Goal: Task Accomplishment & Management: Complete application form

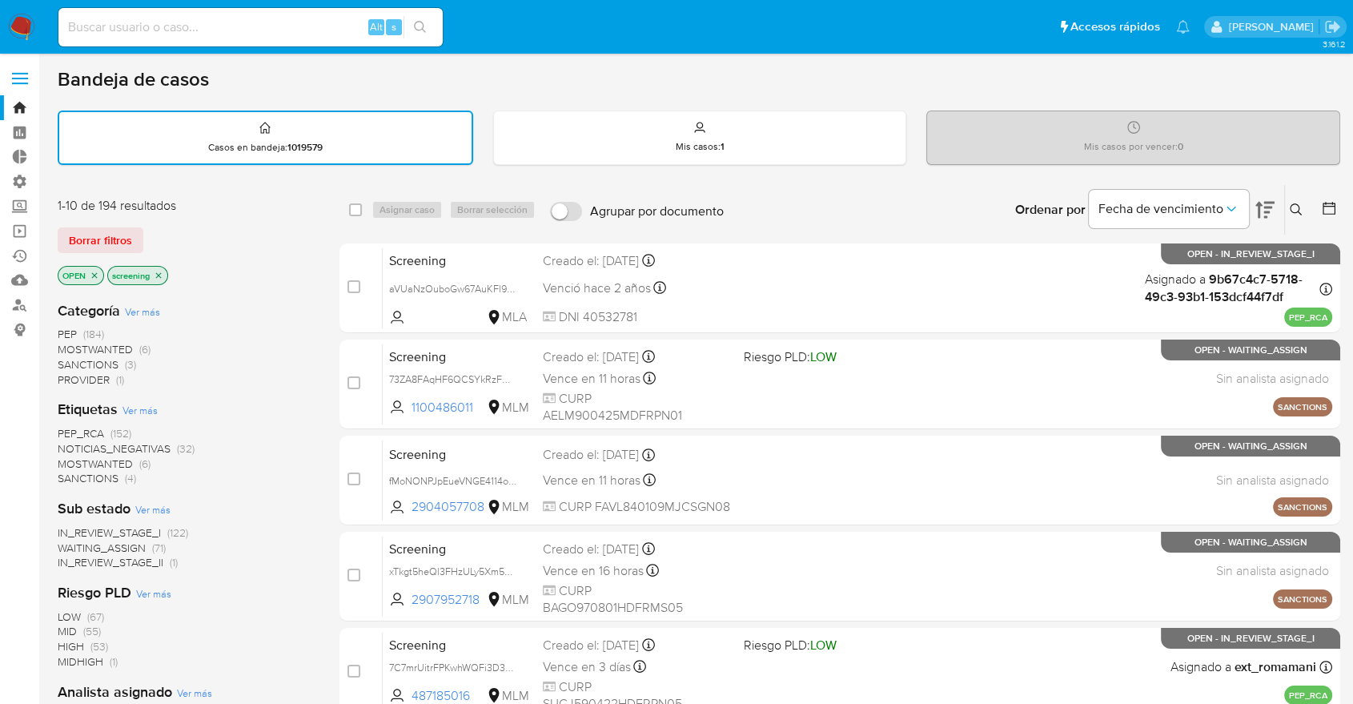
click at [192, 248] on div "Borrar filtros" at bounding box center [186, 240] width 256 height 26
drag, startPoint x: 1188, startPoint y: 80, endPoint x: 1188, endPoint y: 126, distance: 45.7
click at [1189, 80] on div "Bandeja de casos" at bounding box center [699, 79] width 1283 height 24
click at [72, 472] on span "SANCTIONS" at bounding box center [88, 478] width 61 height 16
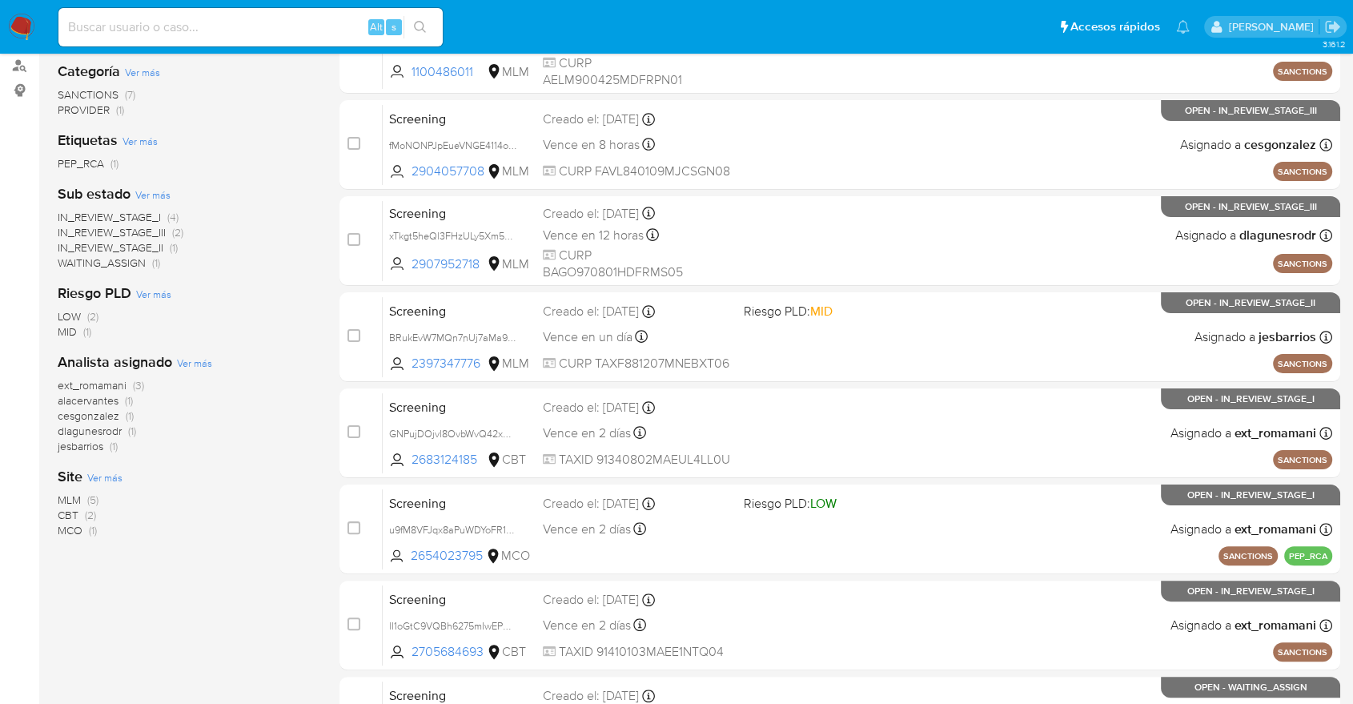
scroll to position [267, 0]
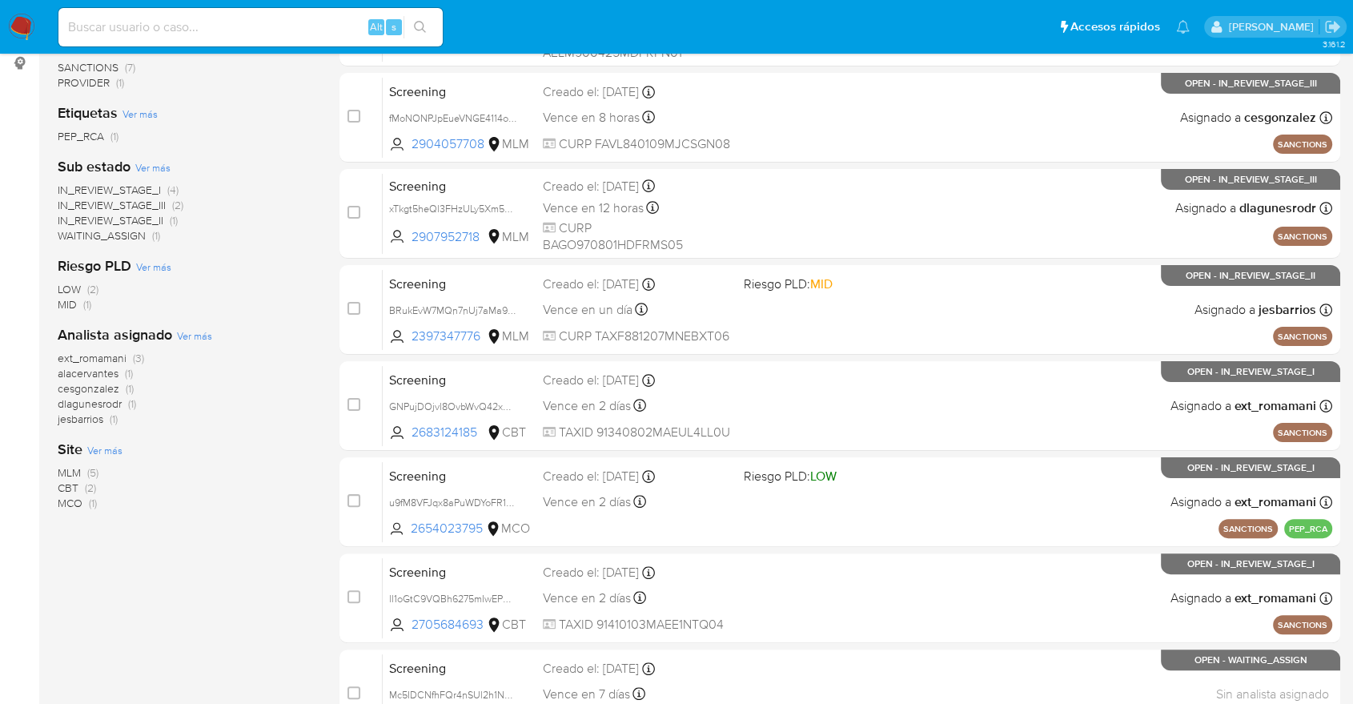
click at [65, 482] on span "CBT" at bounding box center [68, 488] width 21 height 16
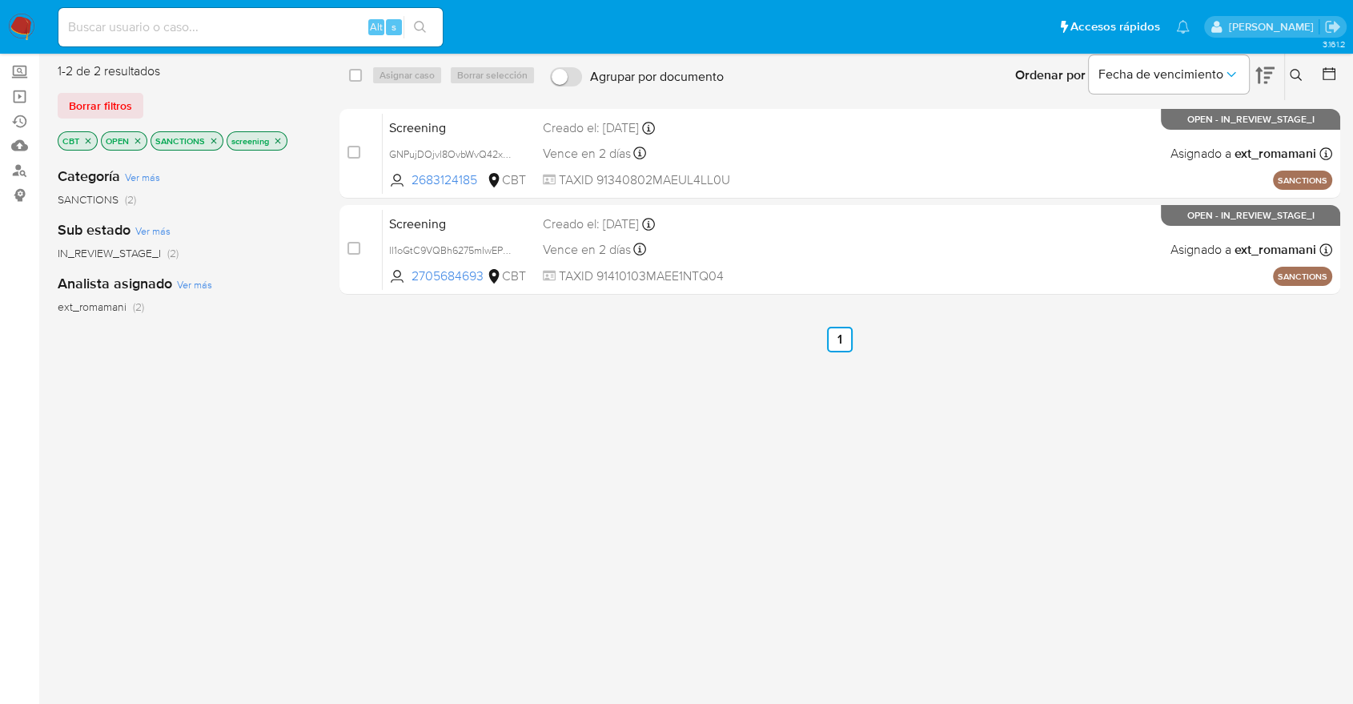
scroll to position [89, 0]
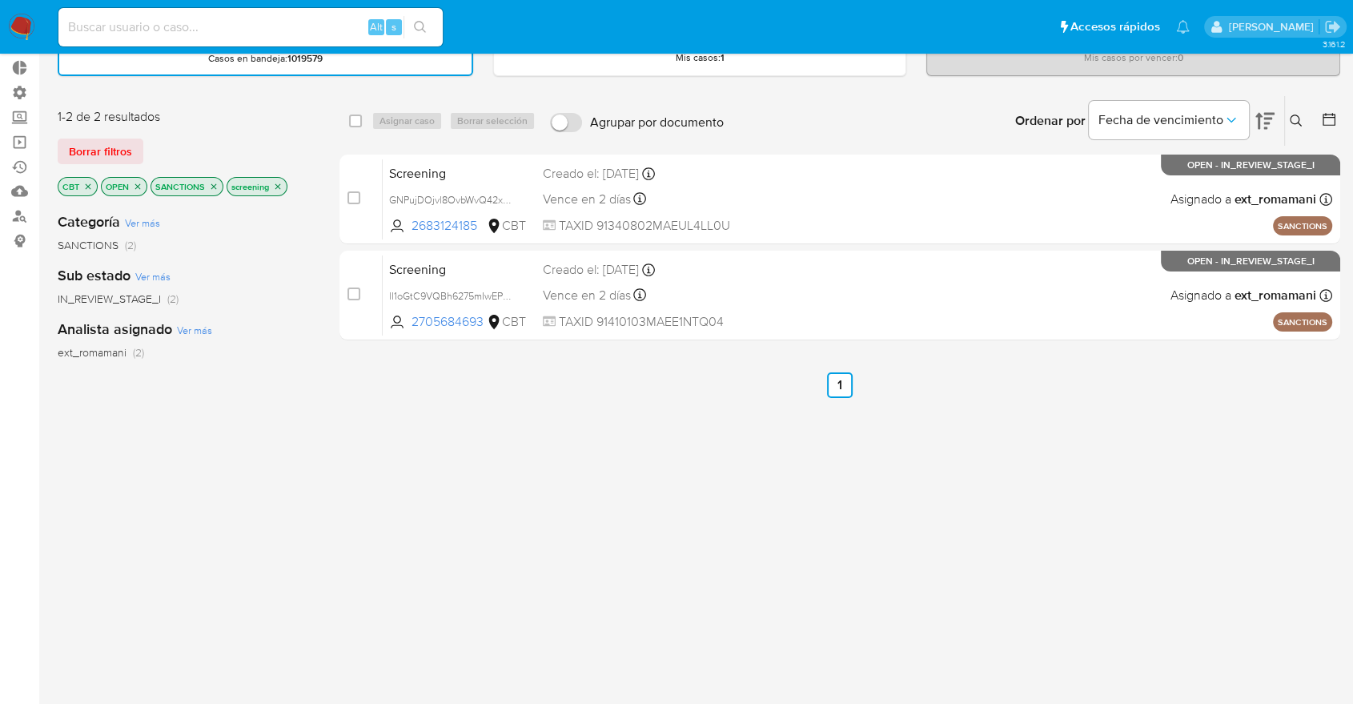
click at [83, 187] on icon "close-filter" at bounding box center [88, 187] width 10 height 10
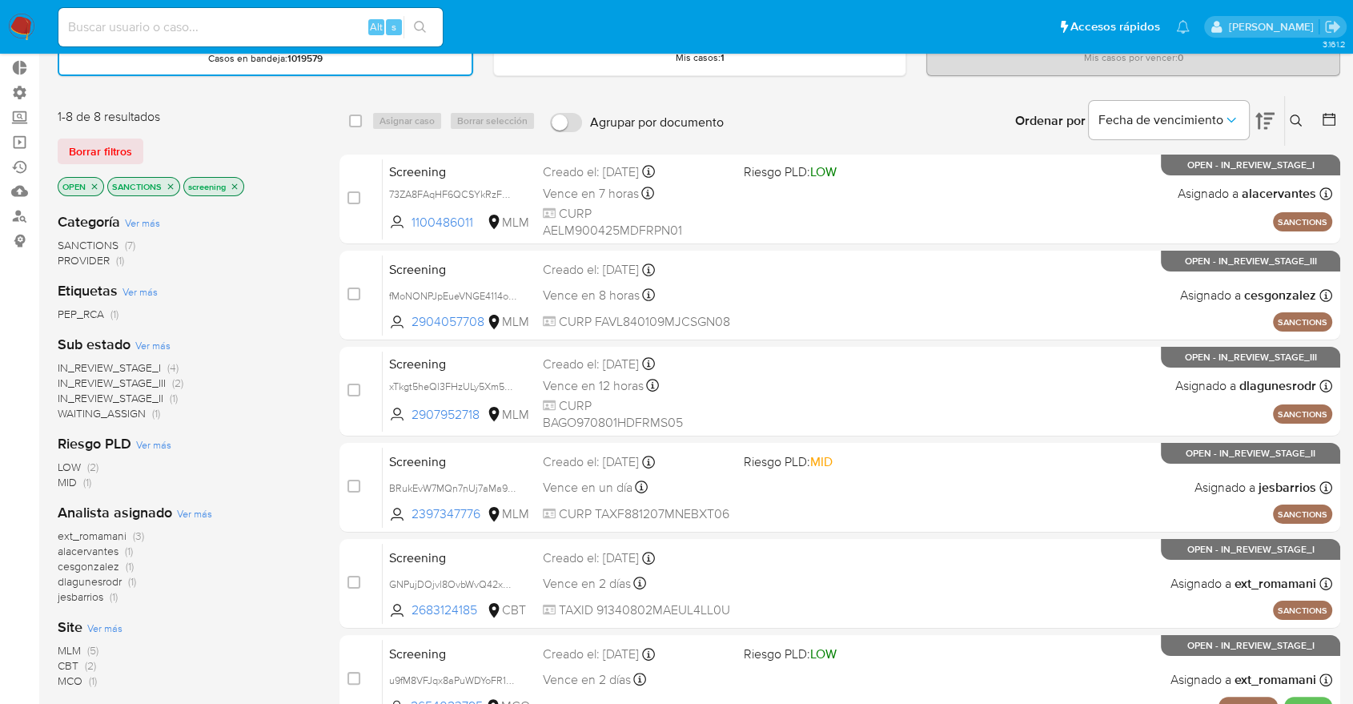
click at [167, 187] on icon "close-filter" at bounding box center [171, 187] width 10 height 10
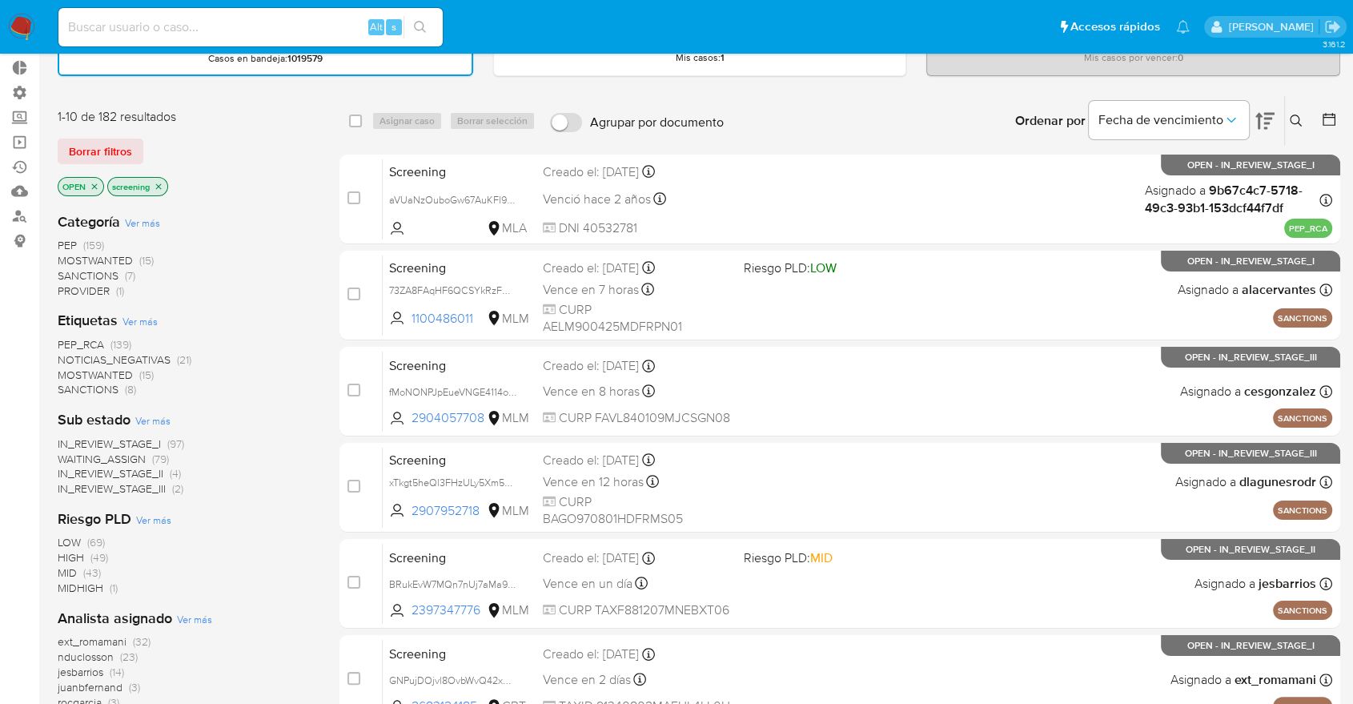
click at [150, 142] on div "Borrar filtros" at bounding box center [186, 152] width 256 height 26
click at [73, 371] on span "MOSTWANTED" at bounding box center [95, 375] width 75 height 16
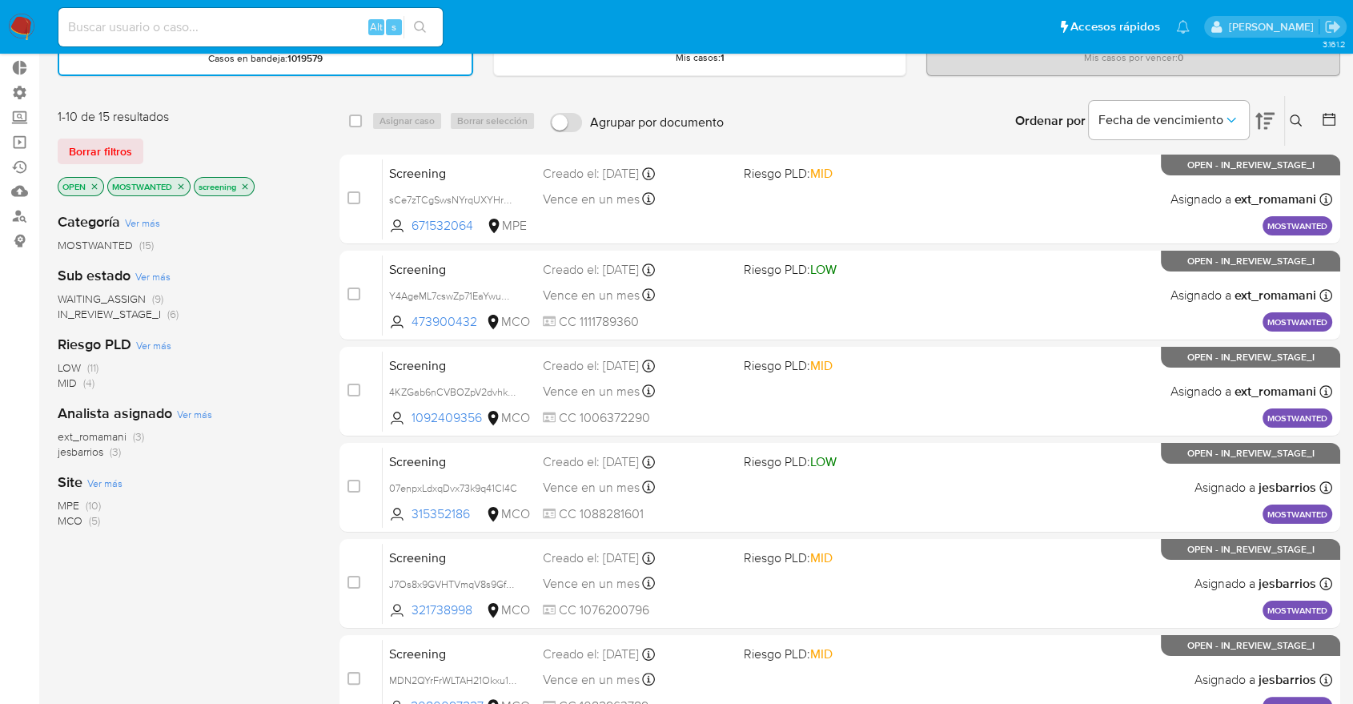
click at [74, 291] on span "WAITING_ASSIGN" at bounding box center [102, 299] width 88 height 16
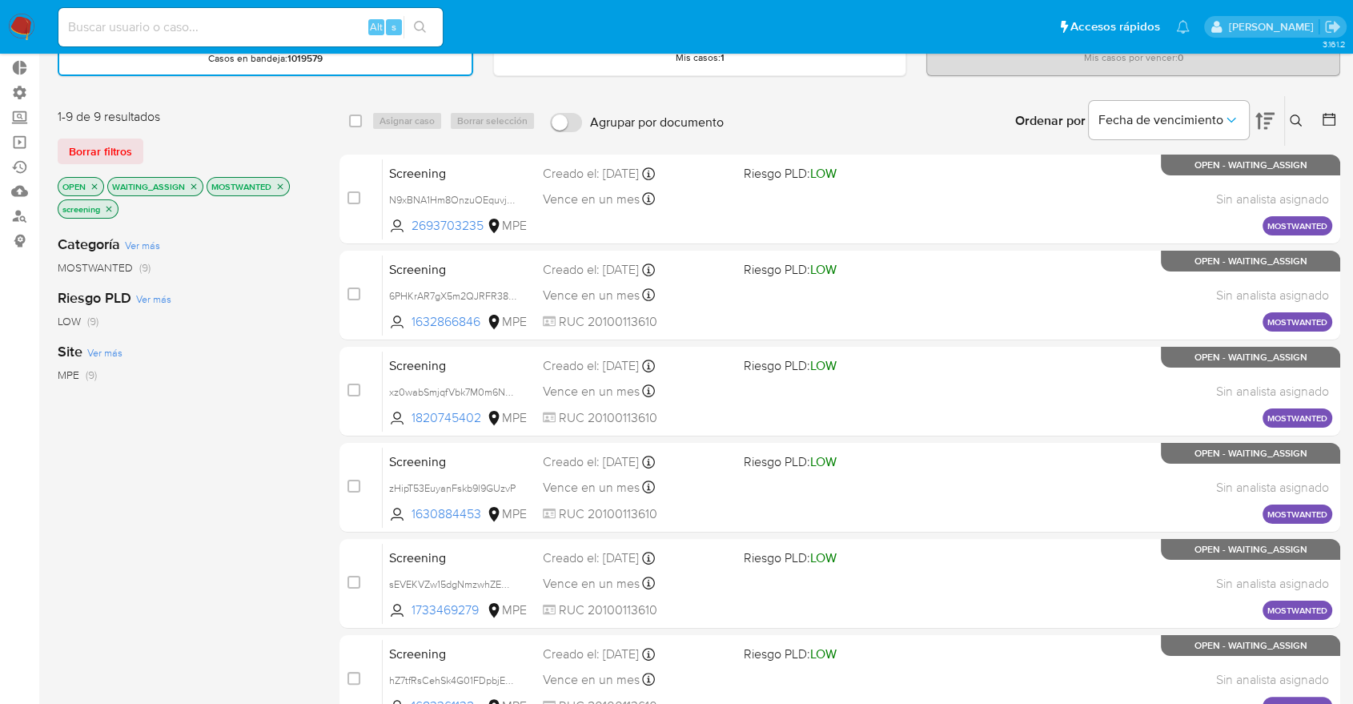
click at [252, 123] on div "1-9 de 9 resultados" at bounding box center [186, 117] width 256 height 18
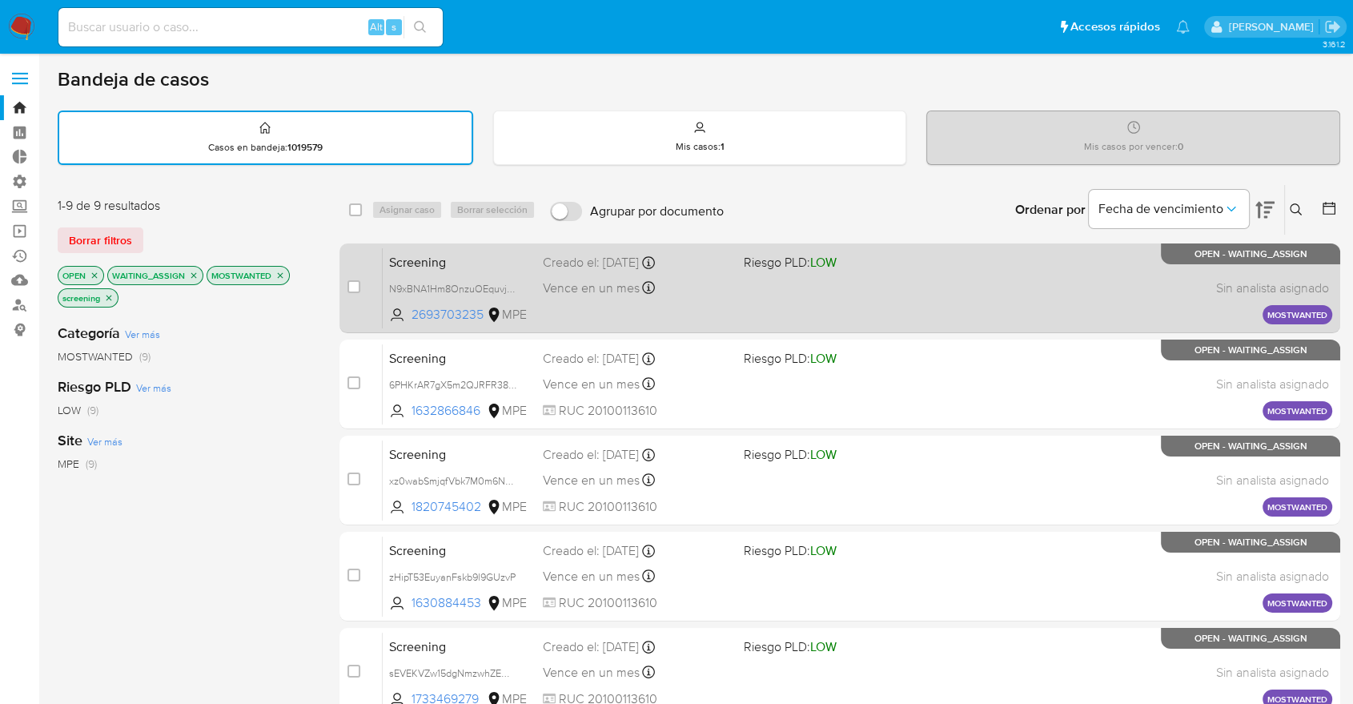
click at [462, 263] on span "Screening" at bounding box center [459, 261] width 141 height 21
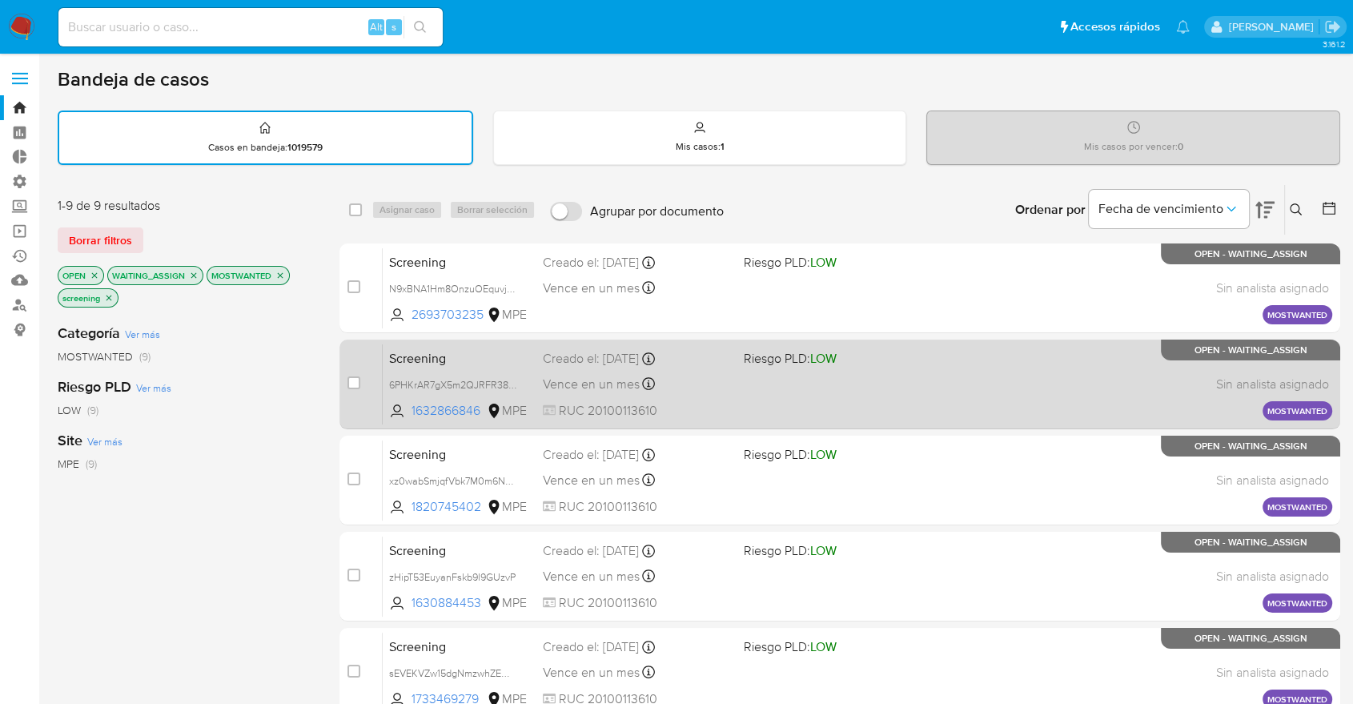
click at [514, 349] on span "Screening" at bounding box center [459, 357] width 141 height 21
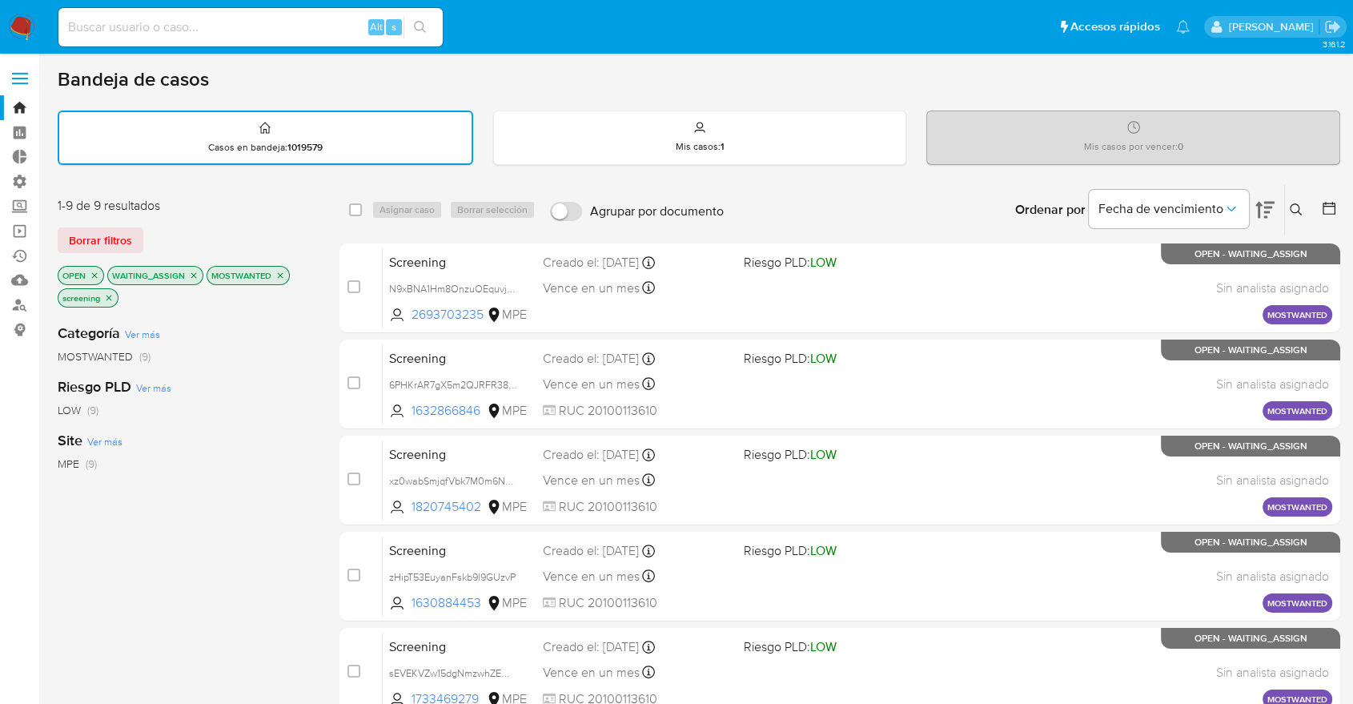
click at [173, 233] on div "Borrar filtros" at bounding box center [186, 240] width 256 height 26
click at [181, 219] on div "1-9 de 9 resultados Borrar filtros OPEN WAITING_ASSIGN MOSTWANTED screening" at bounding box center [186, 254] width 256 height 114
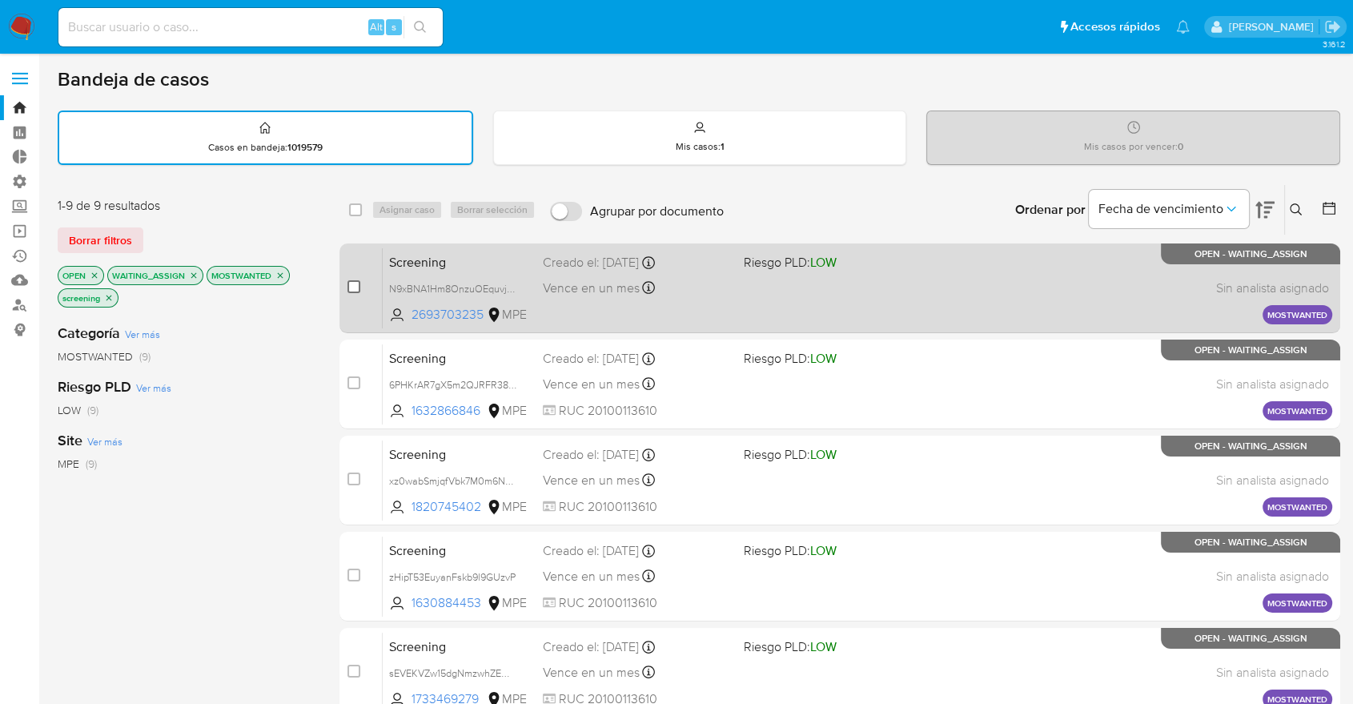
click at [352, 283] on input "checkbox" at bounding box center [354, 286] width 13 height 13
checkbox input "true"
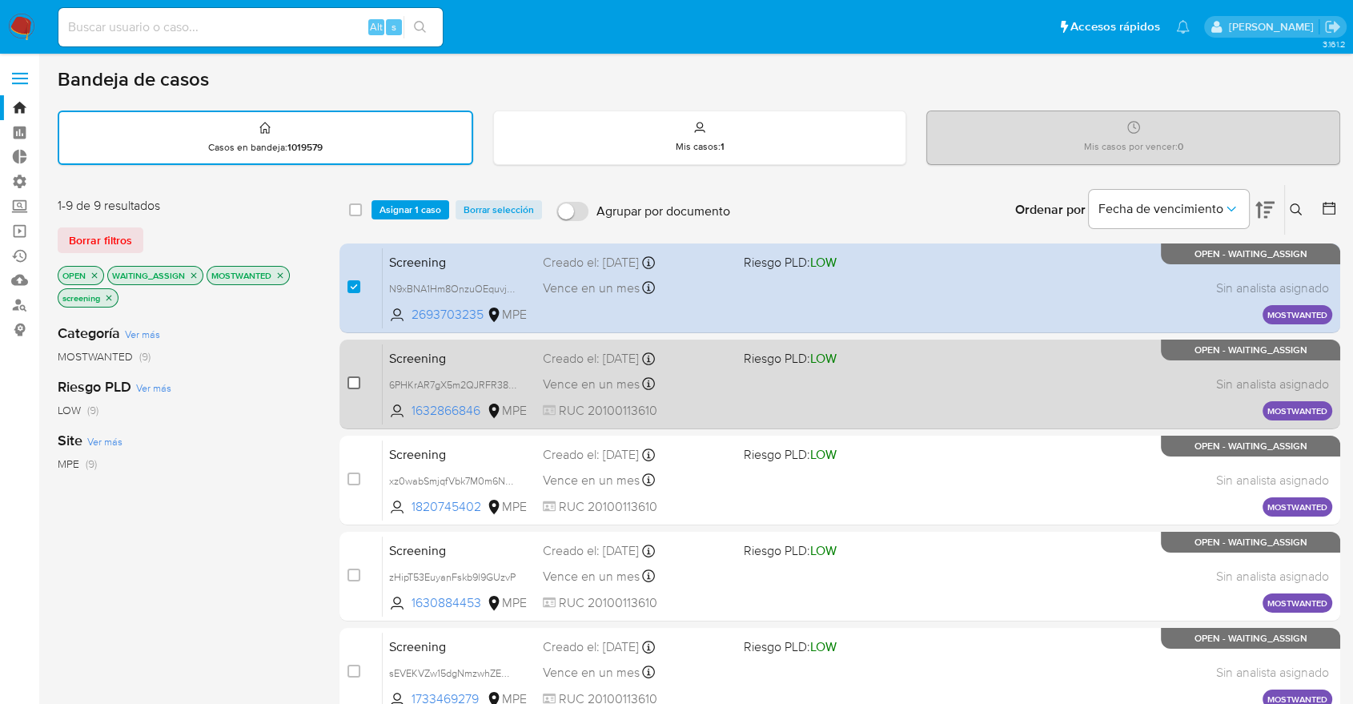
click at [353, 379] on input "checkbox" at bounding box center [354, 382] width 13 height 13
checkbox input "true"
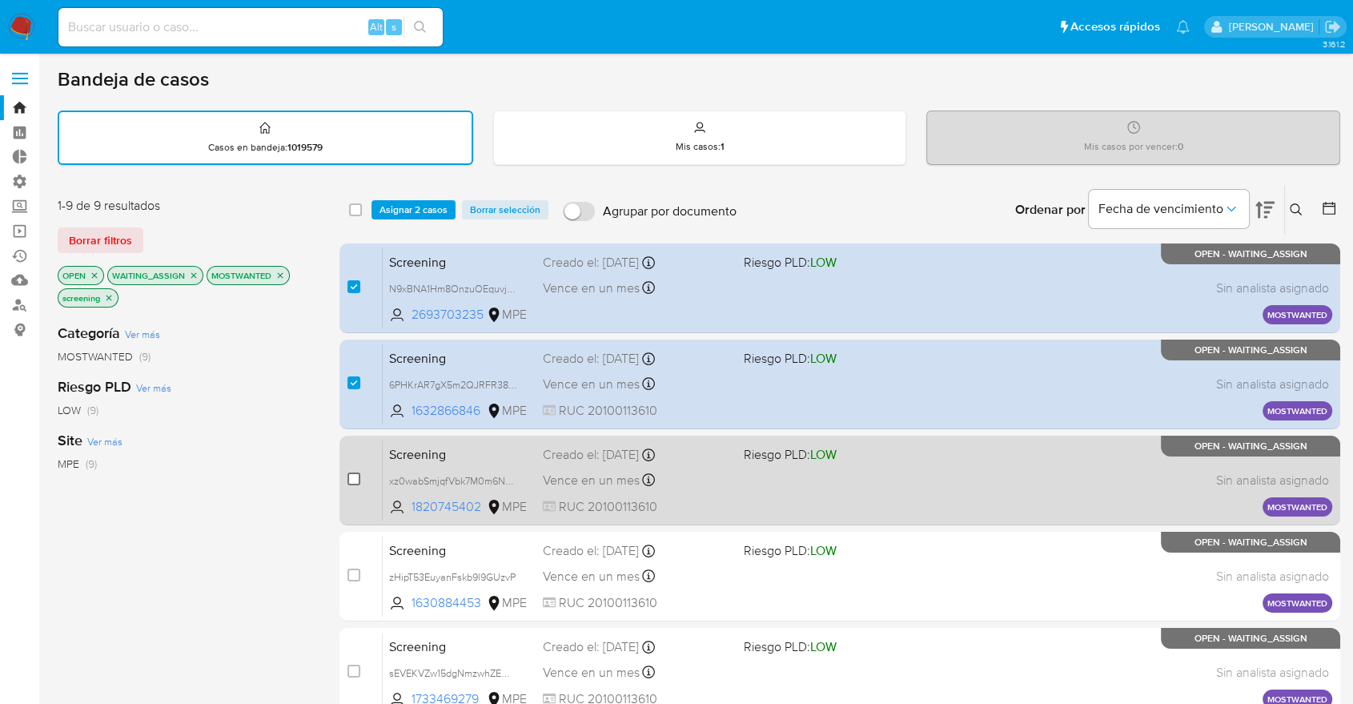
click at [354, 478] on input "checkbox" at bounding box center [354, 478] width 13 height 13
checkbox input "true"
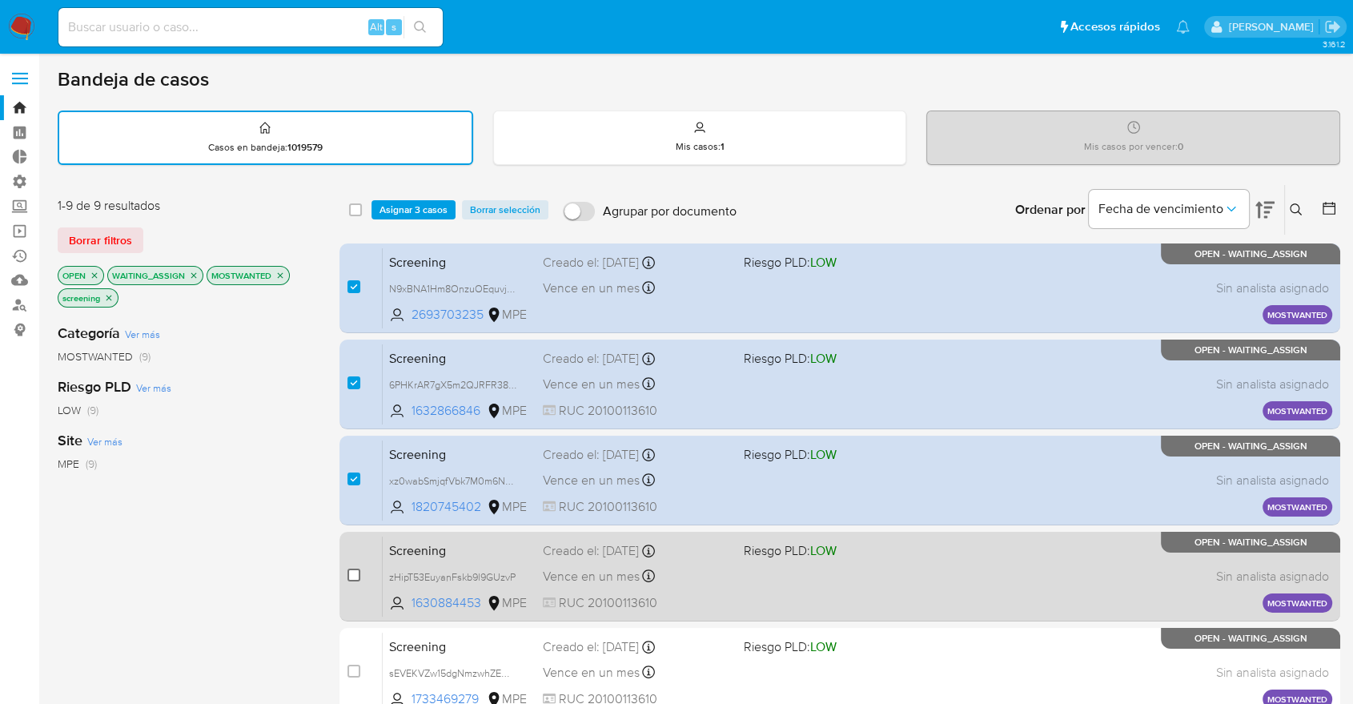
click at [353, 571] on input "checkbox" at bounding box center [354, 575] width 13 height 13
checkbox input "true"
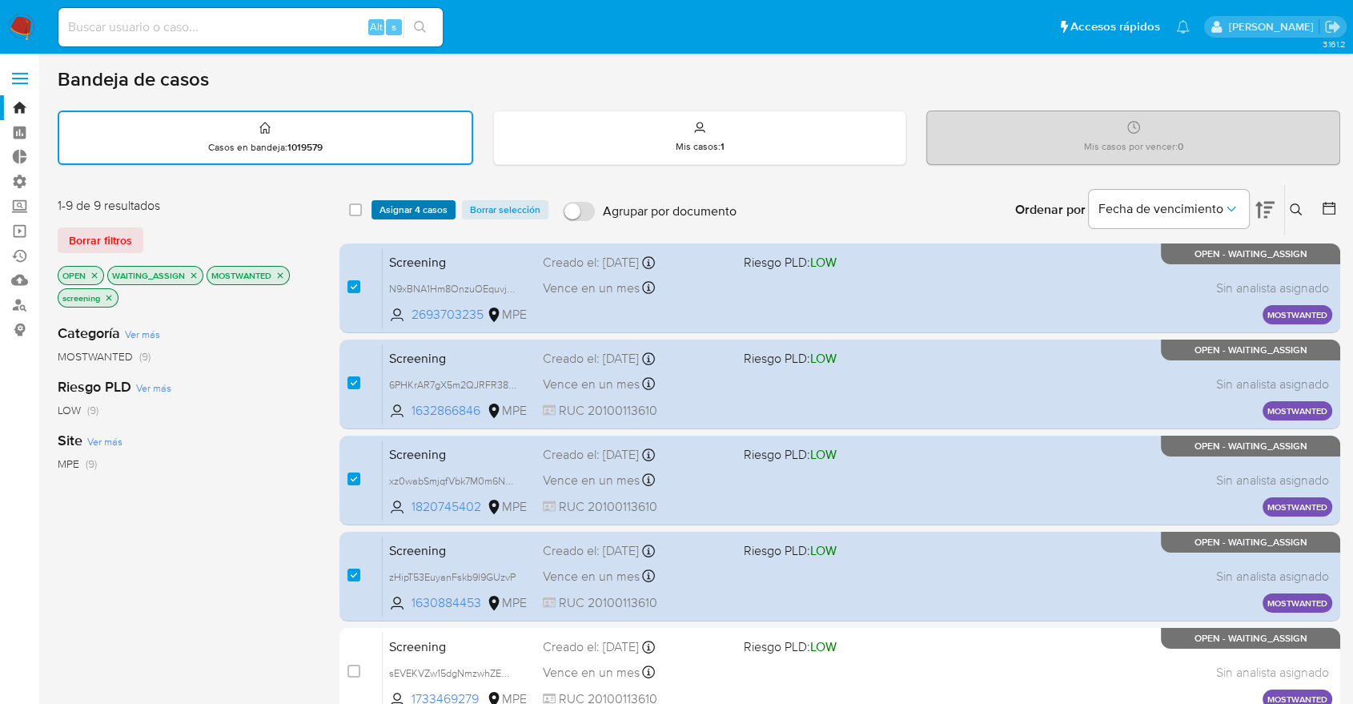
click at [445, 211] on span "Asignar 4 casos" at bounding box center [414, 210] width 68 height 16
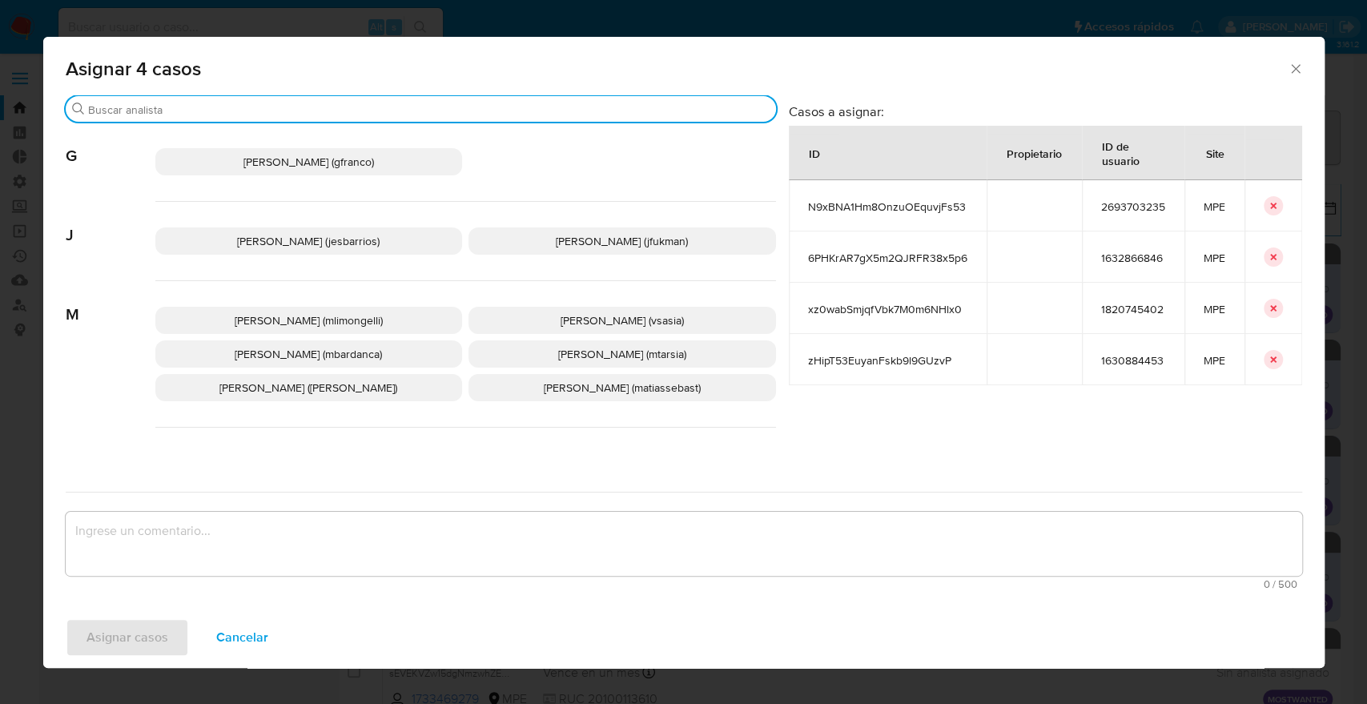
click at [469, 105] on input "Buscar" at bounding box center [428, 110] width 681 height 14
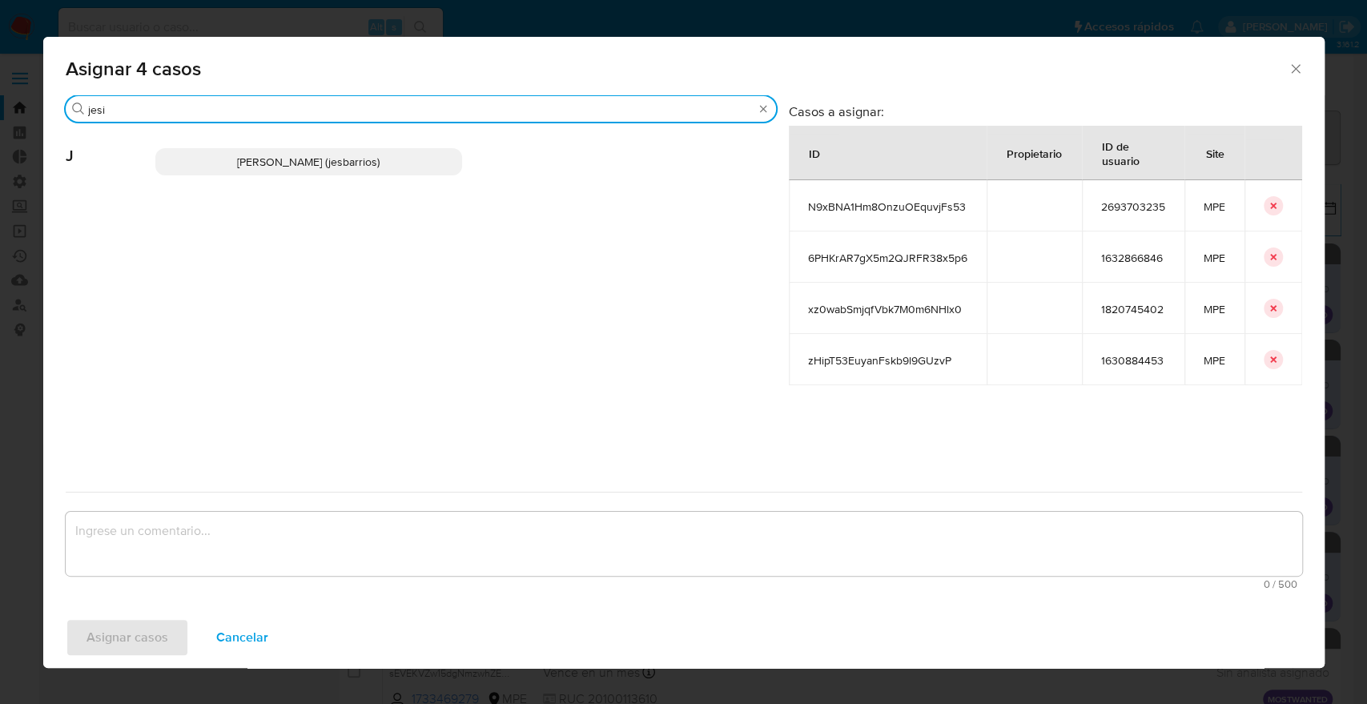
type input "jesi"
click at [458, 152] on p "[PERSON_NAME] (jesbarrios)" at bounding box center [309, 161] width 308 height 27
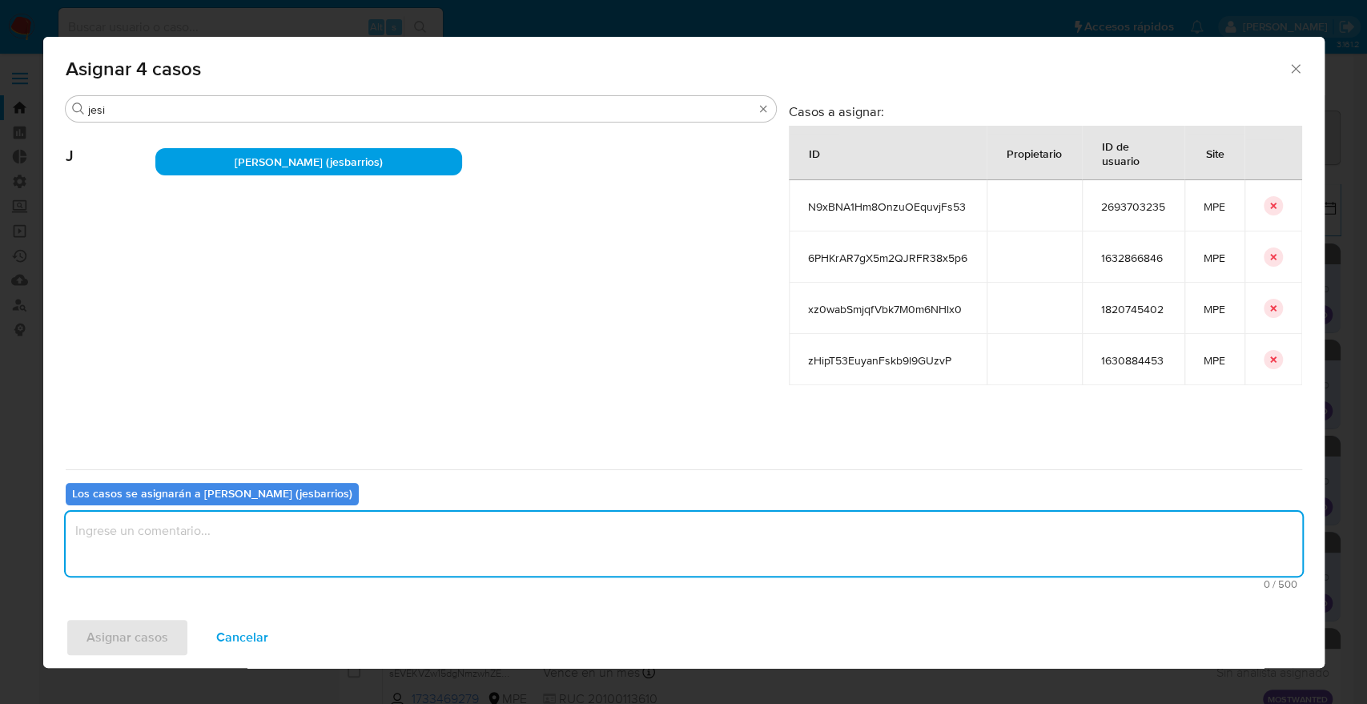
click at [392, 537] on textarea "assign-modal" at bounding box center [684, 544] width 1236 height 64
drag, startPoint x: 392, startPoint y: 537, endPoint x: 64, endPoint y: 538, distance: 327.5
click at [66, 538] on textarea "Asignación." at bounding box center [684, 544] width 1236 height 64
type textarea "Asignación."
click at [160, 625] on span "Asignar casos" at bounding box center [127, 637] width 82 height 35
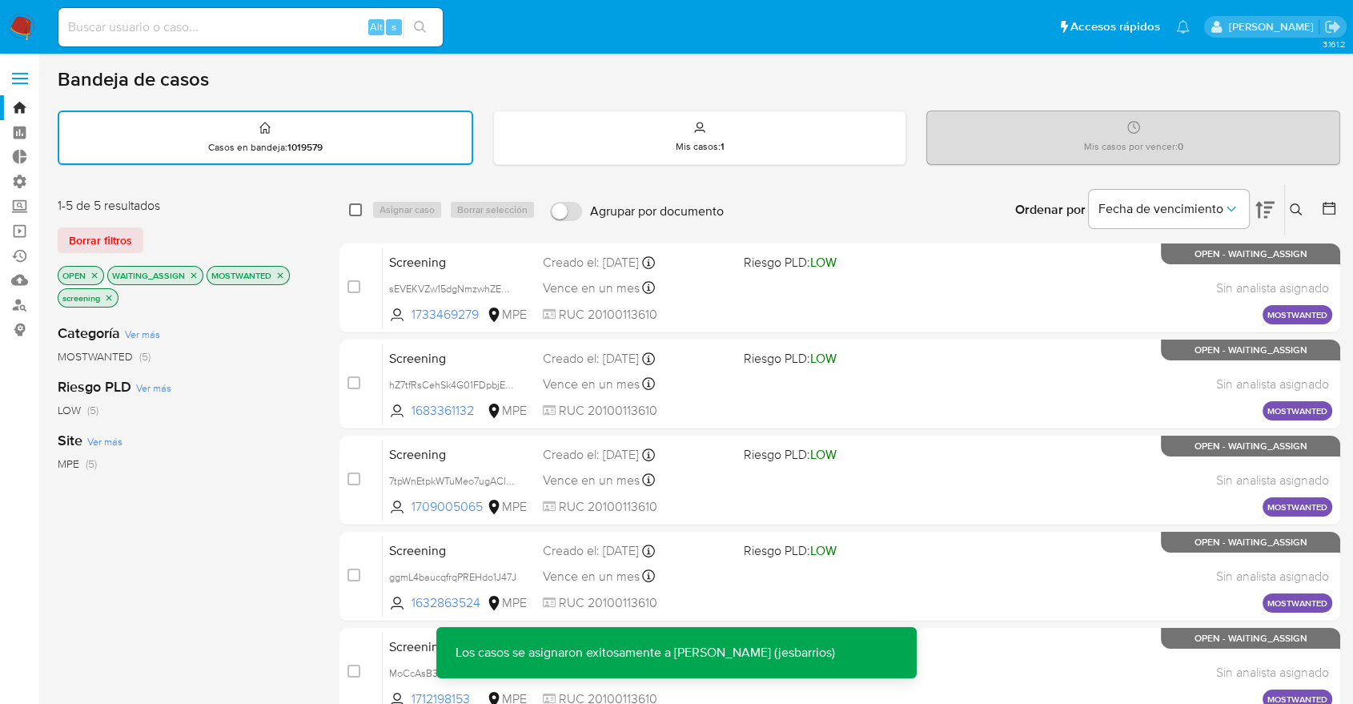
click at [351, 203] on input "checkbox" at bounding box center [355, 209] width 13 height 13
checkbox input "true"
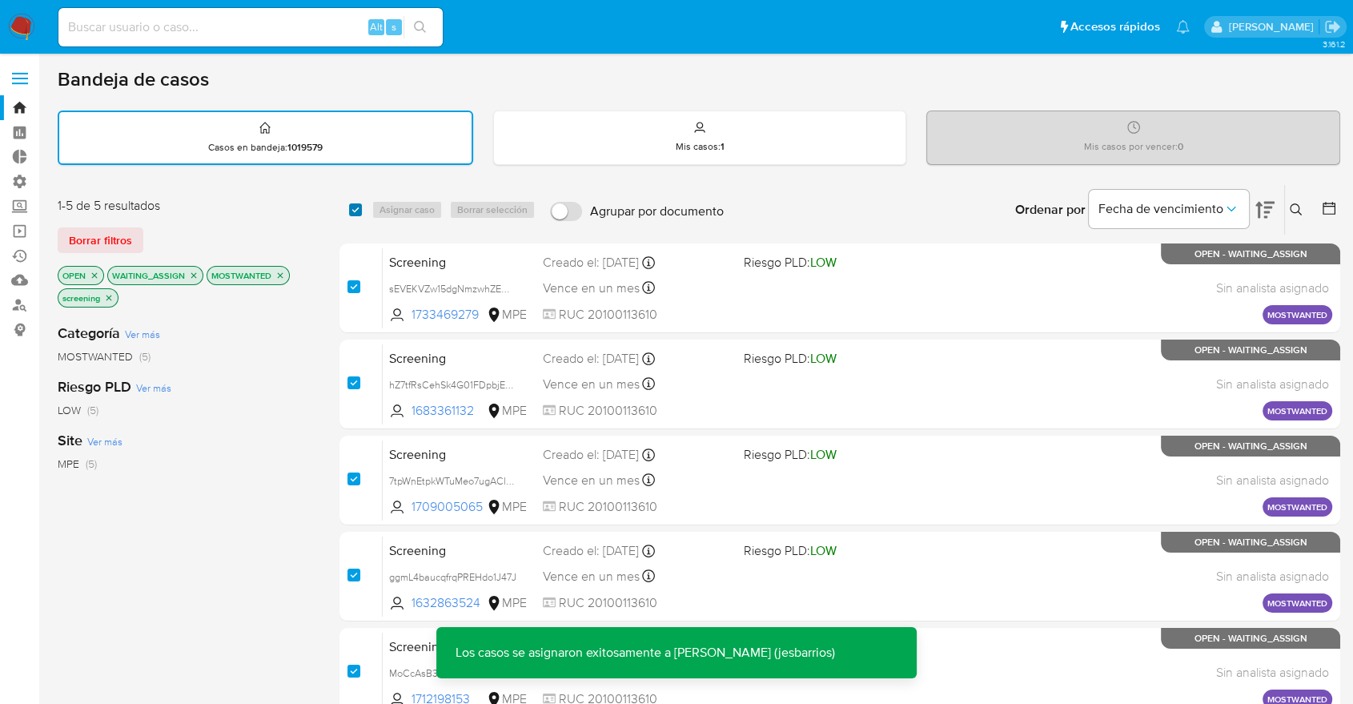
checkbox input "true"
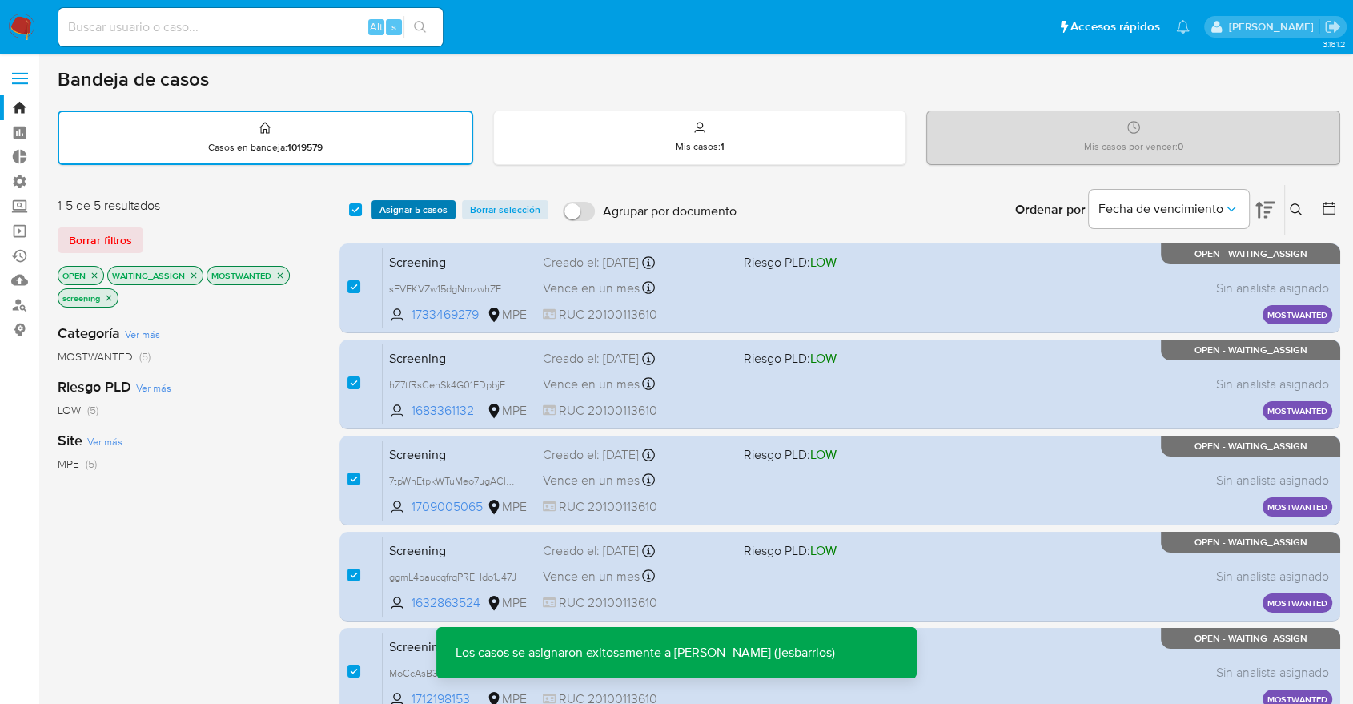
click at [444, 203] on span "Asignar 5 casos" at bounding box center [414, 210] width 68 height 16
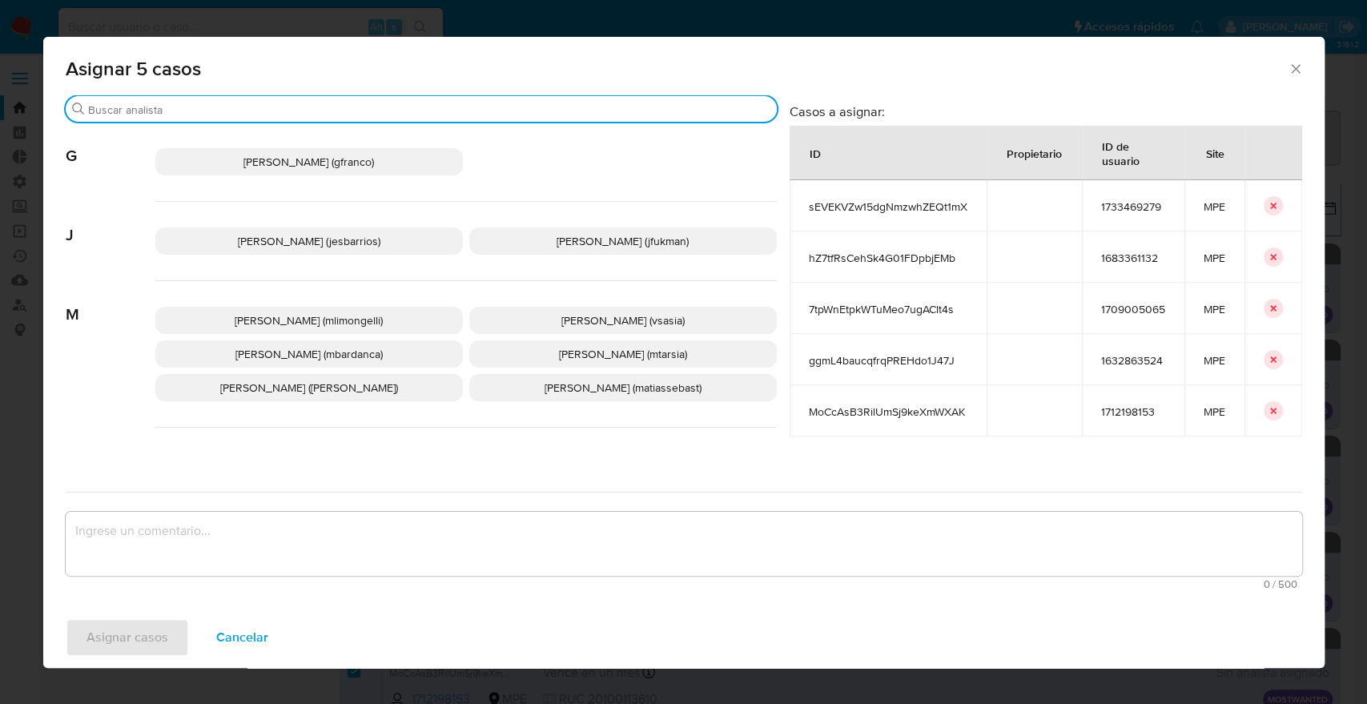
click at [378, 106] on input "Buscar" at bounding box center [429, 110] width 682 height 14
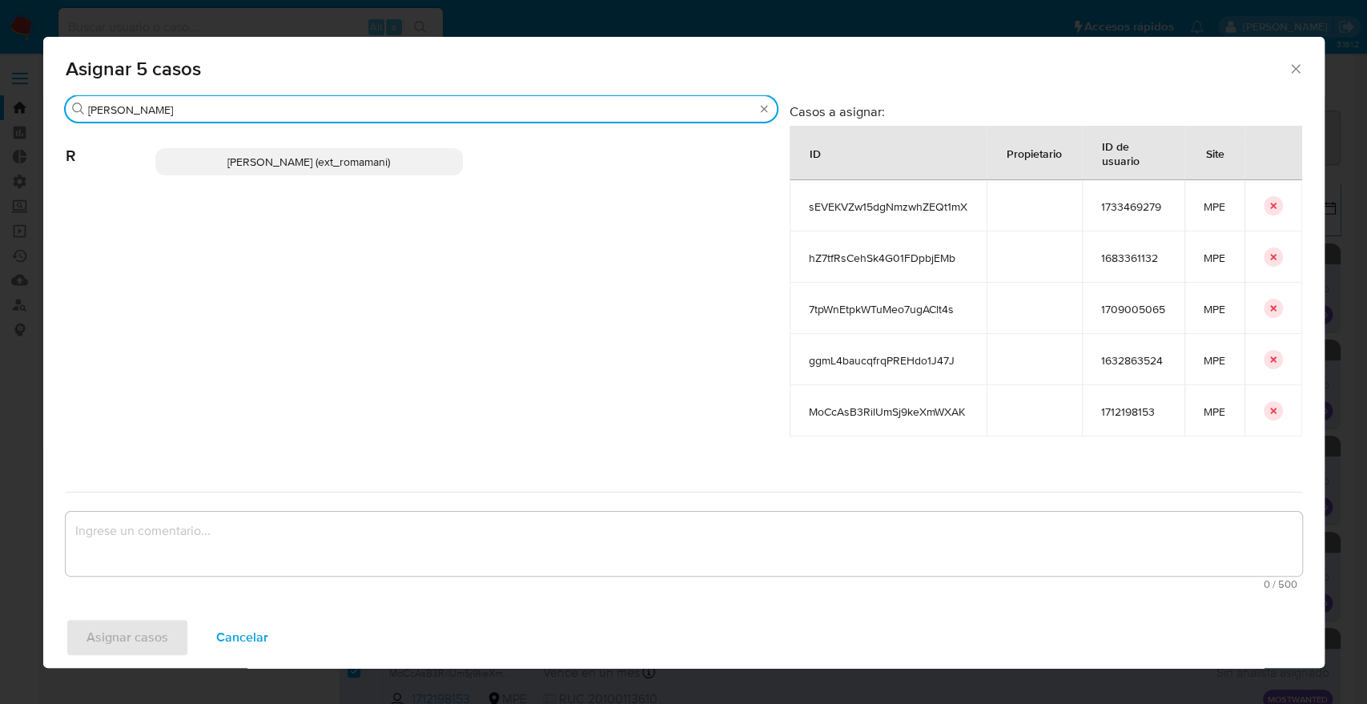
type input "[PERSON_NAME]"
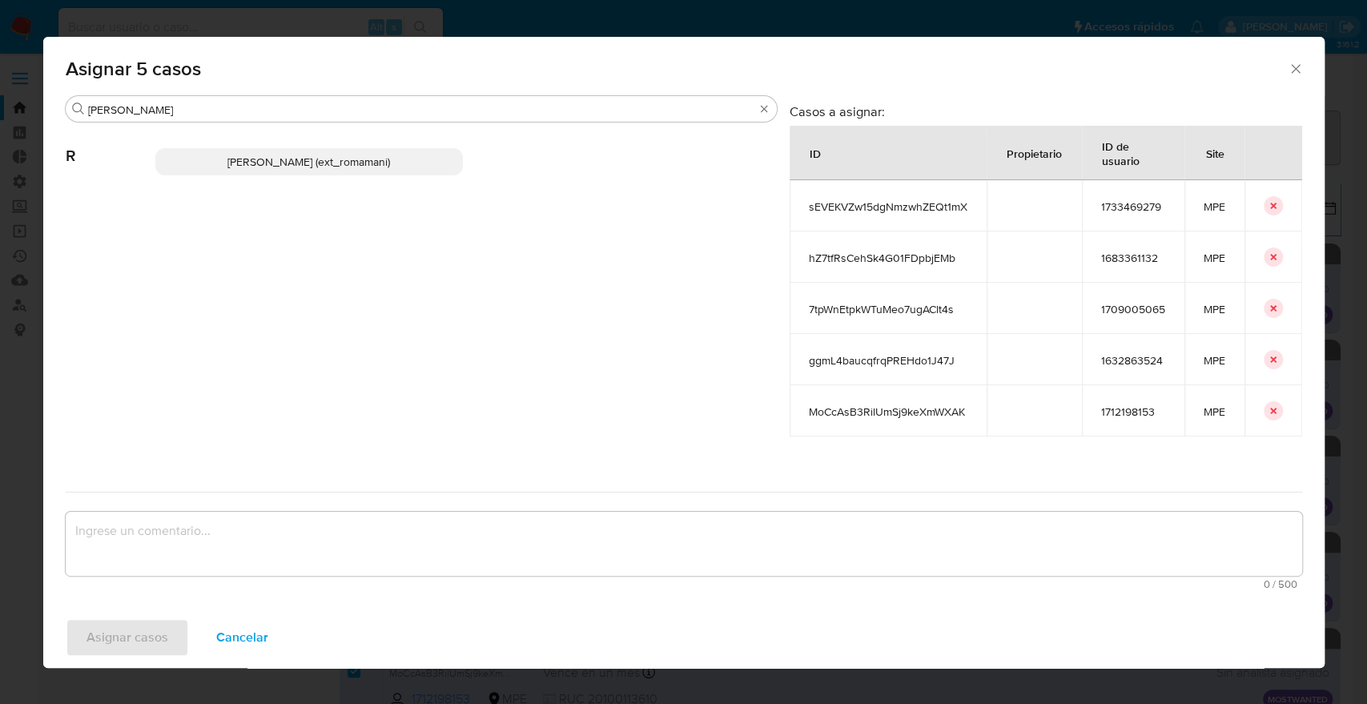
click at [459, 169] on p "[PERSON_NAME] (ext_romamani)" at bounding box center [309, 161] width 308 height 27
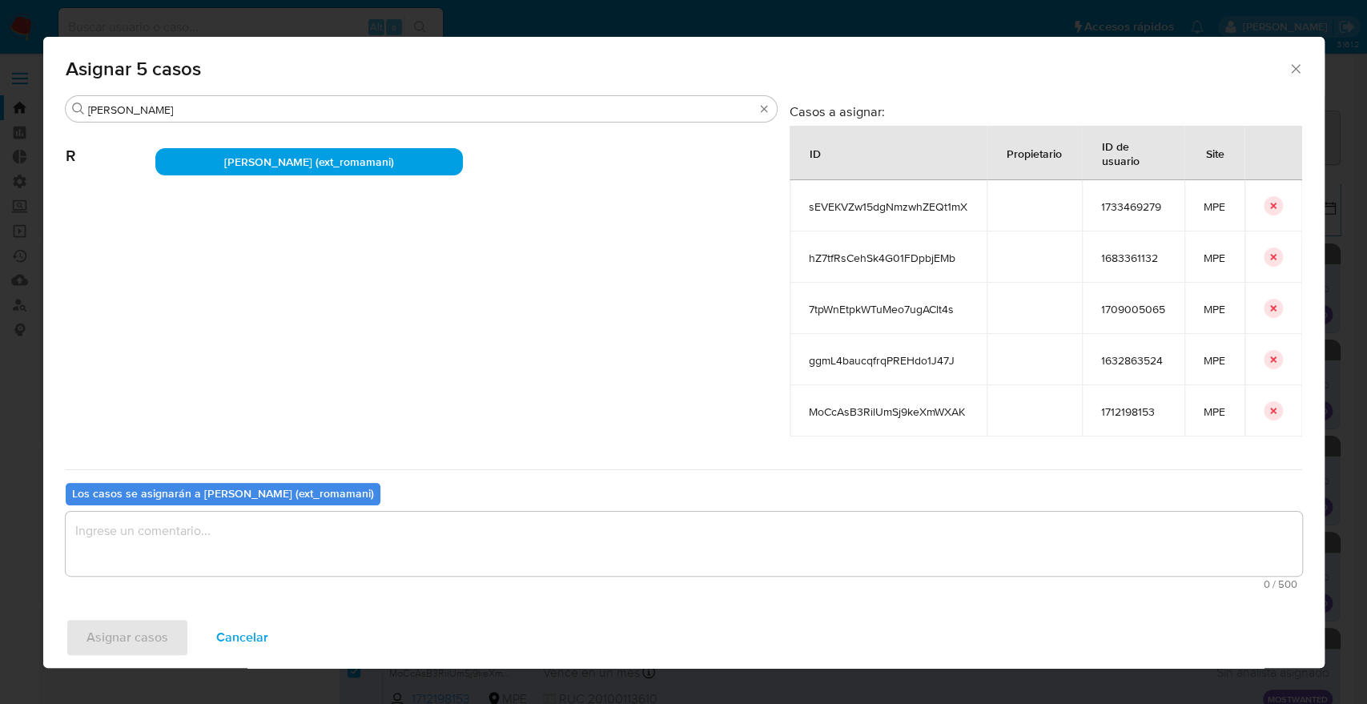
click at [423, 522] on textarea "assign-modal" at bounding box center [684, 544] width 1236 height 64
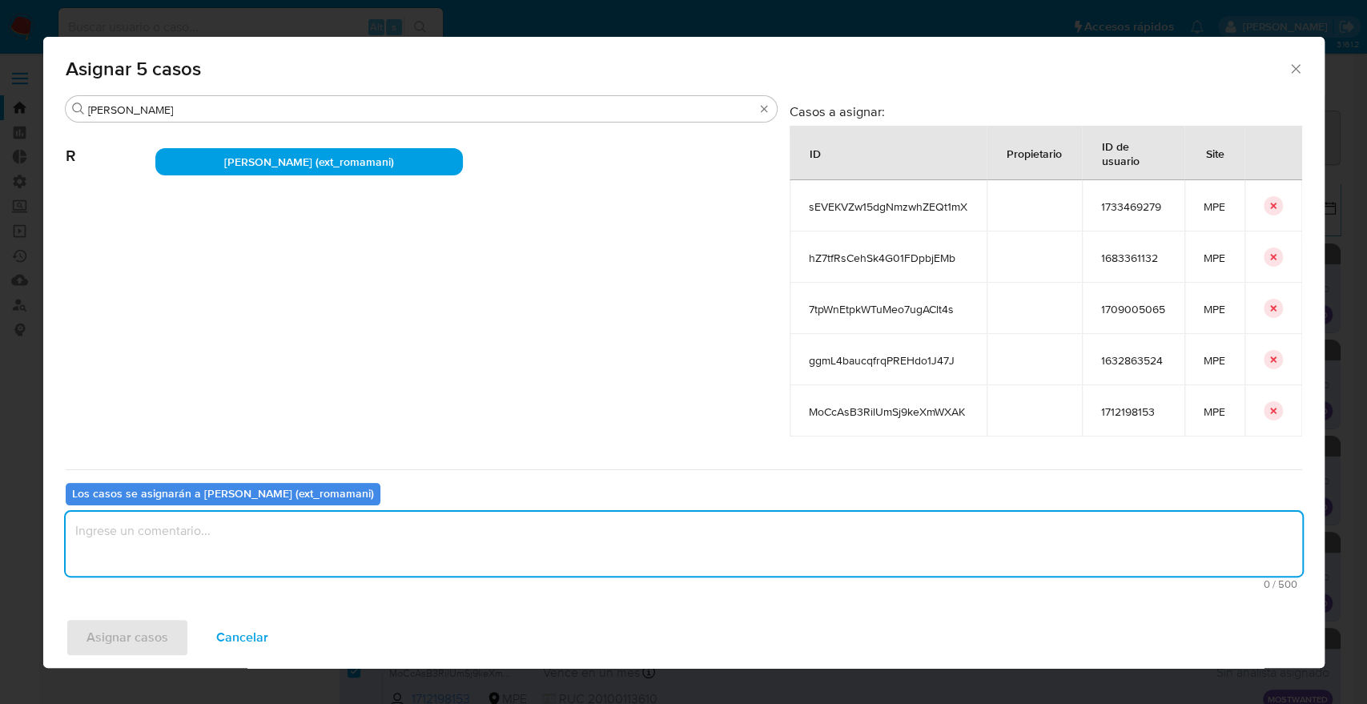
paste textarea "Asignación."
type textarea "Asignación."
click at [168, 625] on button "Asignar casos" at bounding box center [127, 637] width 123 height 38
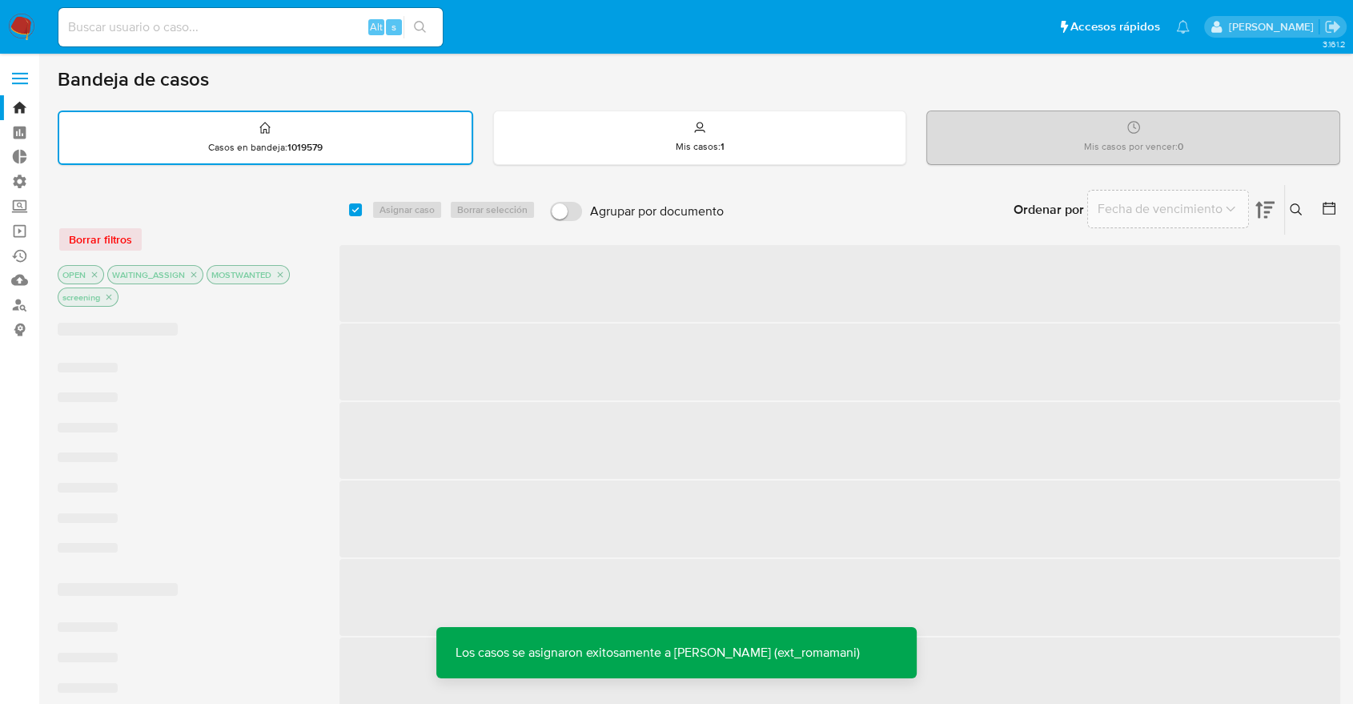
click at [945, 81] on div "Bandeja de casos" at bounding box center [699, 79] width 1283 height 24
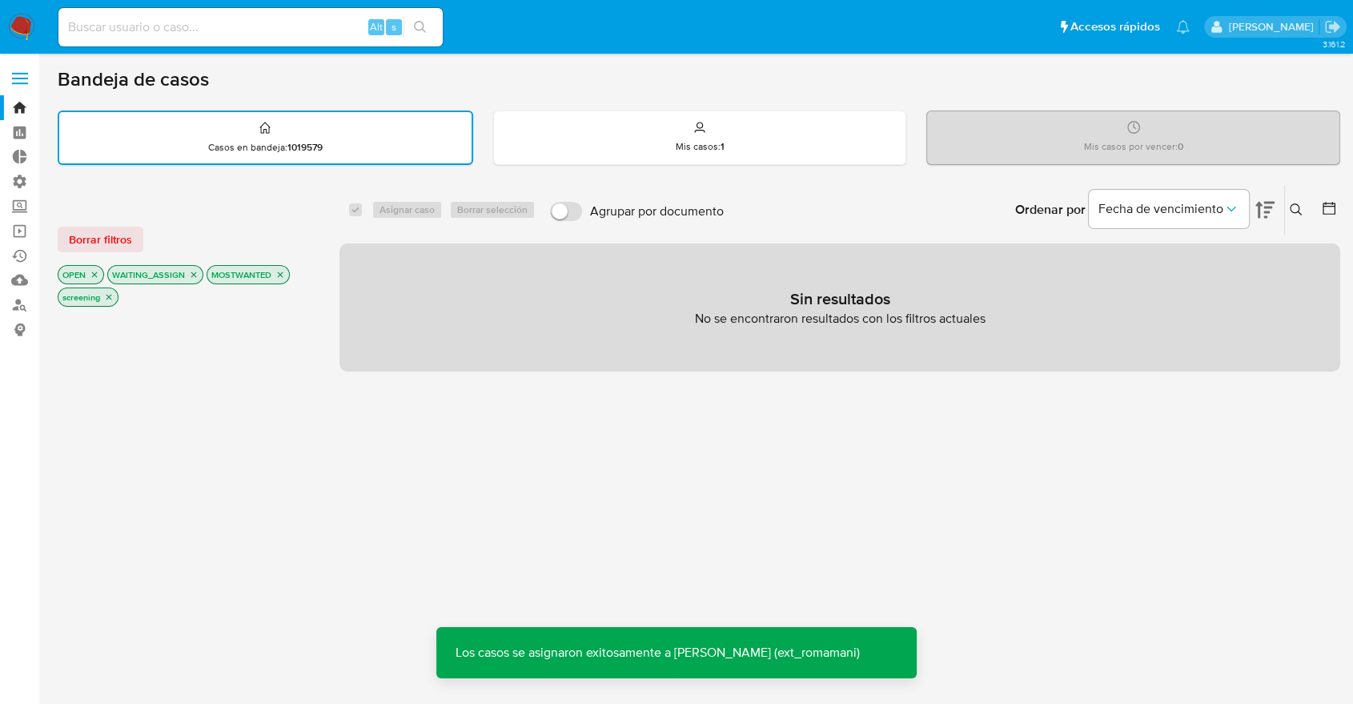
click at [931, 86] on div "Bandeja de casos" at bounding box center [699, 79] width 1283 height 24
click at [139, 235] on button "Borrar filtros" at bounding box center [101, 240] width 86 height 26
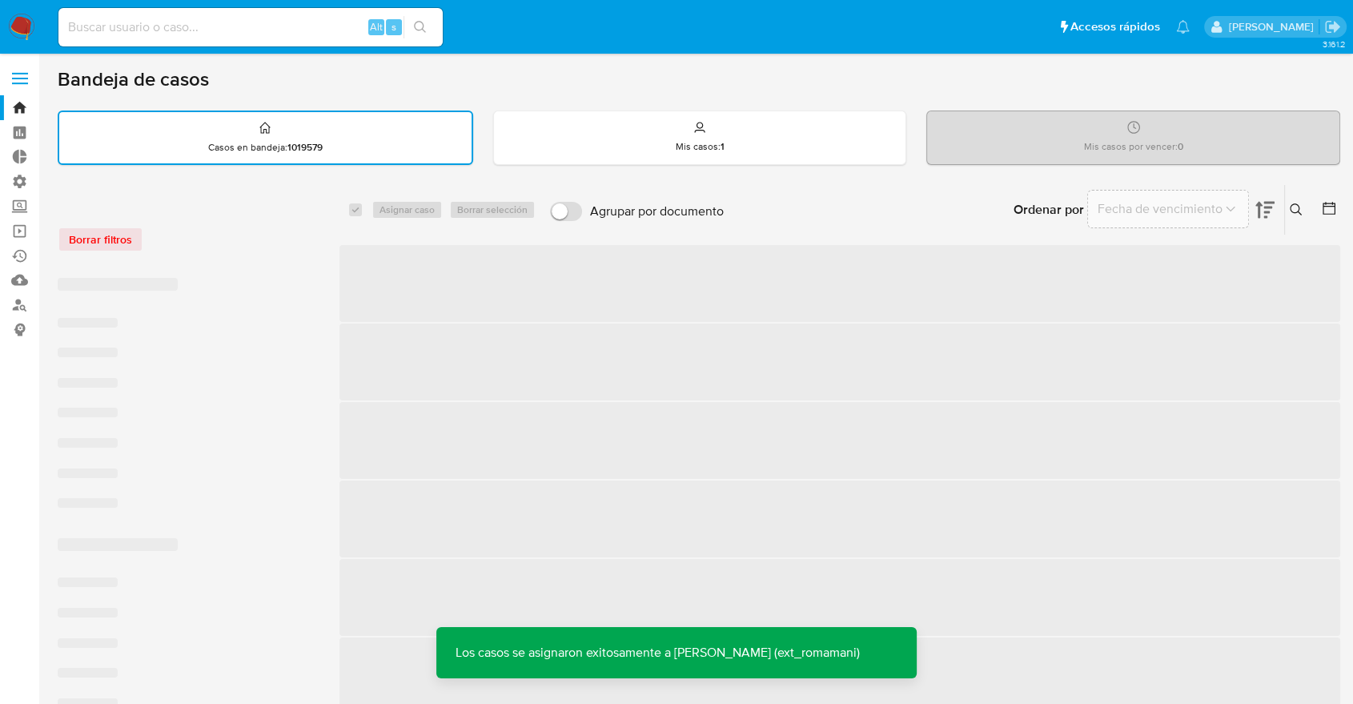
click at [168, 227] on div "Borrar filtros" at bounding box center [186, 240] width 256 height 26
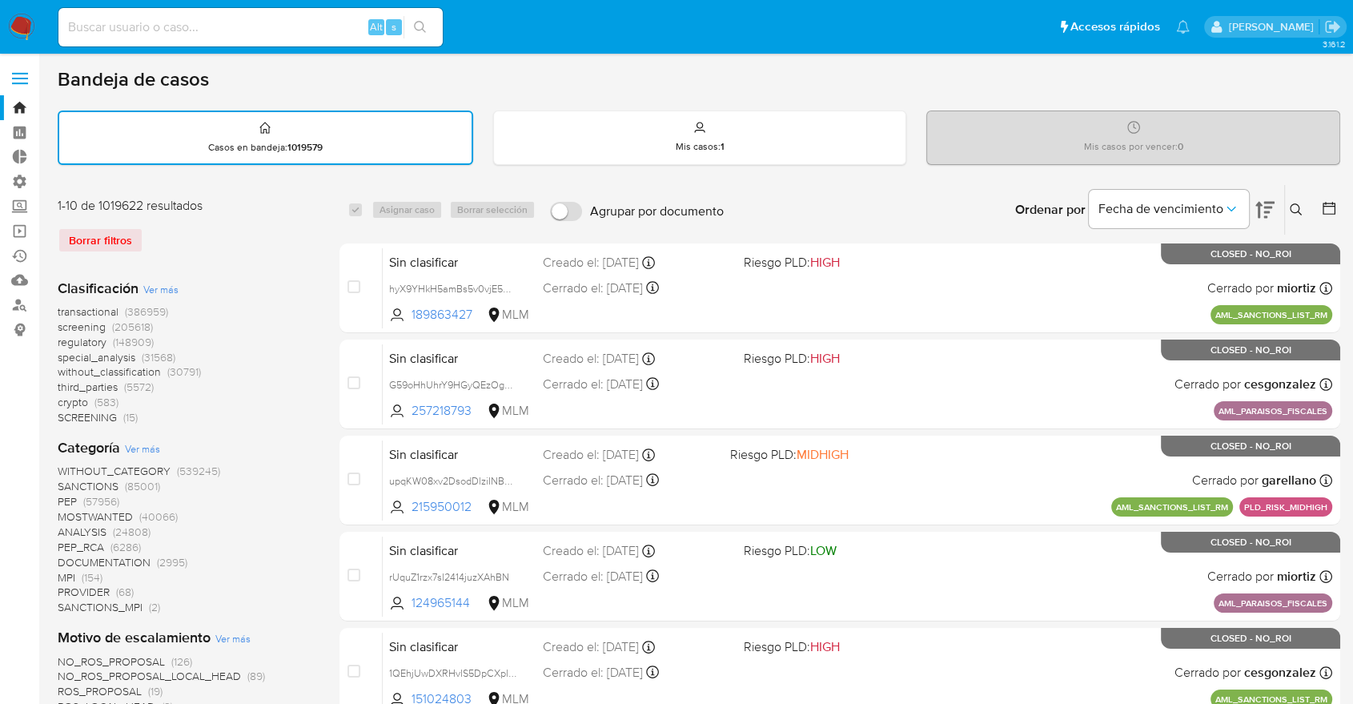
click at [991, 85] on div "Bandeja de casos" at bounding box center [699, 79] width 1283 height 24
click at [944, 72] on div "Bandeja de casos" at bounding box center [699, 79] width 1283 height 24
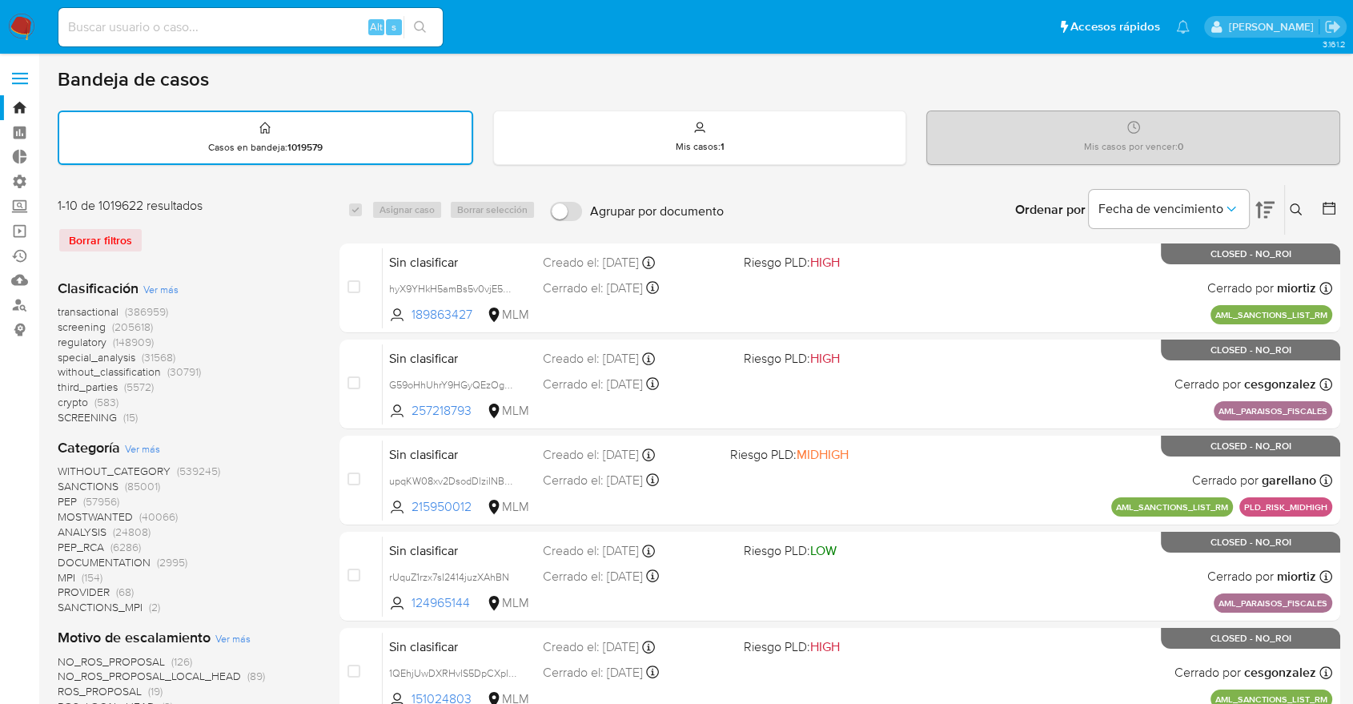
click at [60, 323] on span "screening" at bounding box center [82, 327] width 48 height 16
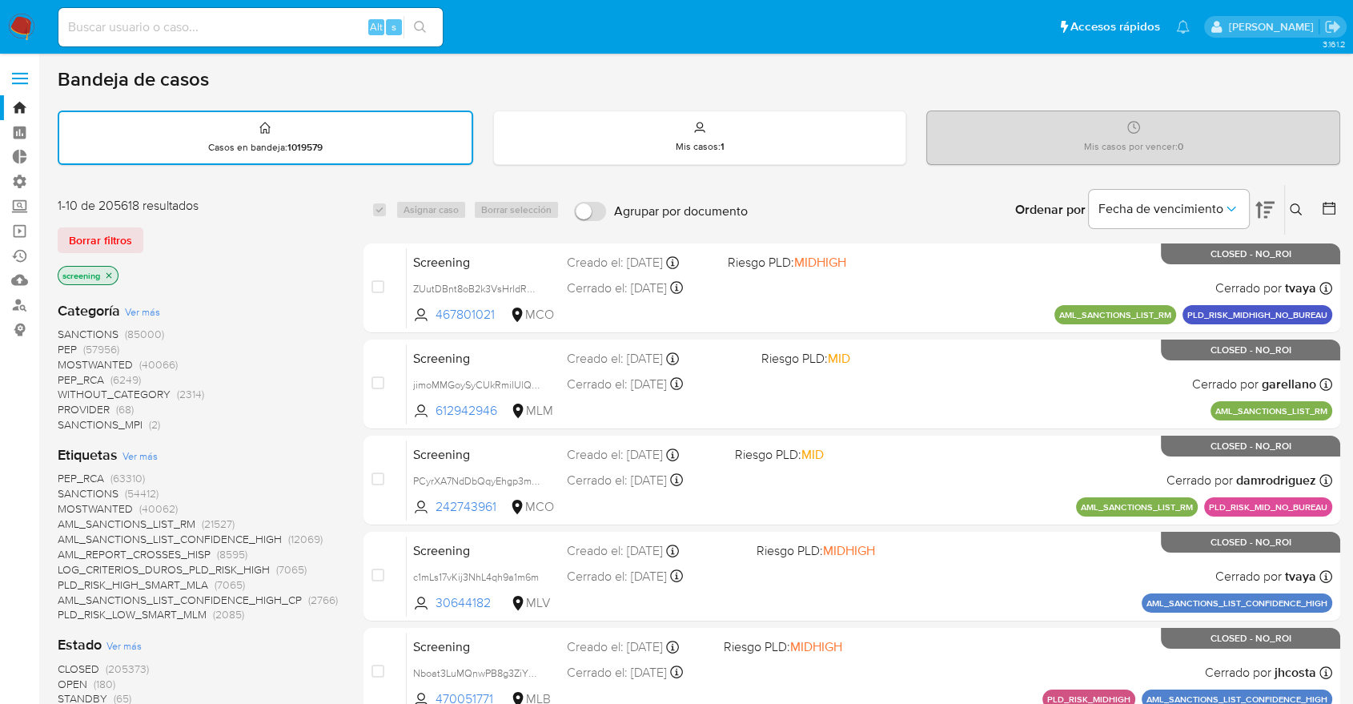
click at [64, 677] on span "OPEN" at bounding box center [73, 684] width 30 height 16
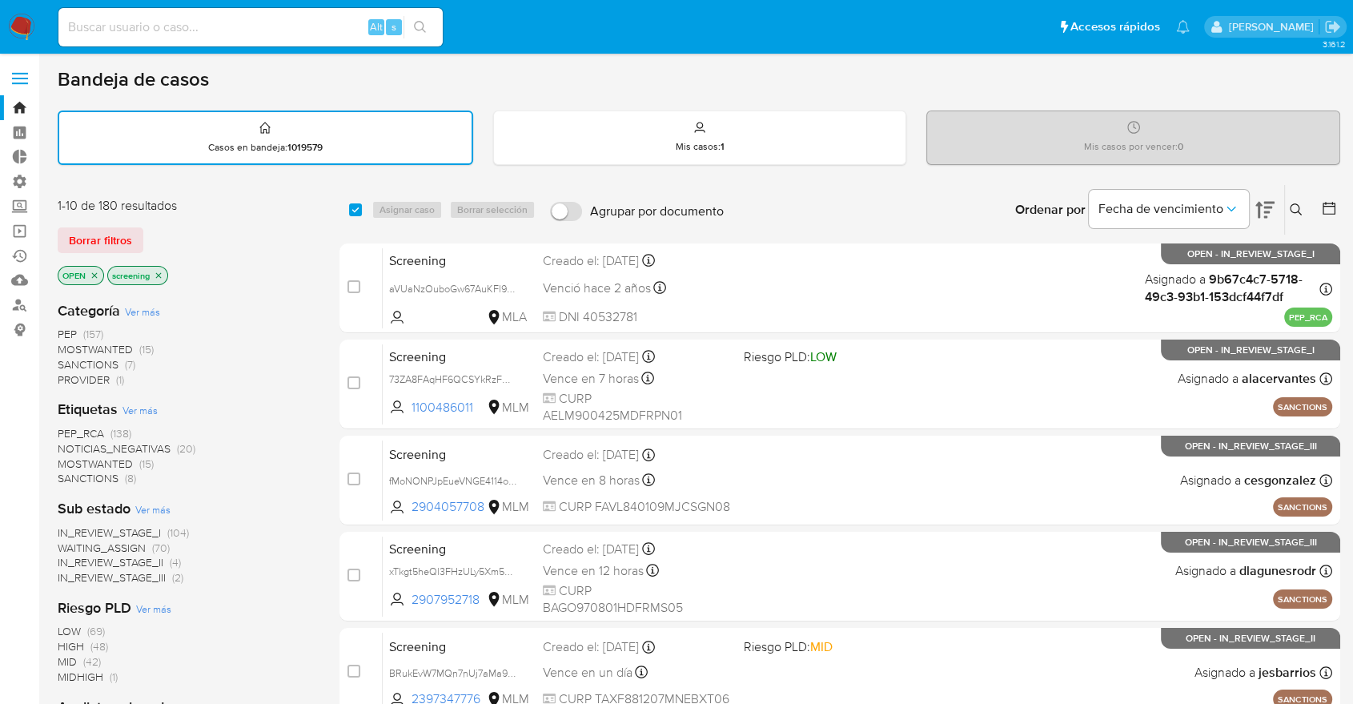
scroll to position [178, 0]
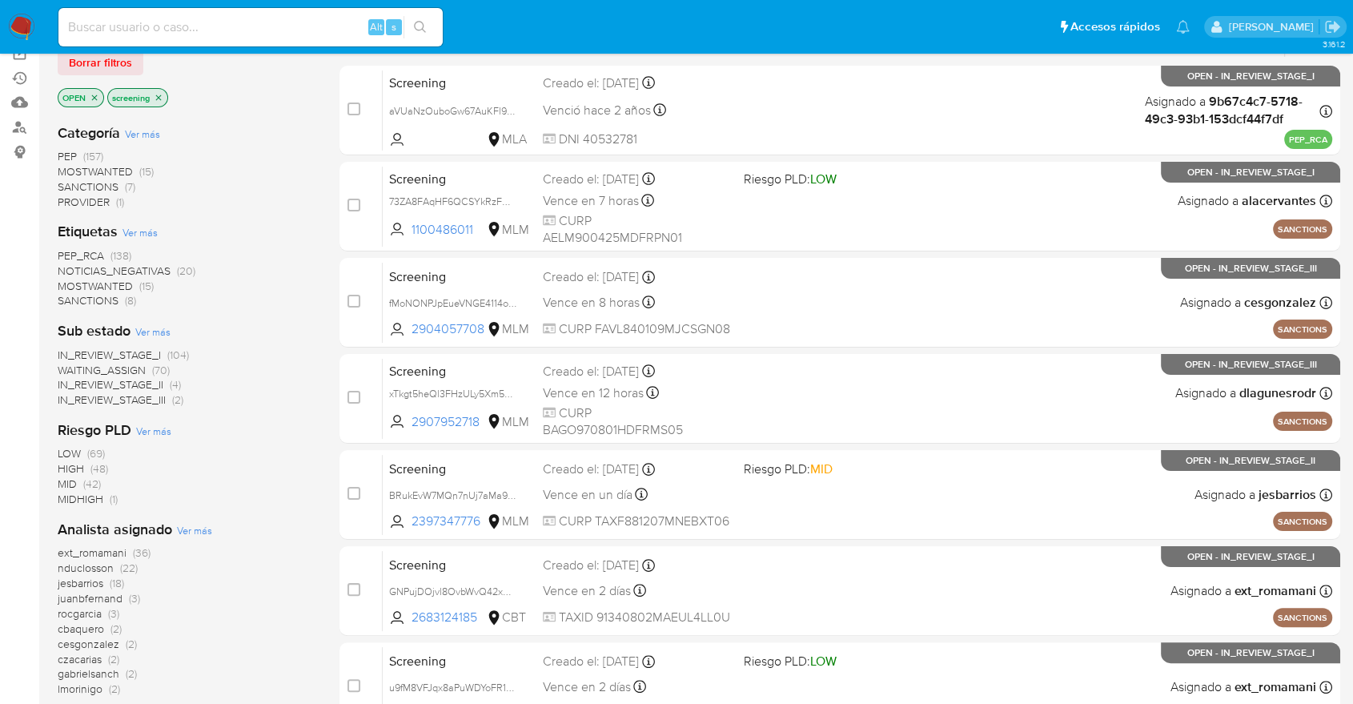
click at [62, 250] on span "PEP_RCA" at bounding box center [81, 255] width 46 height 16
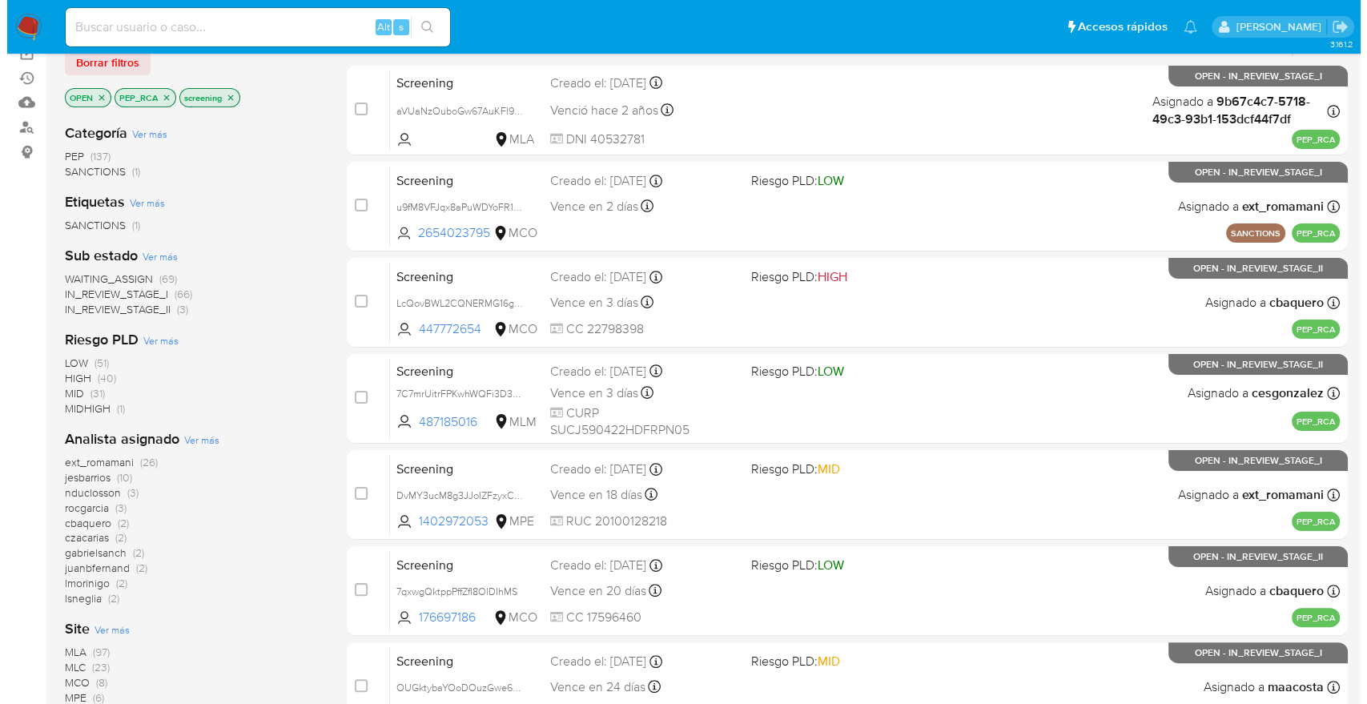
scroll to position [267, 0]
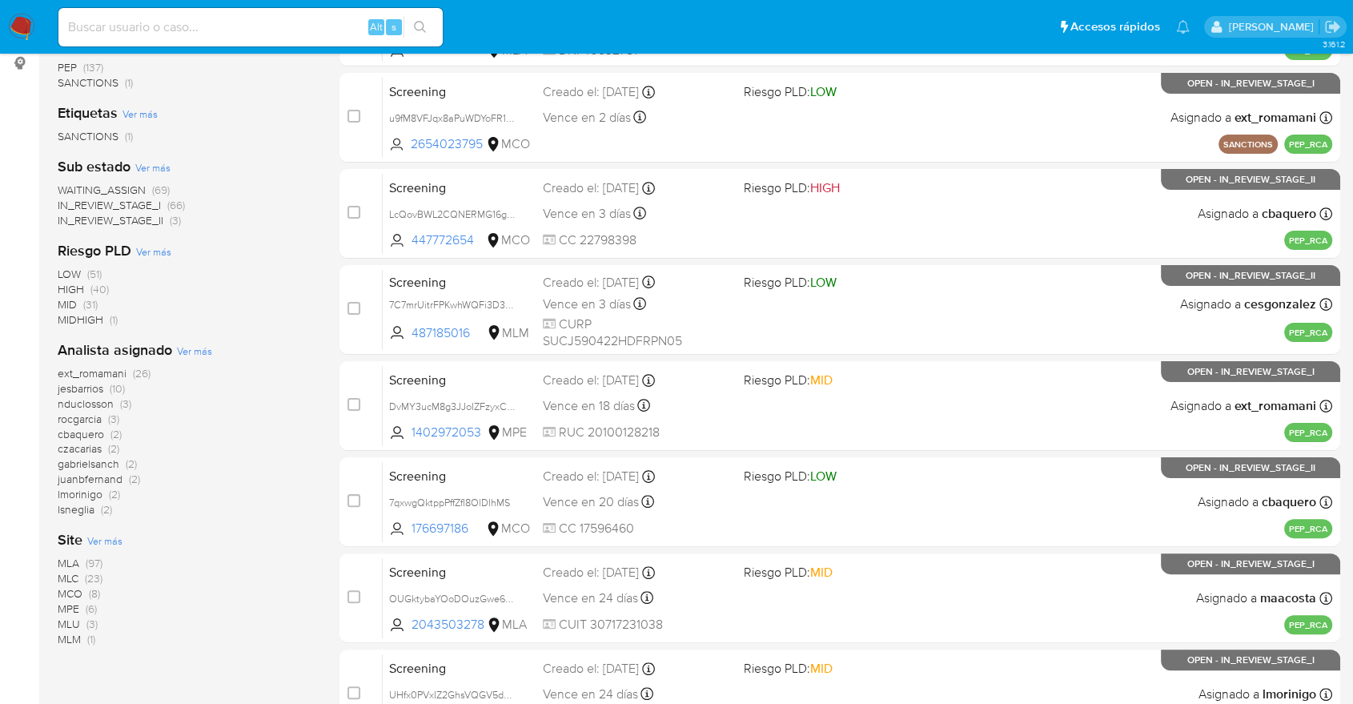
click at [94, 535] on span "Ver más" at bounding box center [104, 540] width 35 height 14
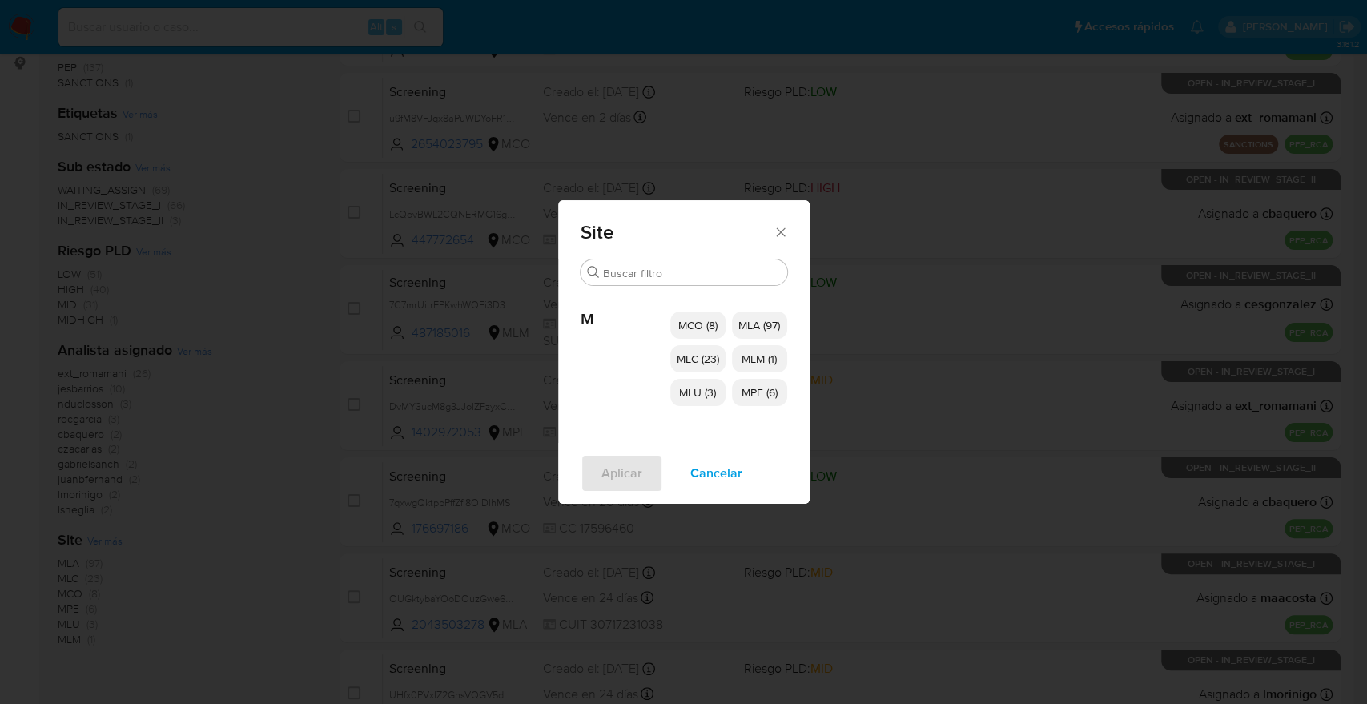
click at [670, 328] on p "MCO (8)" at bounding box center [697, 325] width 55 height 27
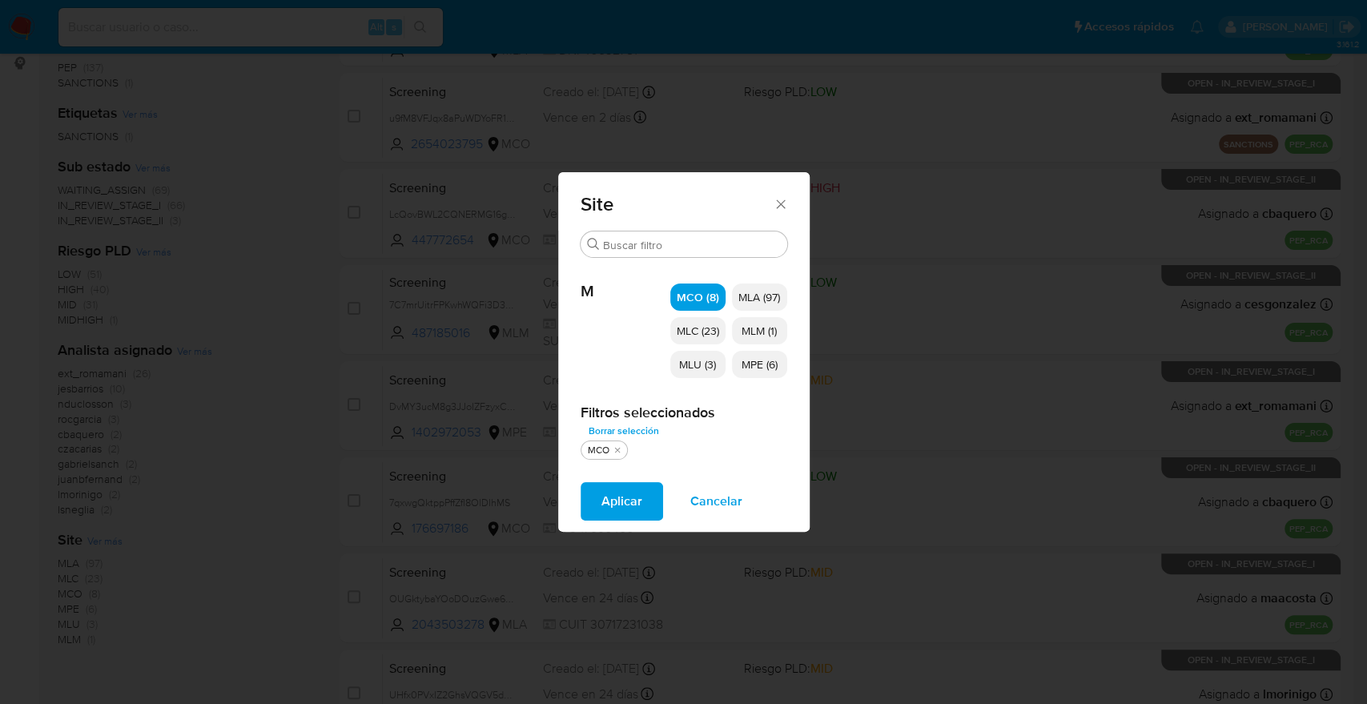
click at [670, 332] on p "MLC (23)" at bounding box center [697, 330] width 55 height 27
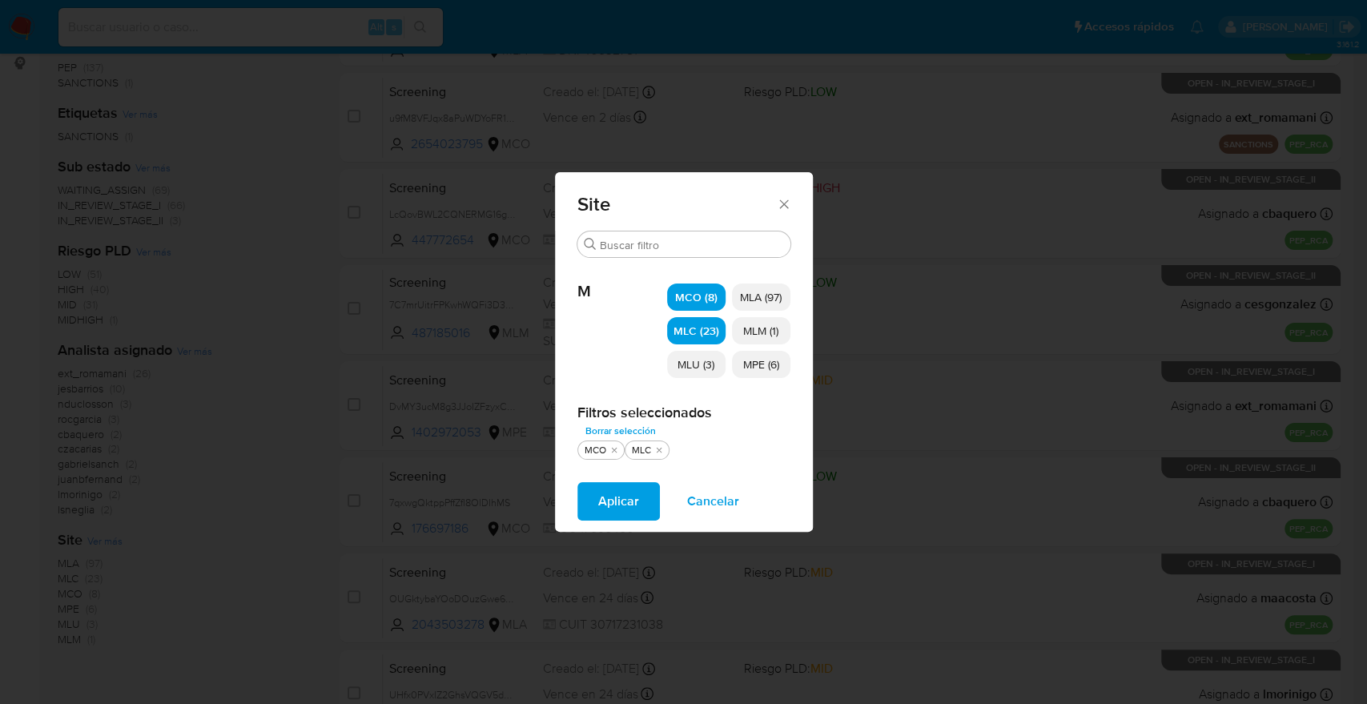
click at [672, 347] on div "MCO (8) MLA (97) MLC (23) MLM (1) MLU (3) MPE (6)" at bounding box center [728, 331] width 123 height 146
click at [679, 358] on span "MLU (3)" at bounding box center [695, 364] width 37 height 16
click at [746, 332] on span "MLM (1)" at bounding box center [760, 331] width 35 height 16
click at [747, 364] on span "MPE (6)" at bounding box center [761, 364] width 36 height 16
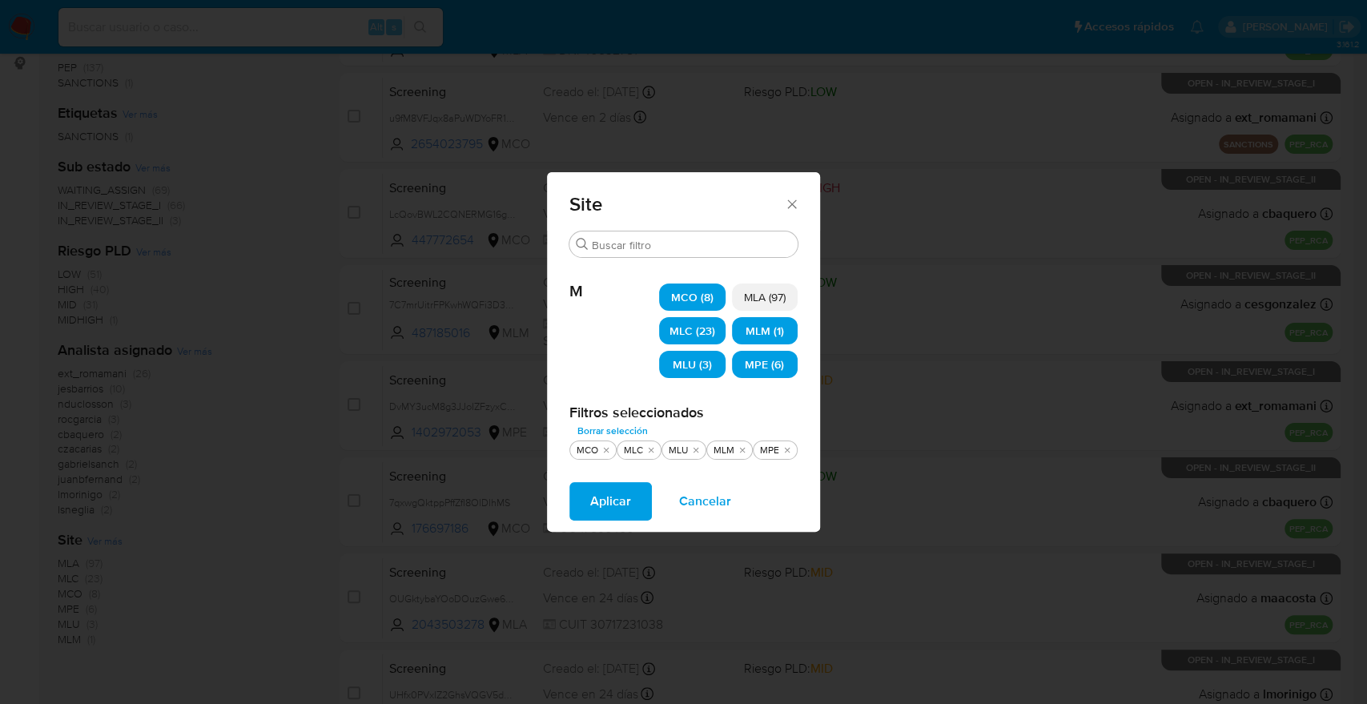
click at [644, 513] on button "Aplicar" at bounding box center [610, 501] width 82 height 38
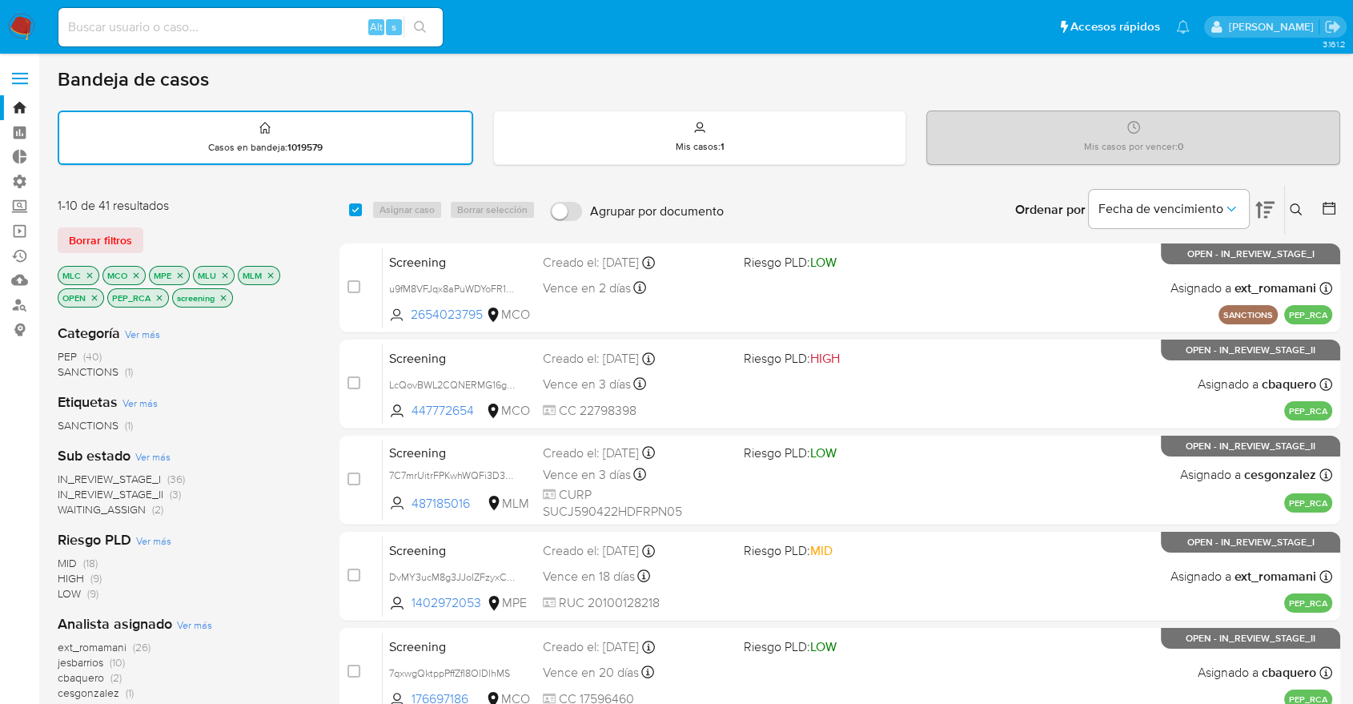
click at [154, 224] on div "1-10 de 41 resultados Borrar filtros MLC MCO MPE MLU MLM OPEN PEP_RCA screening" at bounding box center [186, 254] width 256 height 114
click at [139, 235] on button "Borrar filtros" at bounding box center [101, 240] width 86 height 26
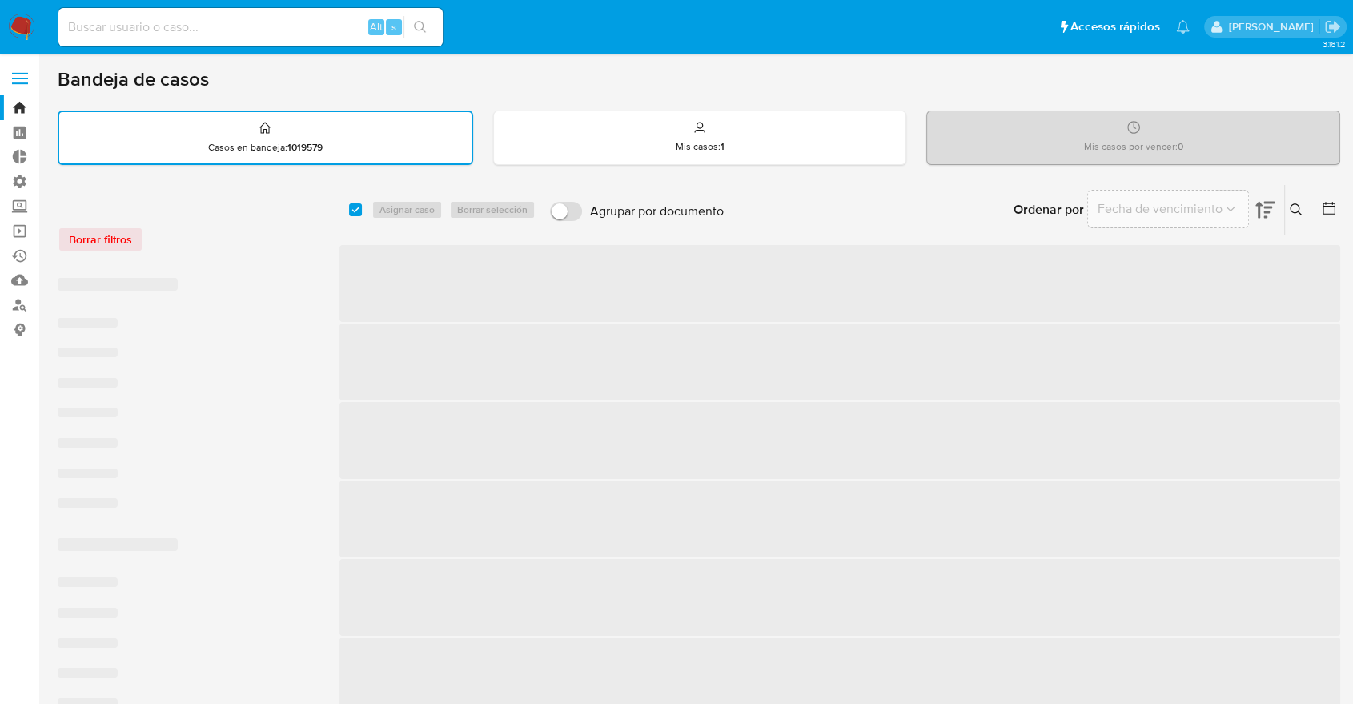
click at [183, 229] on div "Borrar filtros" at bounding box center [186, 240] width 256 height 26
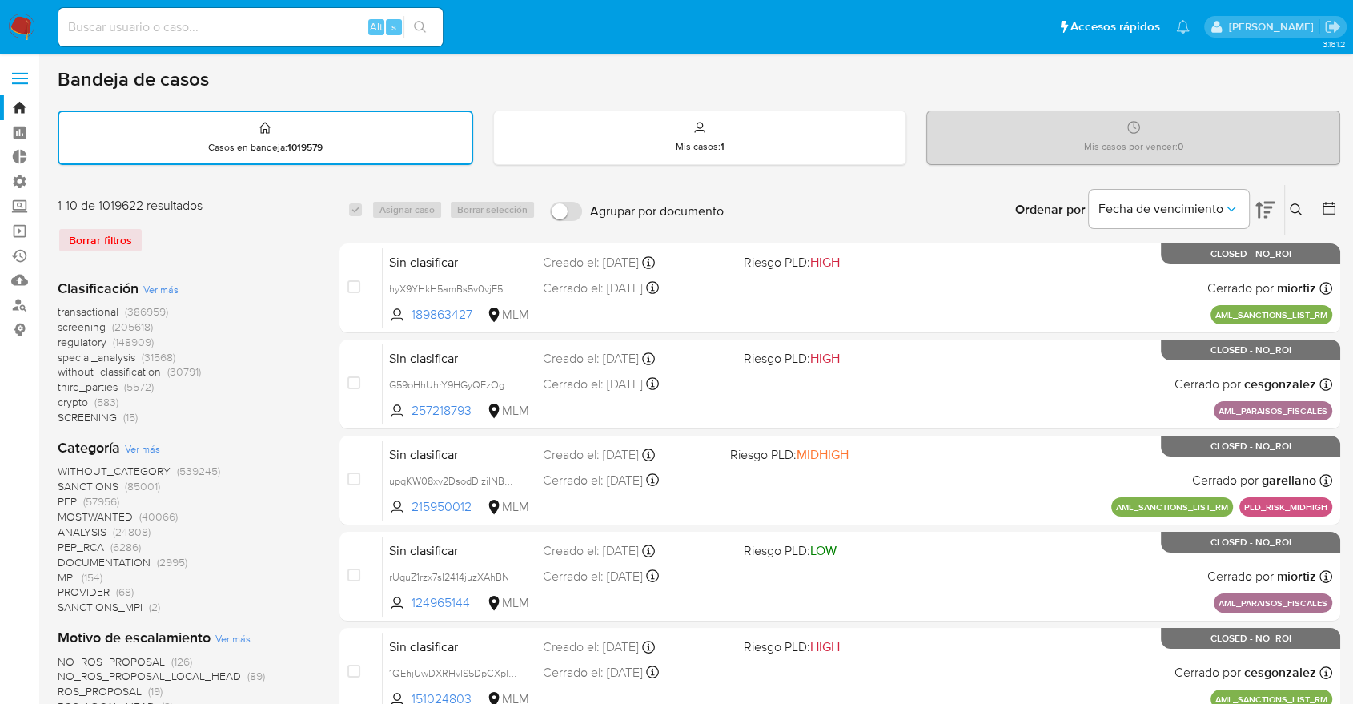
click at [62, 334] on span "regulatory" at bounding box center [82, 342] width 49 height 16
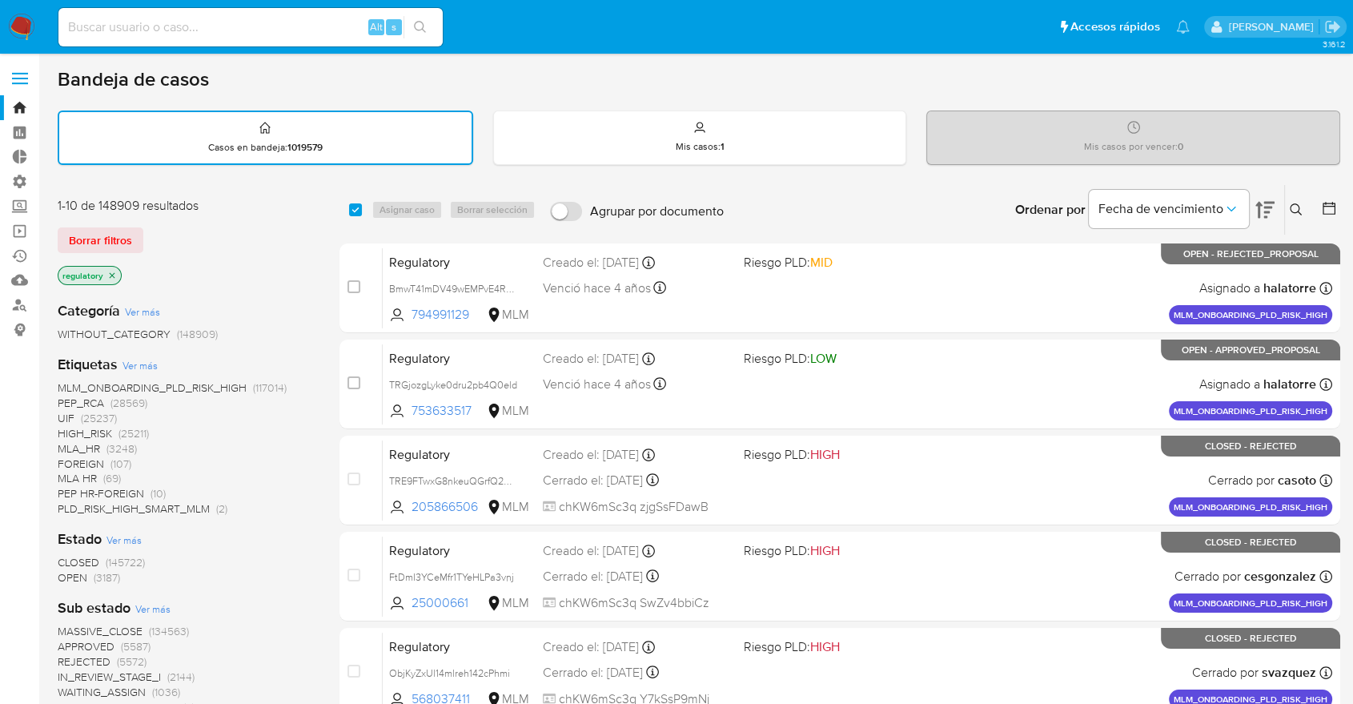
click at [176, 223] on div "1-10 de 148909 resultados Borrar filtros regulatory" at bounding box center [186, 242] width 256 height 91
click at [69, 572] on span "OPEN" at bounding box center [73, 577] width 30 height 16
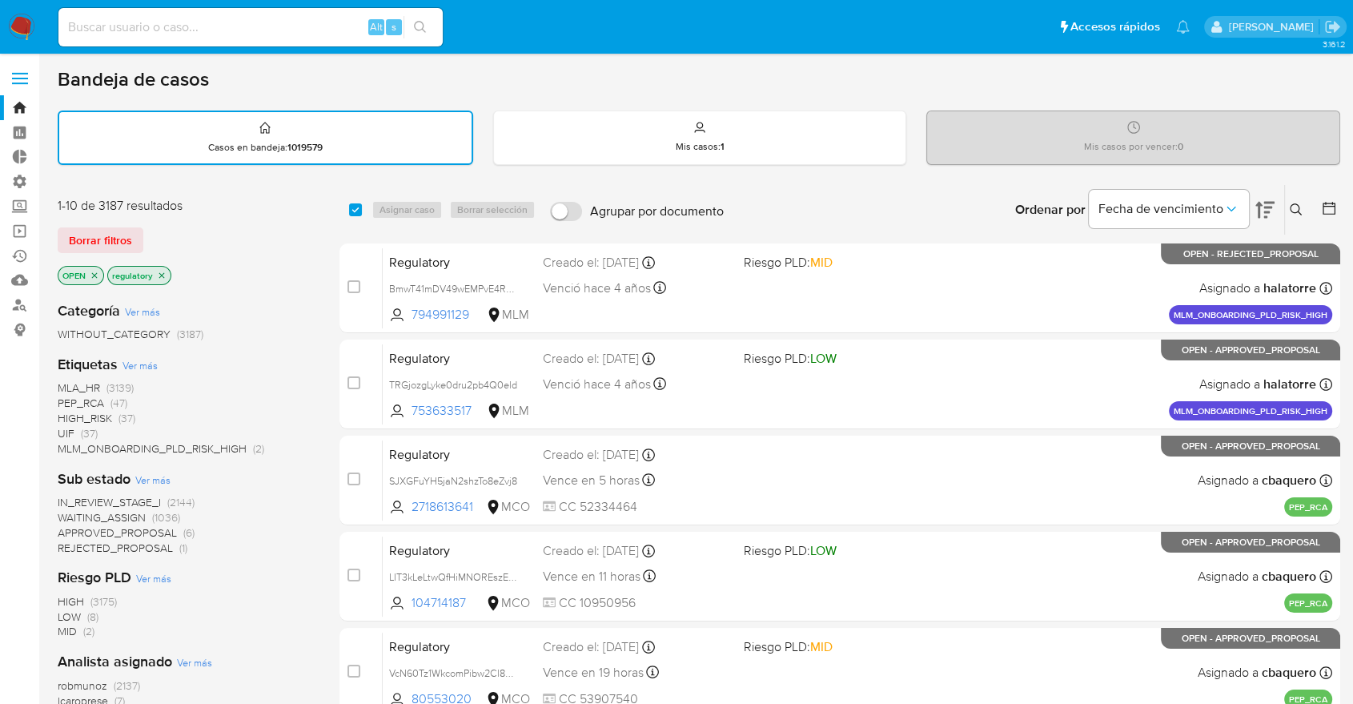
click at [158, 227] on div "Borrar filtros" at bounding box center [186, 240] width 256 height 26
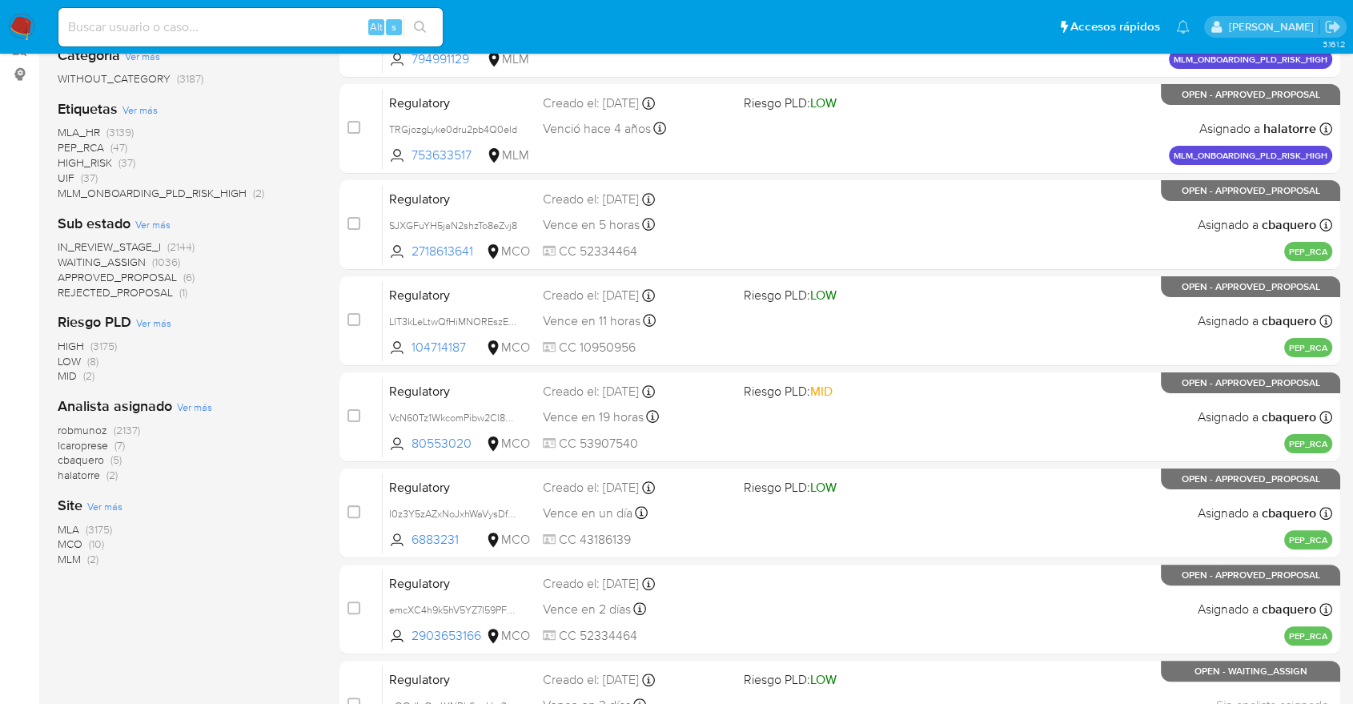
scroll to position [267, 0]
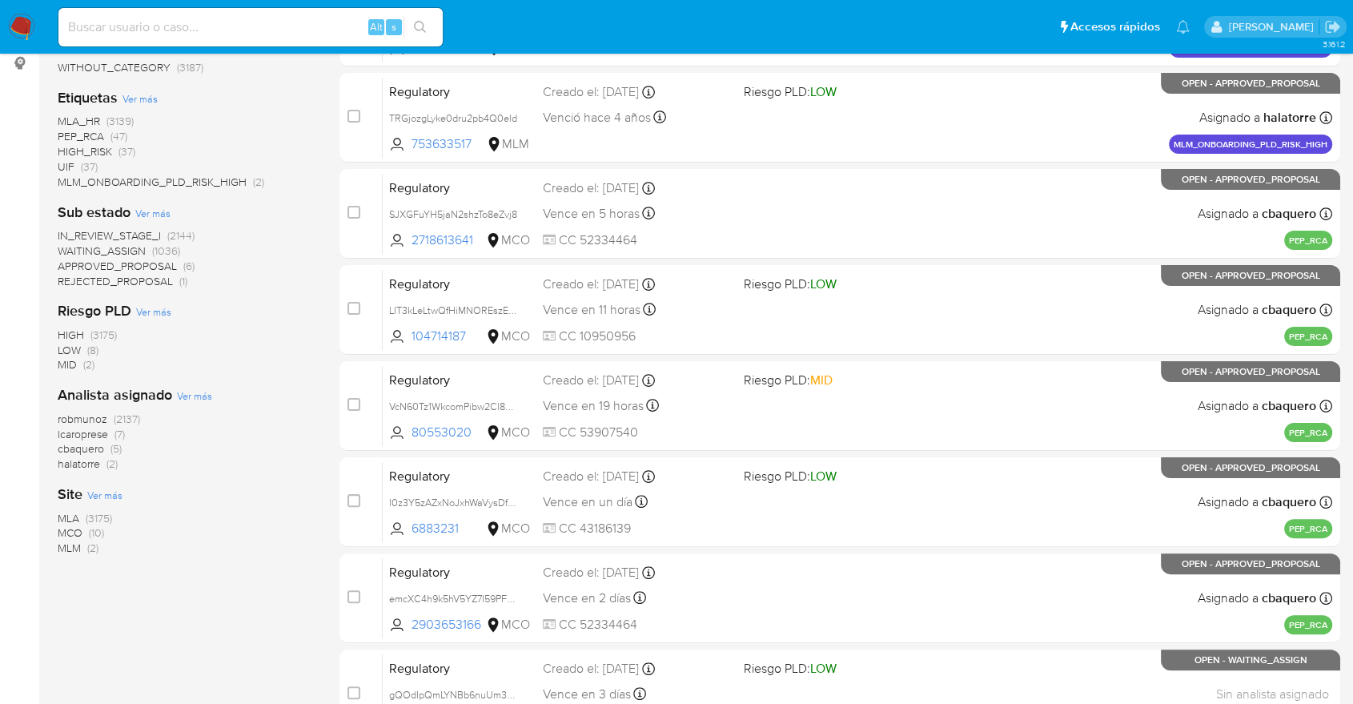
click at [67, 526] on span "MCO" at bounding box center [70, 533] width 25 height 16
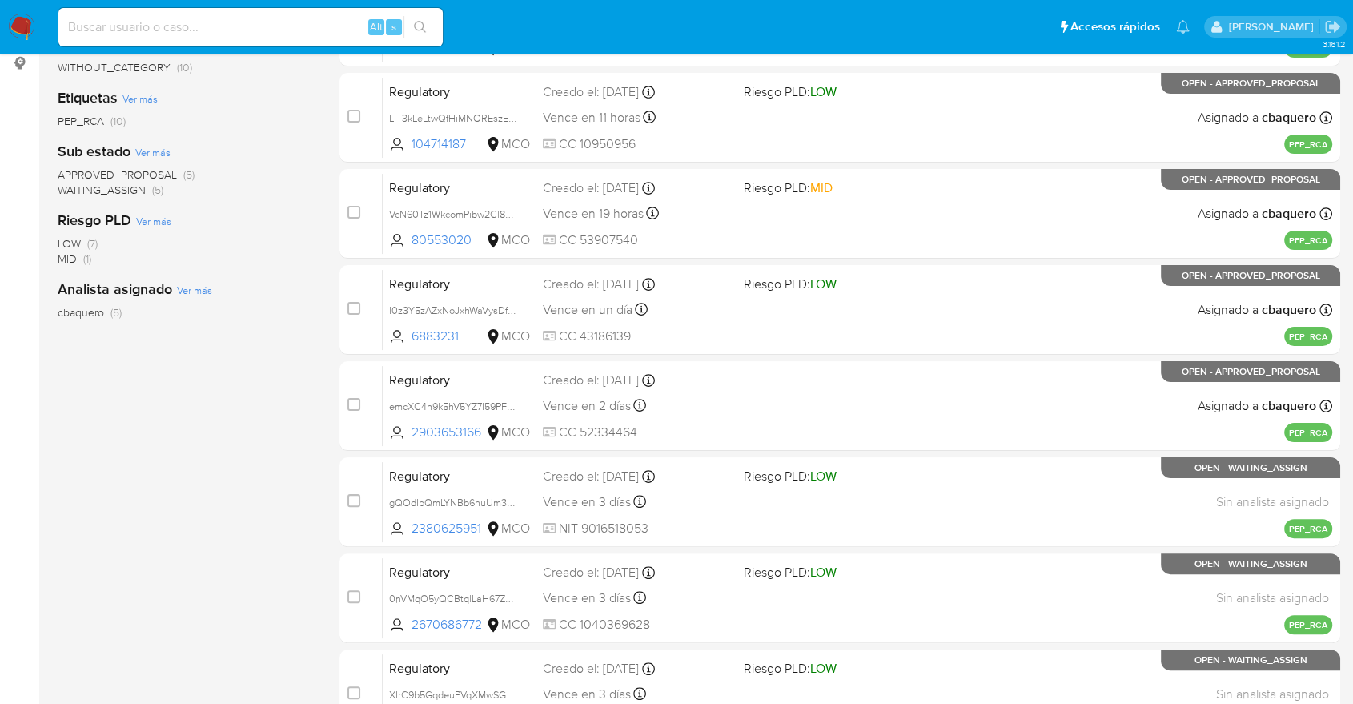
click at [72, 190] on span "WAITING_ASSIGN" at bounding box center [102, 190] width 88 height 16
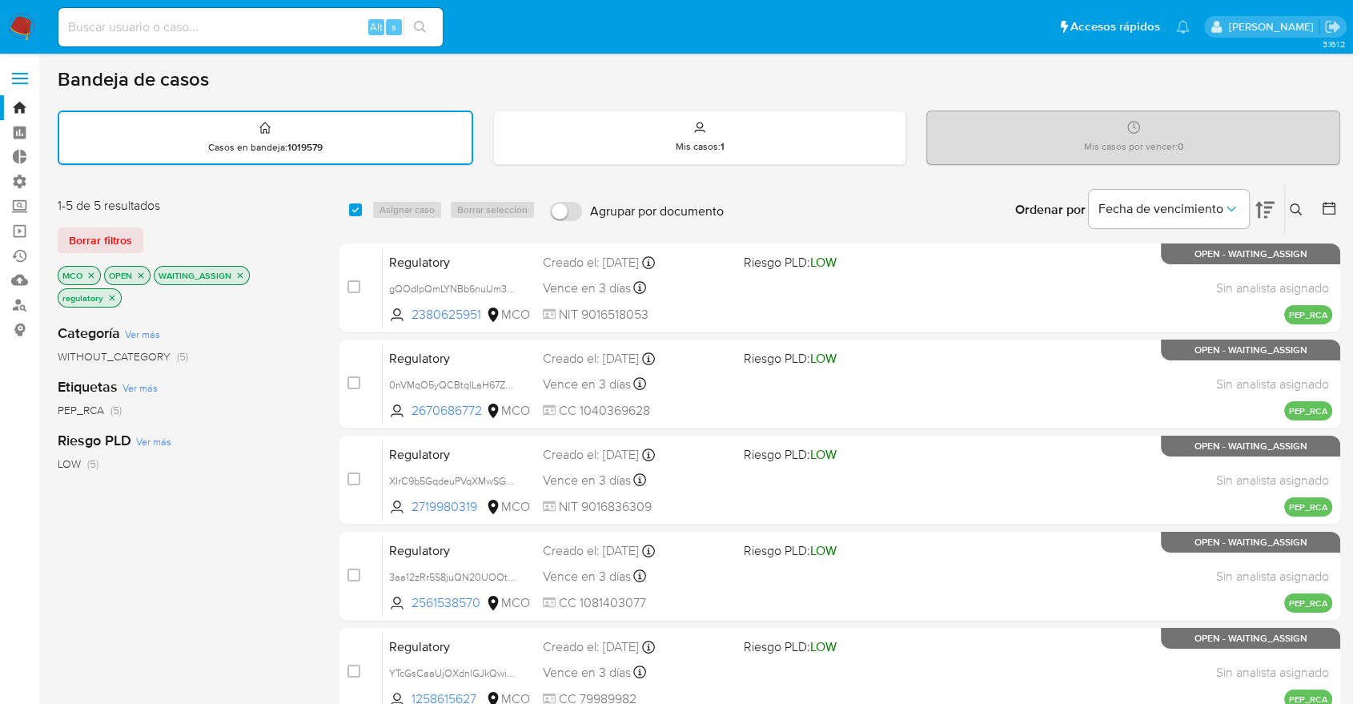
click at [247, 215] on div "1-5 de 5 resultados Borrar filtros MCO OPEN WAITING_ASSIGN regulatory" at bounding box center [186, 254] width 256 height 114
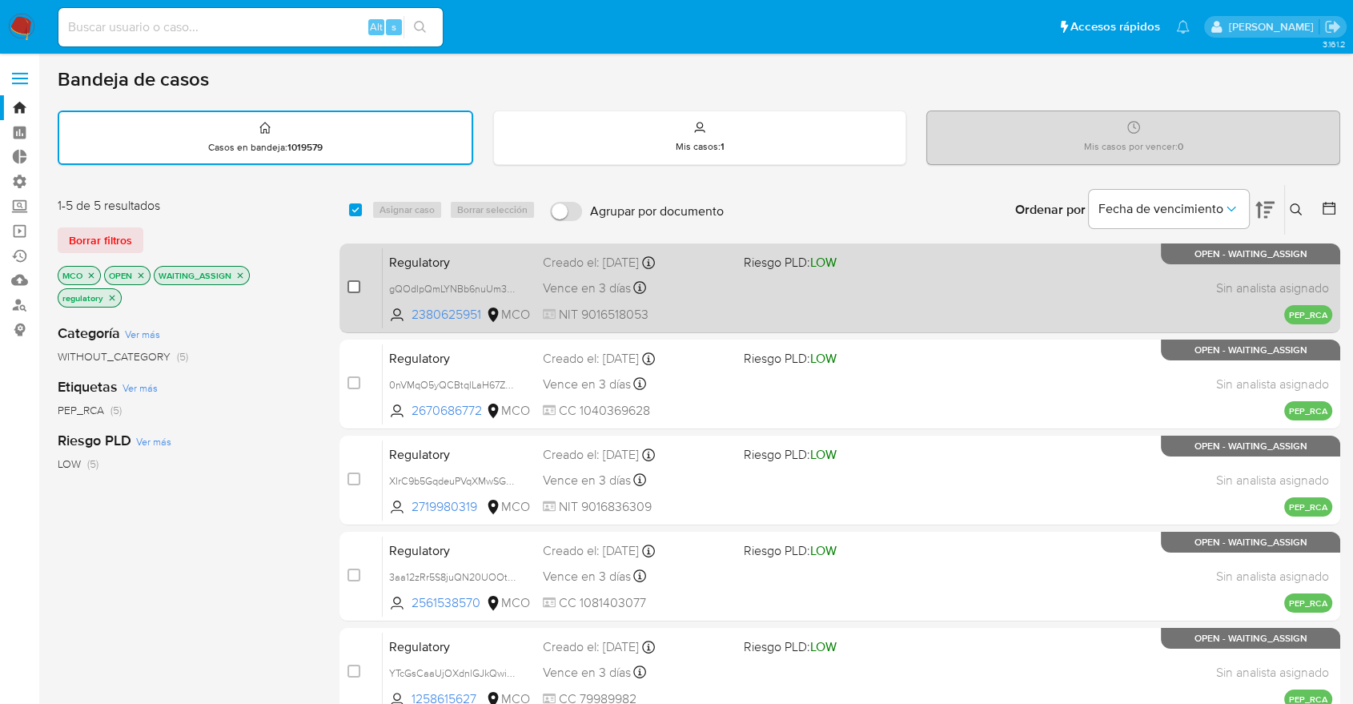
click at [357, 285] on input "checkbox" at bounding box center [354, 286] width 13 height 13
checkbox input "true"
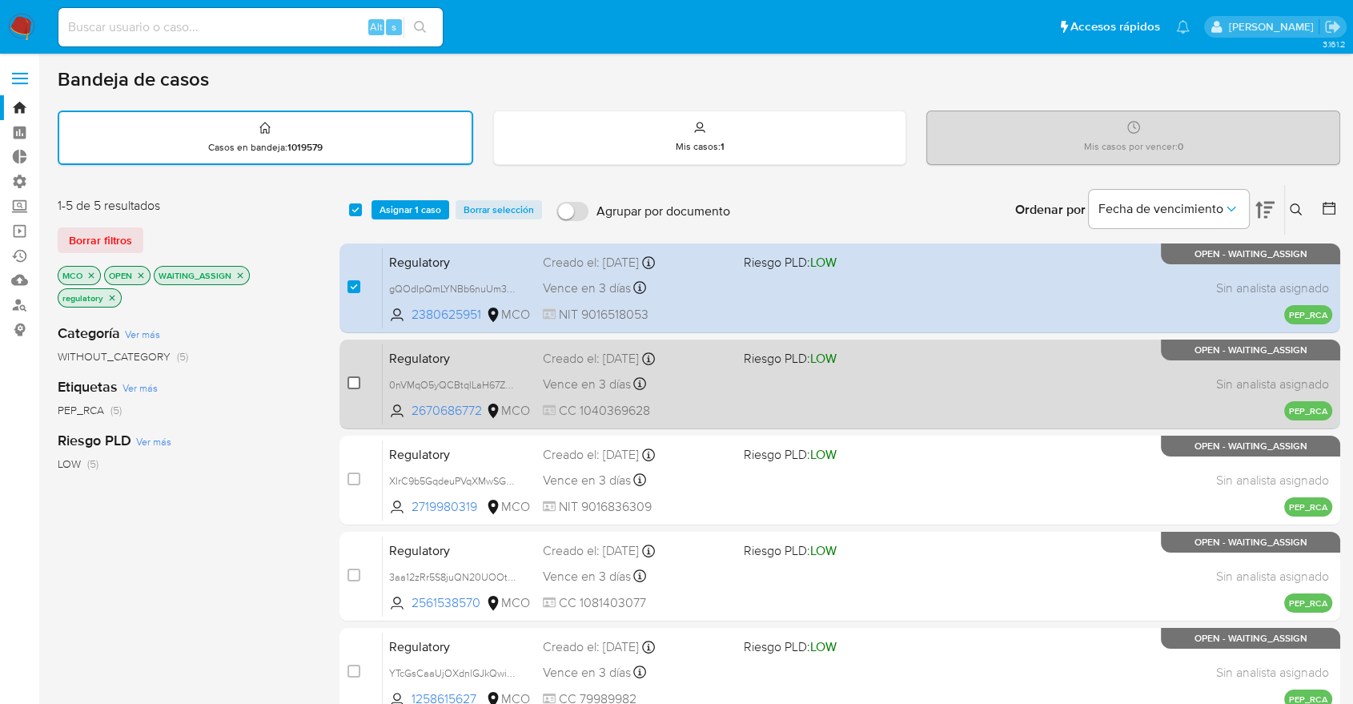
click at [355, 380] on input "checkbox" at bounding box center [354, 382] width 13 height 13
checkbox input "true"
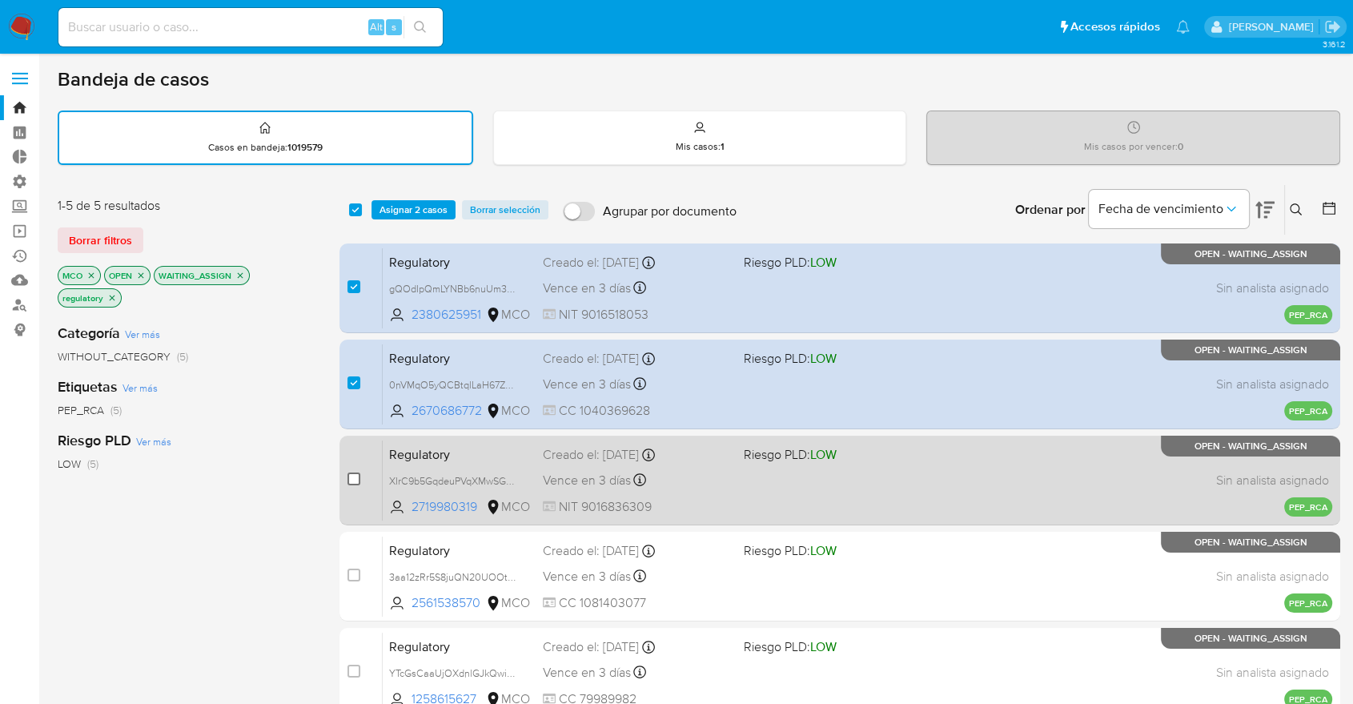
click at [356, 472] on input "checkbox" at bounding box center [354, 478] width 13 height 13
checkbox input "true"
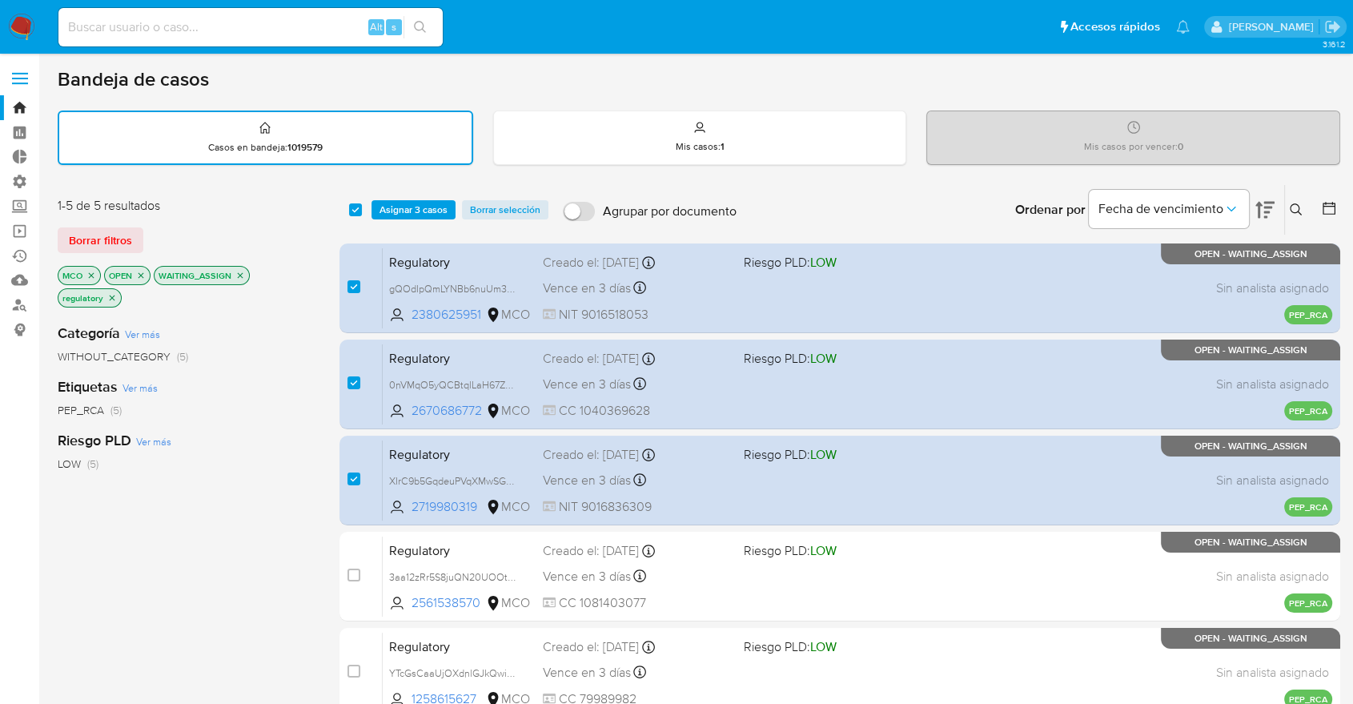
click at [319, 207] on div "1-5 de 5 resultados Borrar filtros MCO OPEN WAITING_ASSIGN regulatory Categoría…" at bounding box center [699, 558] width 1283 height 748
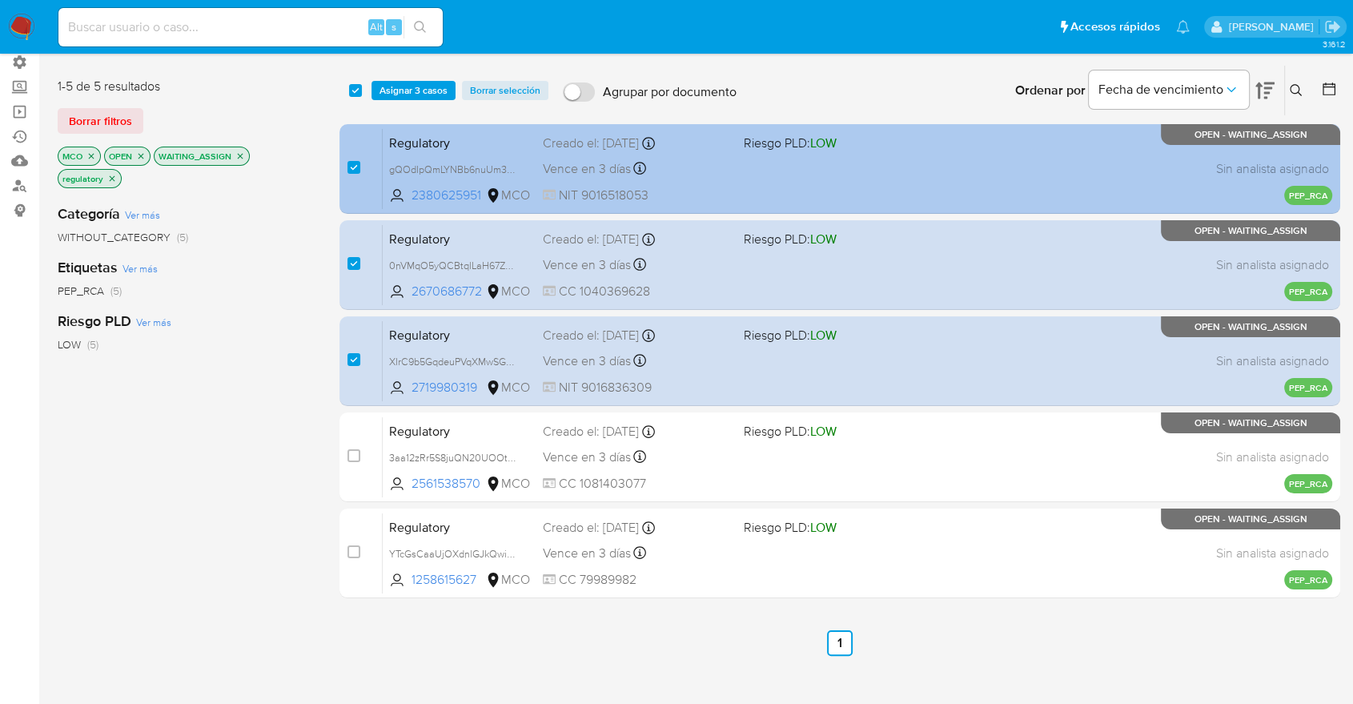
scroll to position [89, 0]
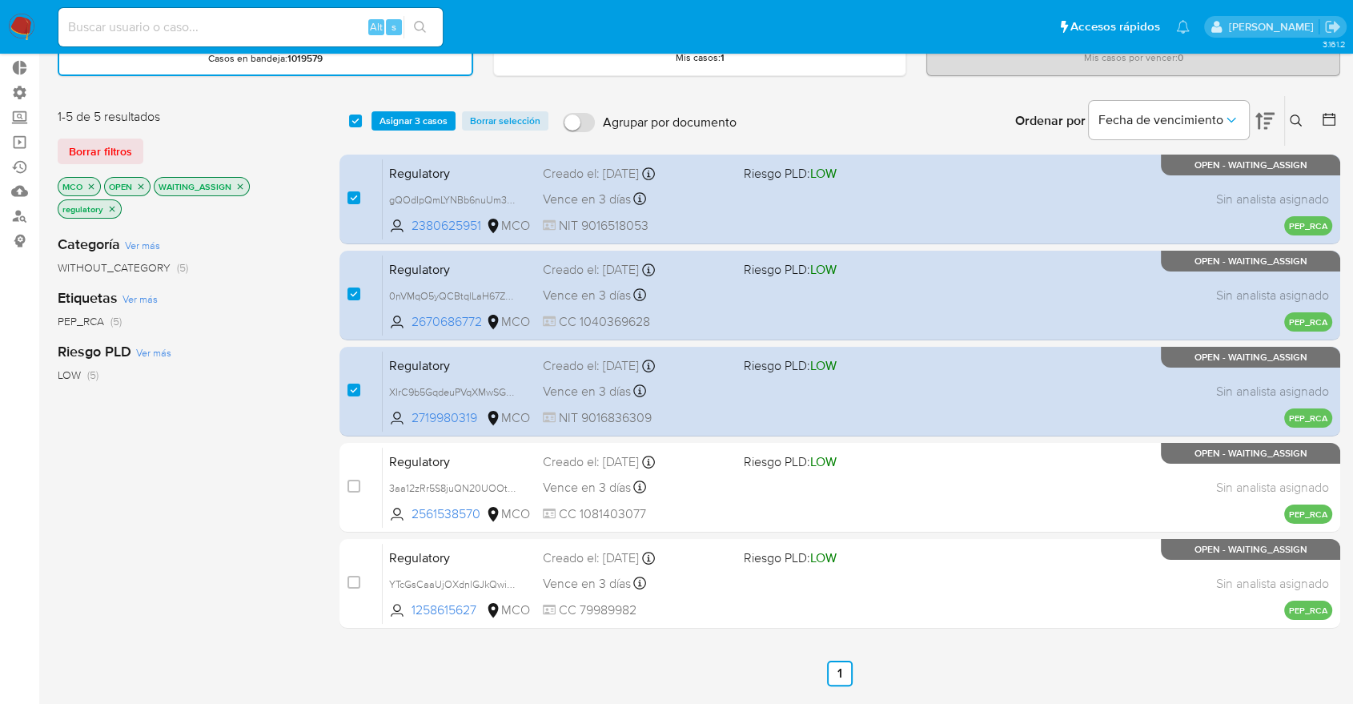
click at [455, 119] on button "Asignar 3 casos" at bounding box center [414, 120] width 84 height 19
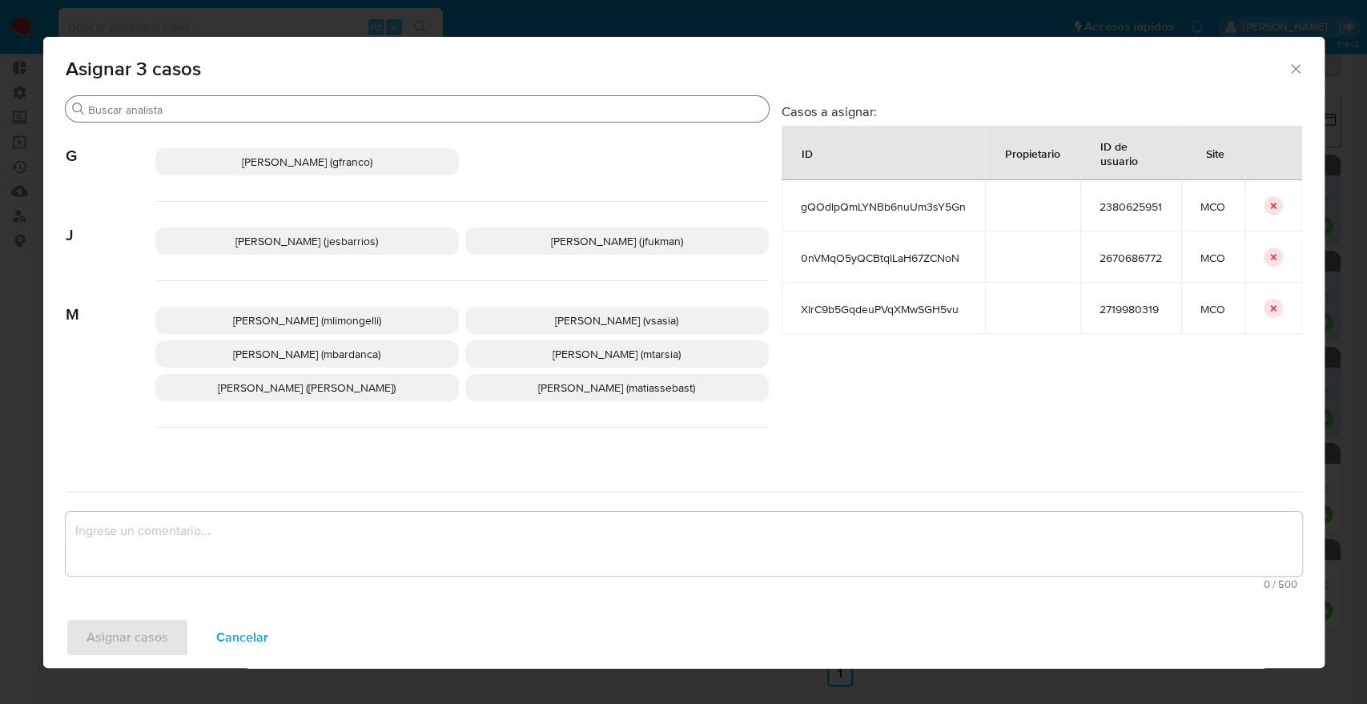
click at [448, 110] on input "Buscar" at bounding box center [425, 110] width 674 height 14
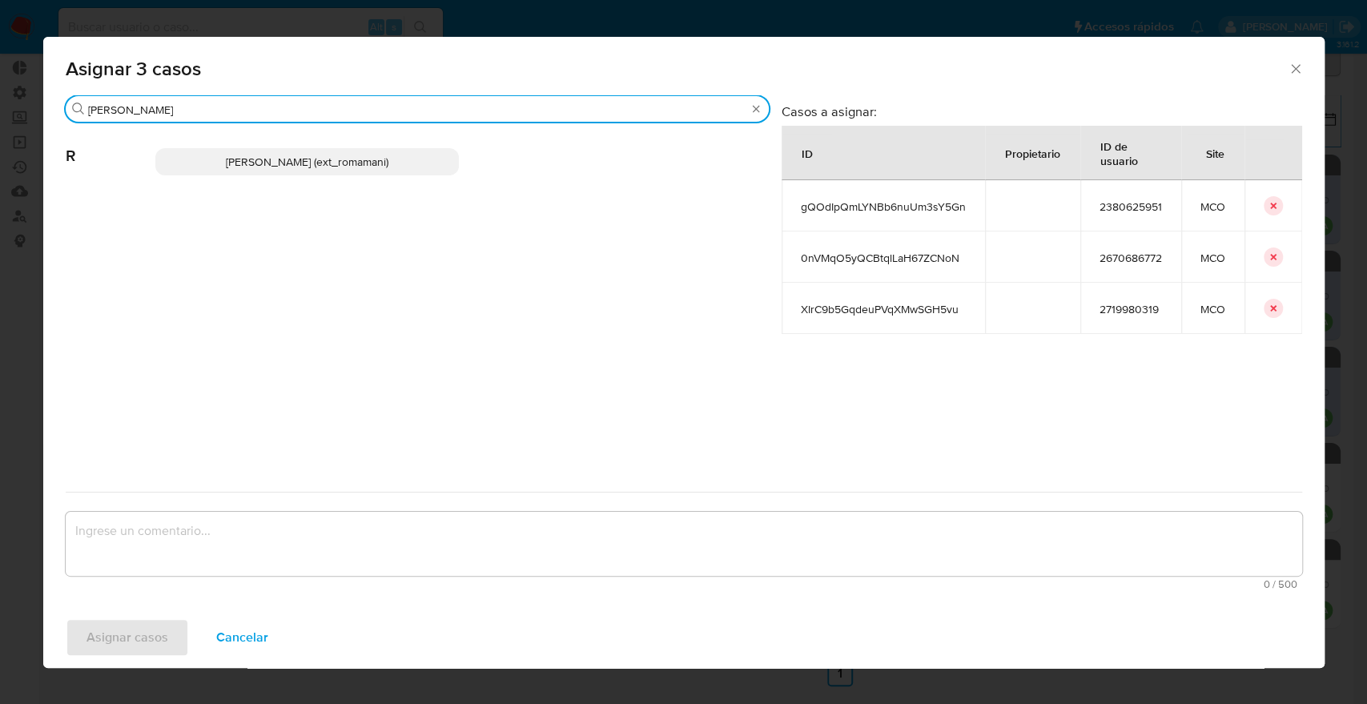
type input "[PERSON_NAME]"
click at [425, 155] on p "[PERSON_NAME] (ext_romamani)" at bounding box center [307, 161] width 304 height 27
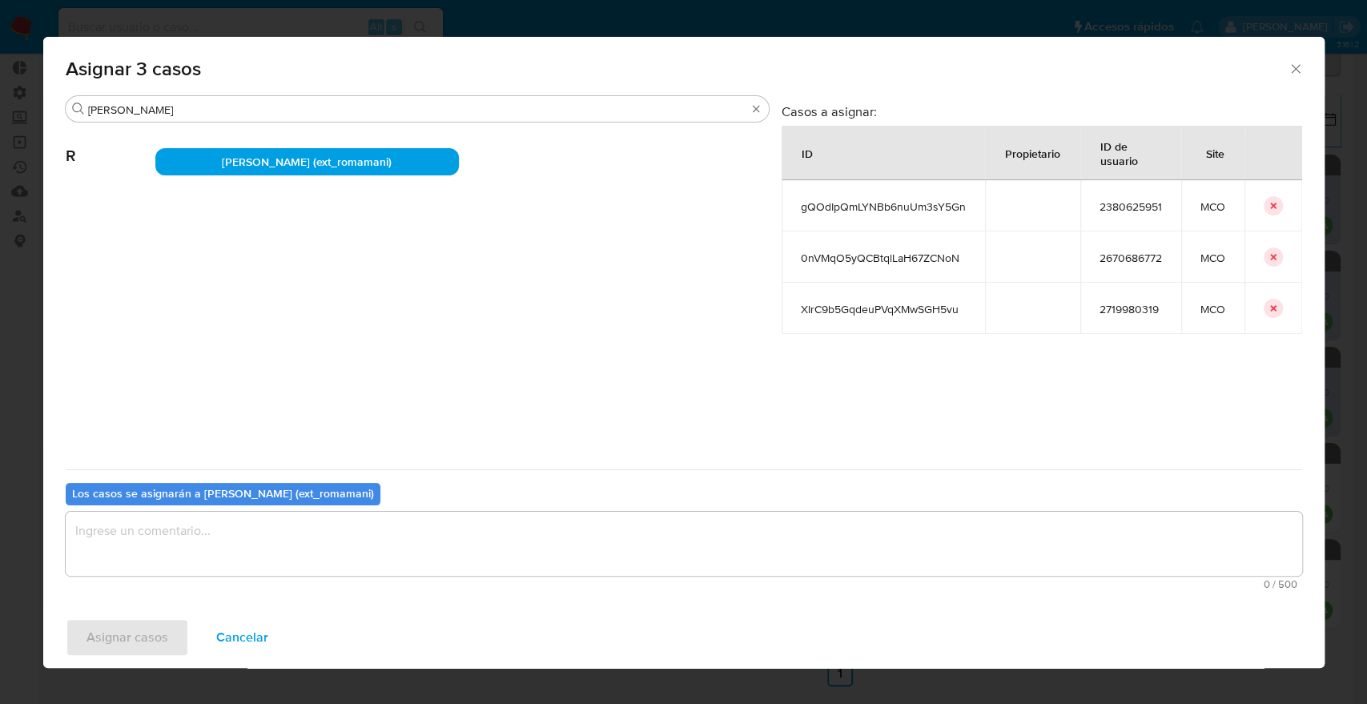
click at [355, 531] on textarea "assign-modal" at bounding box center [684, 544] width 1236 height 64
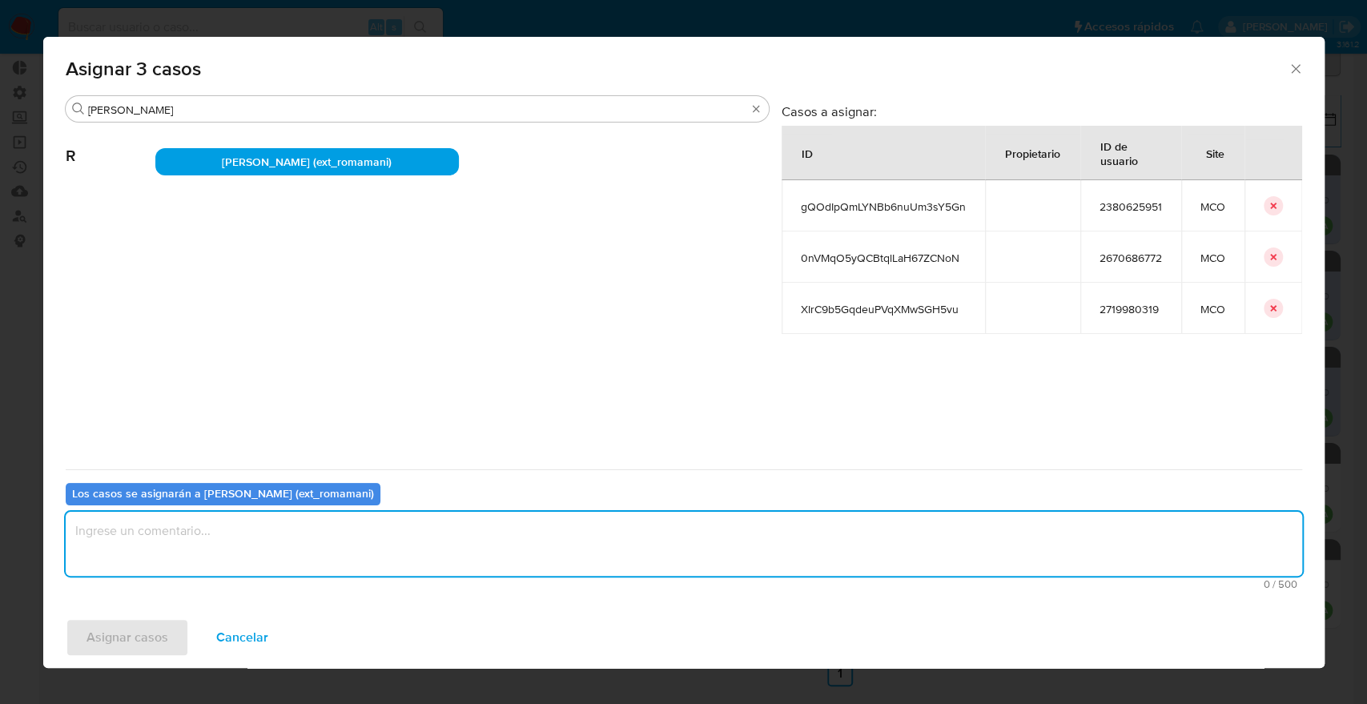
paste textarea "Asignación."
type textarea "Asignación."
click at [168, 633] on button "Asignar casos" at bounding box center [127, 637] width 123 height 38
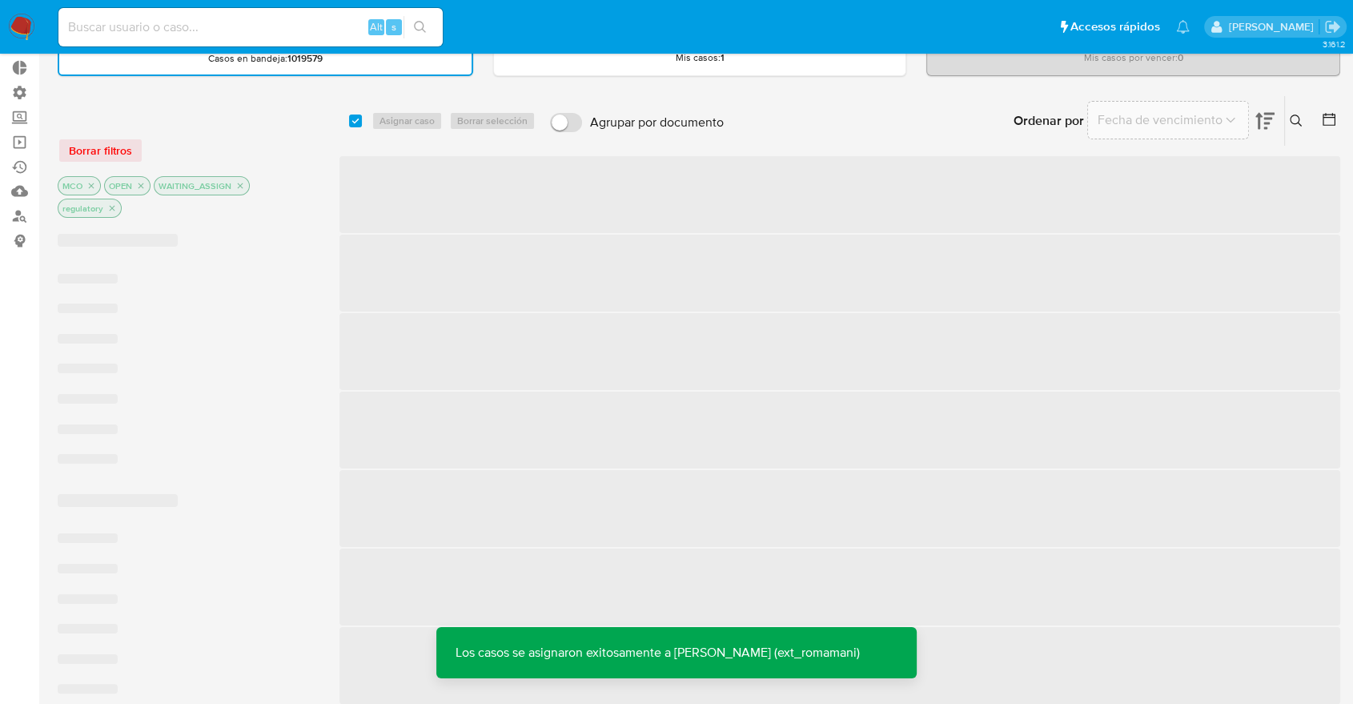
click at [948, 113] on div "Ordenar por Fecha de vencimiento No es posible ordenar los resultados mientras …" at bounding box center [1036, 121] width 609 height 50
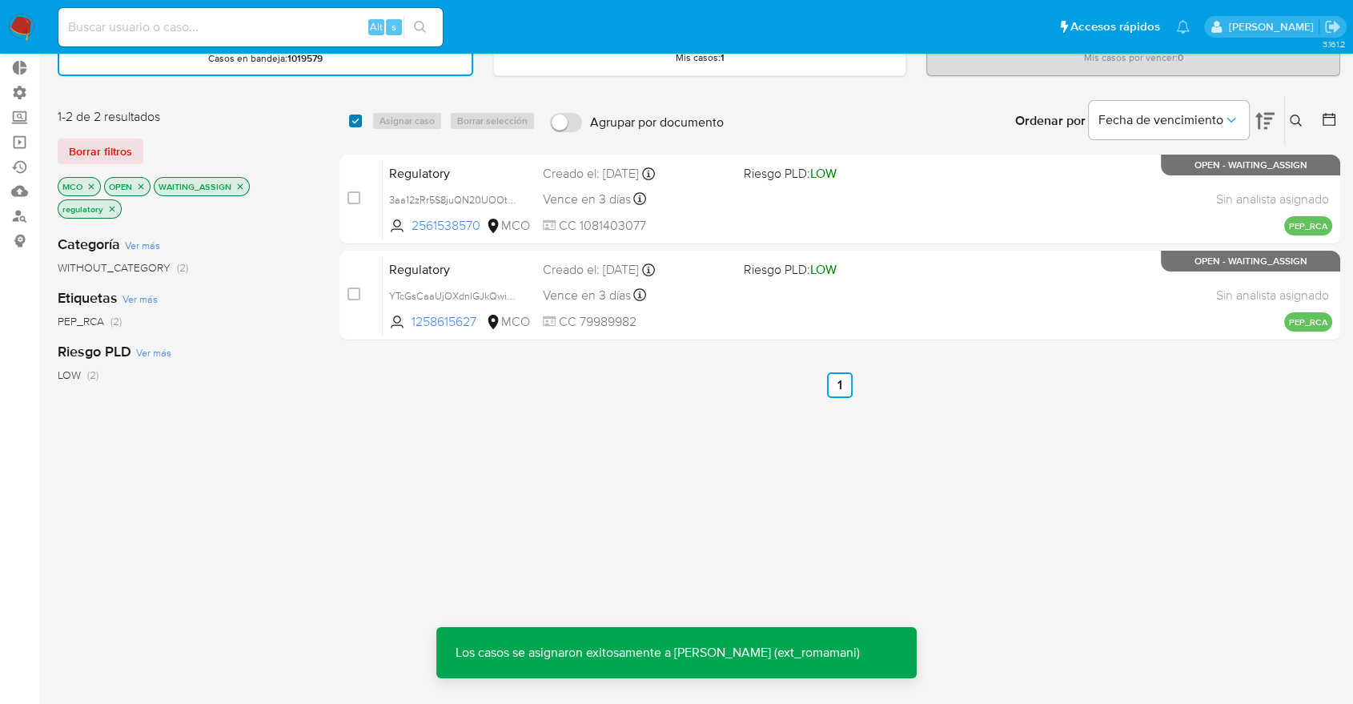
click at [358, 119] on input "checkbox" at bounding box center [355, 121] width 13 height 13
checkbox input "true"
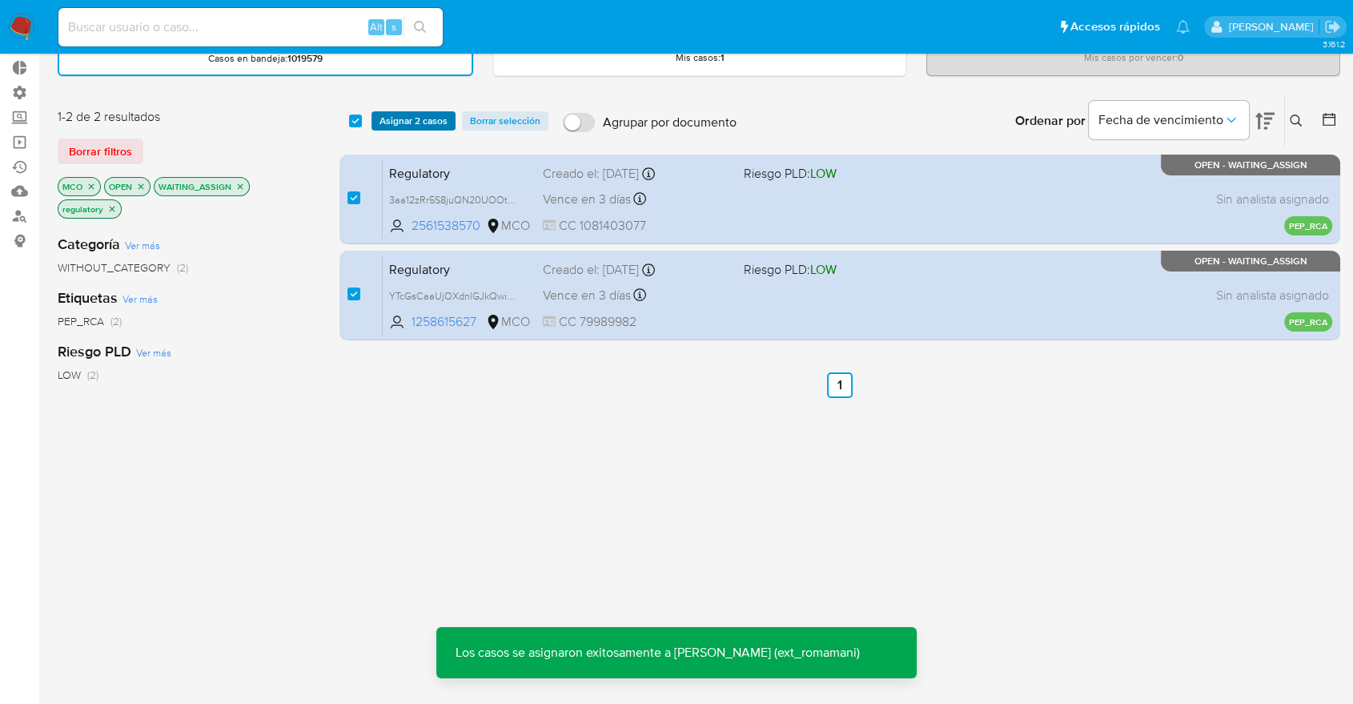
click at [449, 123] on button "Asignar 2 casos" at bounding box center [414, 120] width 84 height 19
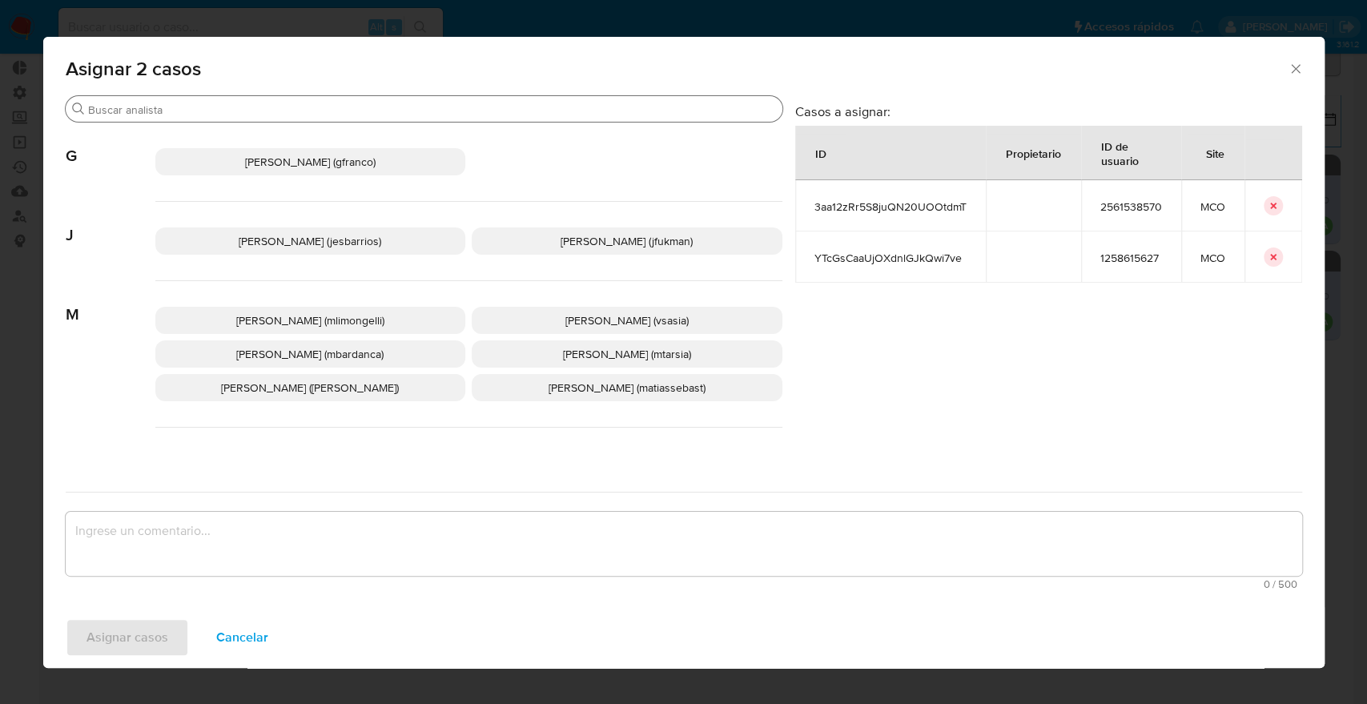
click at [439, 113] on input "Buscar" at bounding box center [432, 110] width 688 height 14
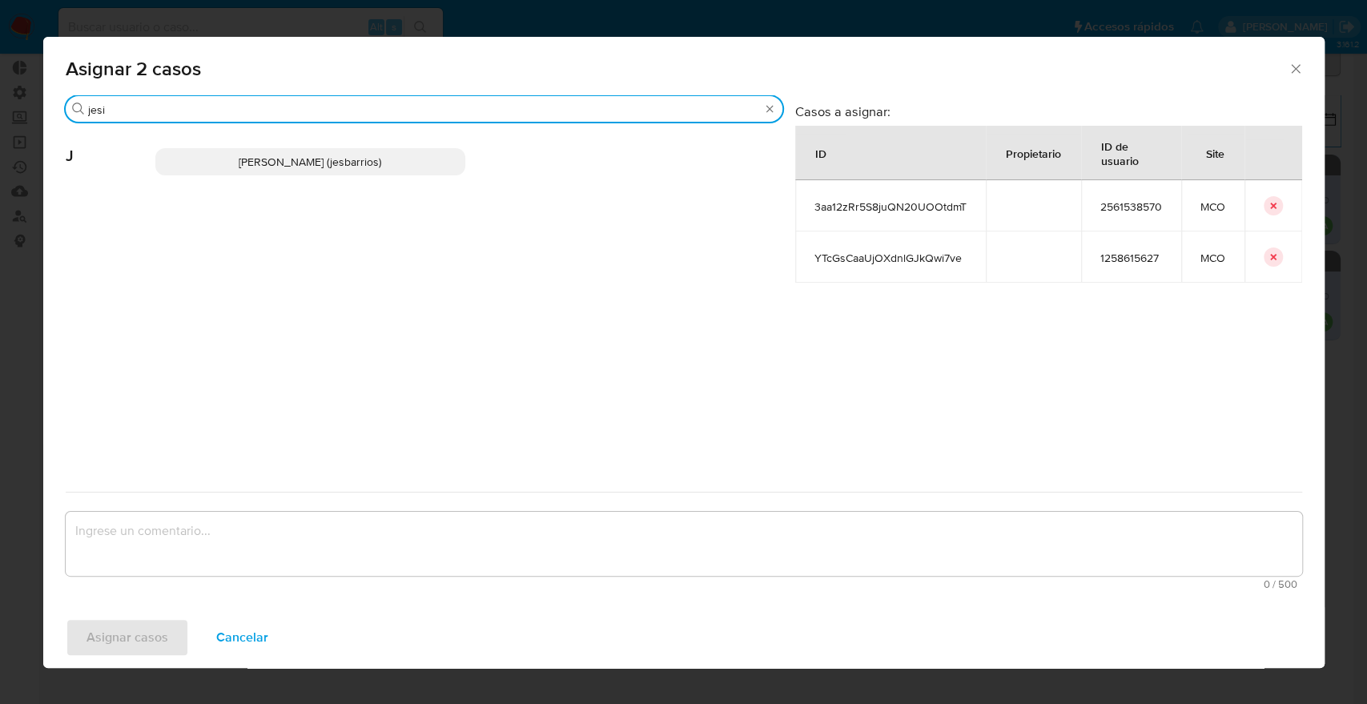
type input "jesi"
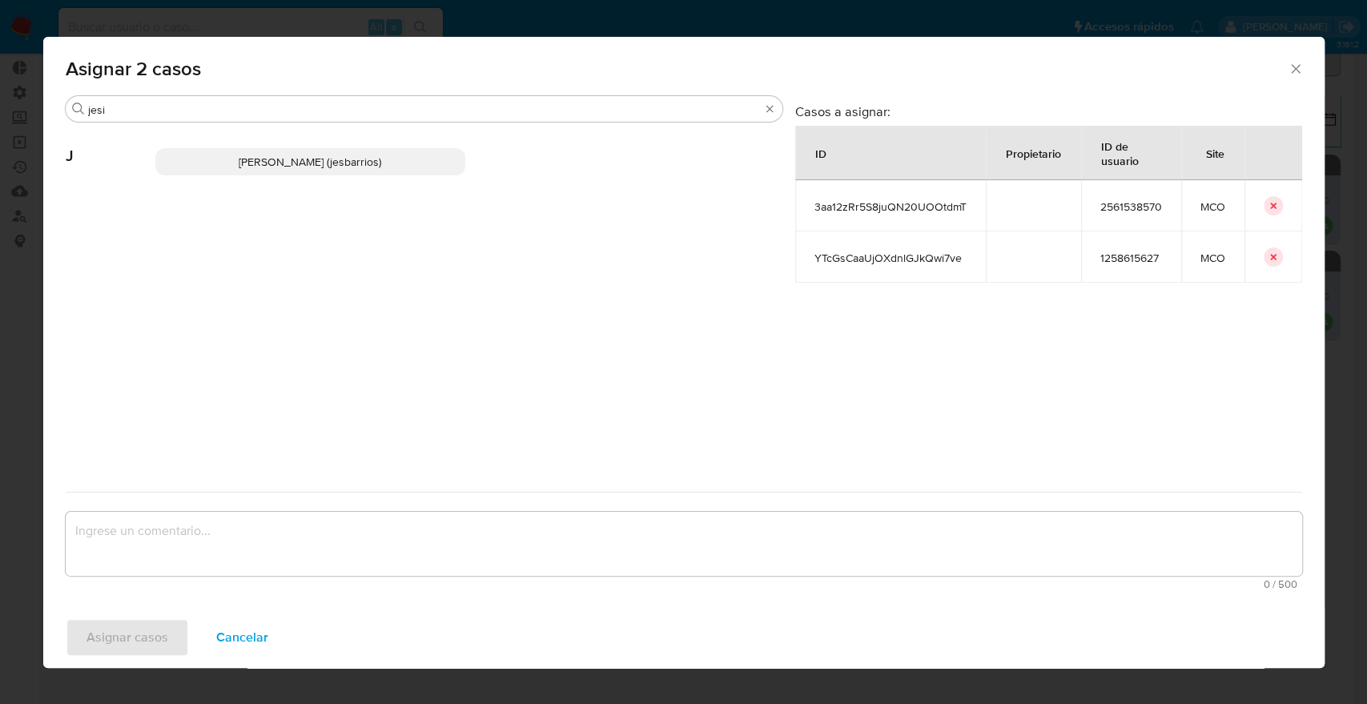
click at [448, 166] on p "[PERSON_NAME] (jesbarrios)" at bounding box center [310, 161] width 311 height 27
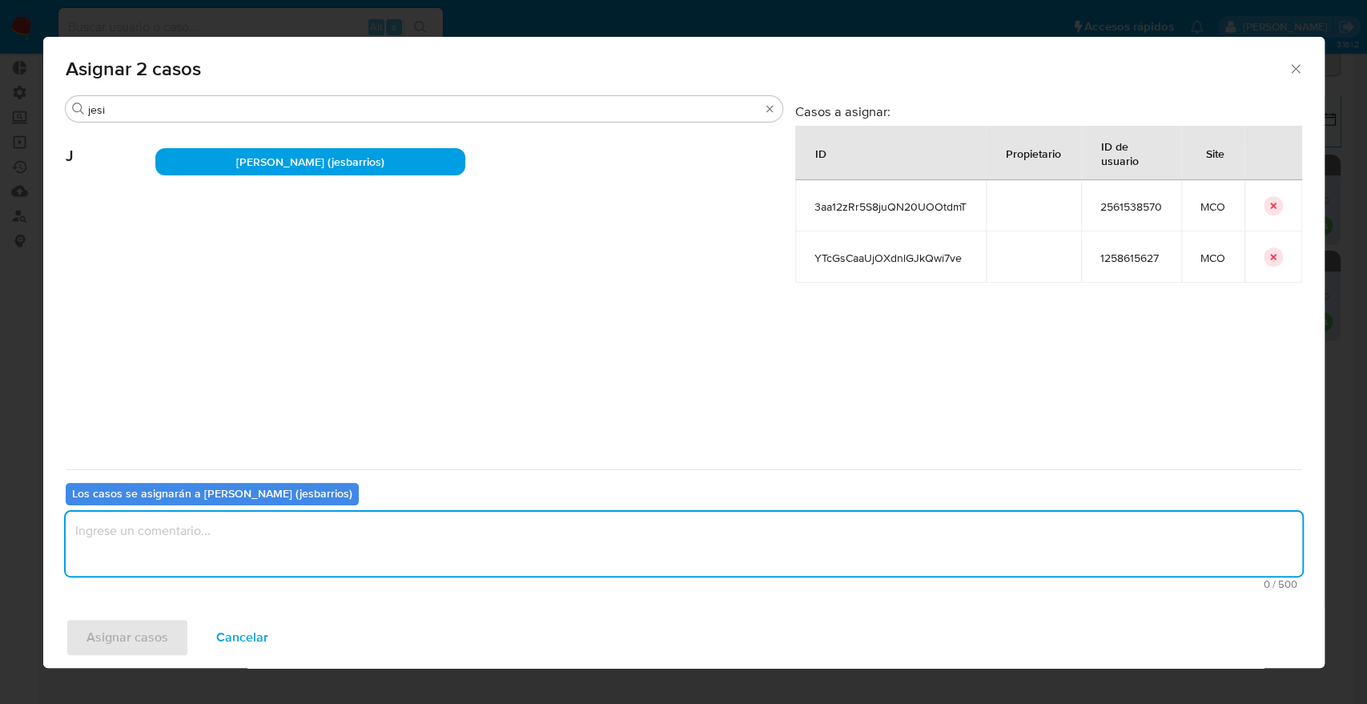
click at [367, 552] on textarea "assign-modal" at bounding box center [684, 544] width 1236 height 64
paste textarea "Asignación."
type textarea "Asignación."
click at [175, 629] on button "Asignar casos" at bounding box center [127, 637] width 123 height 38
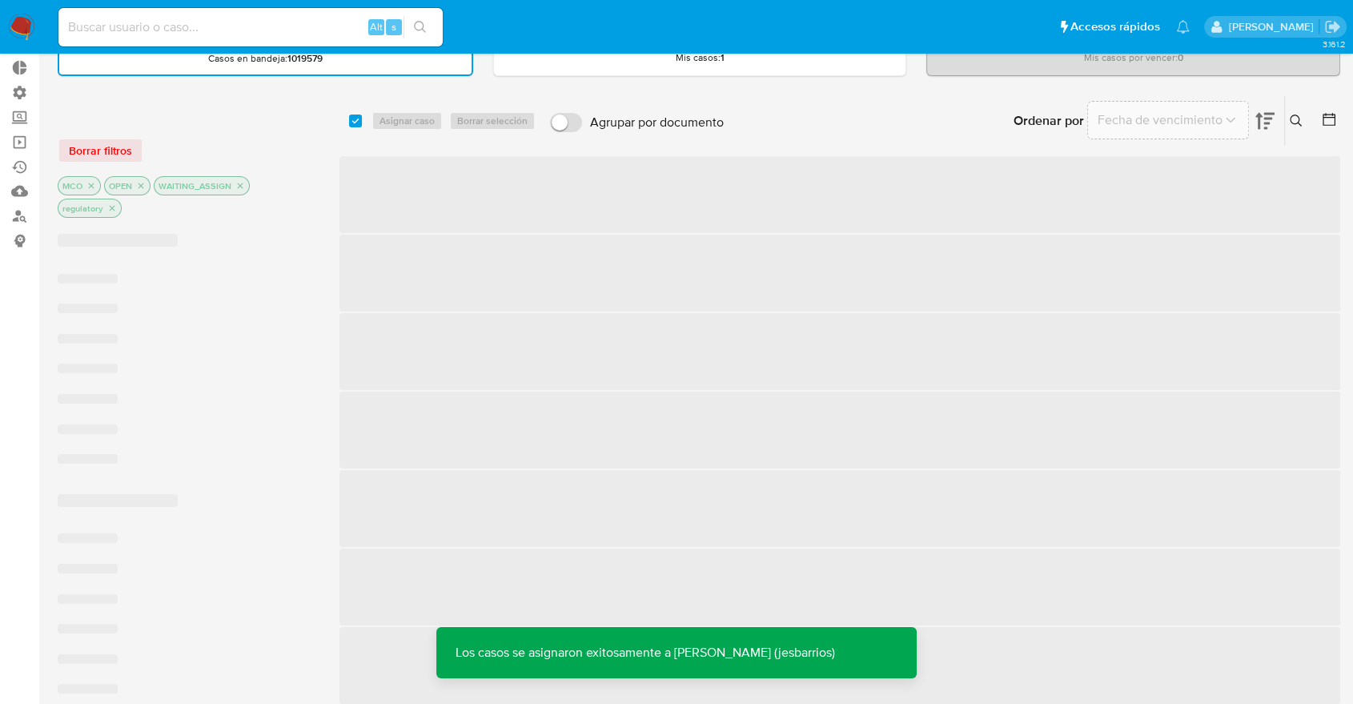
click at [912, 111] on div "Ordenar por Fecha de vencimiento No es posible ordenar los resultados mientras …" at bounding box center [1036, 121] width 609 height 50
click at [974, 117] on div "Ordenar por Fecha de vencimiento No es posible ordenar los resultados mientras …" at bounding box center [1036, 121] width 609 height 50
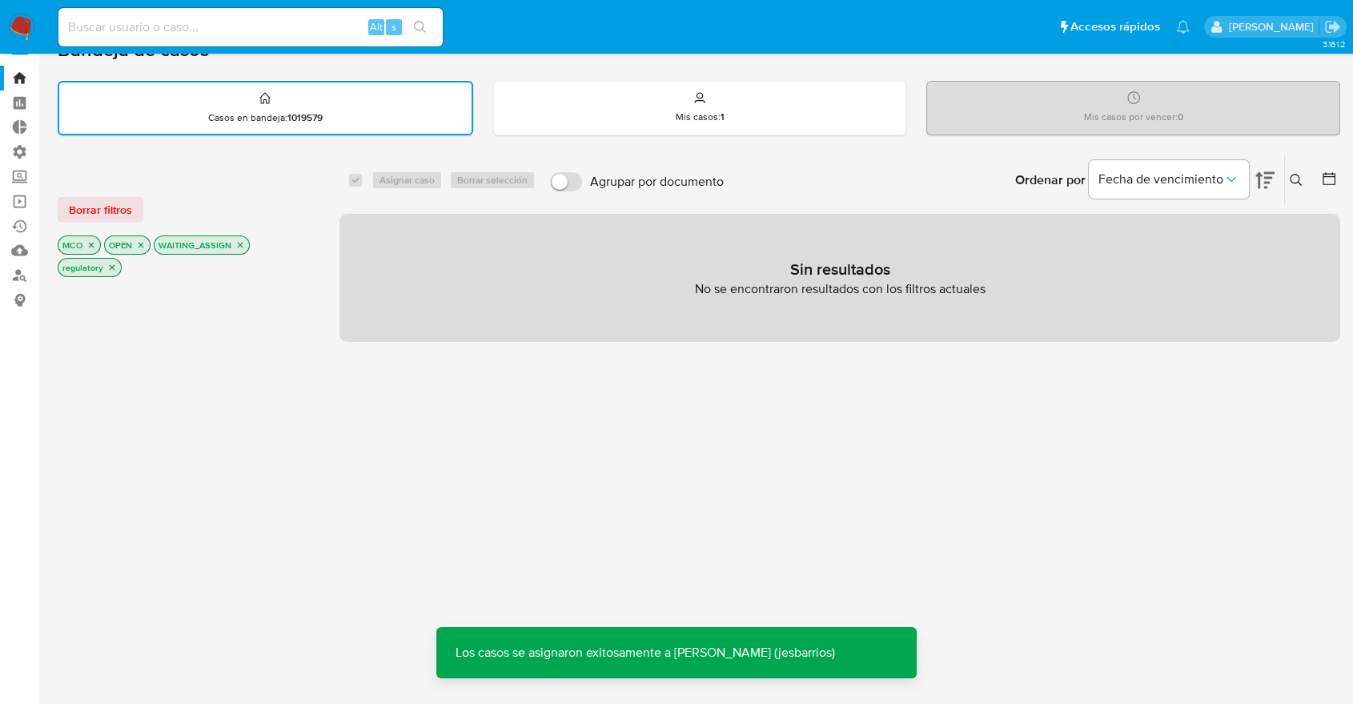
scroll to position [0, 0]
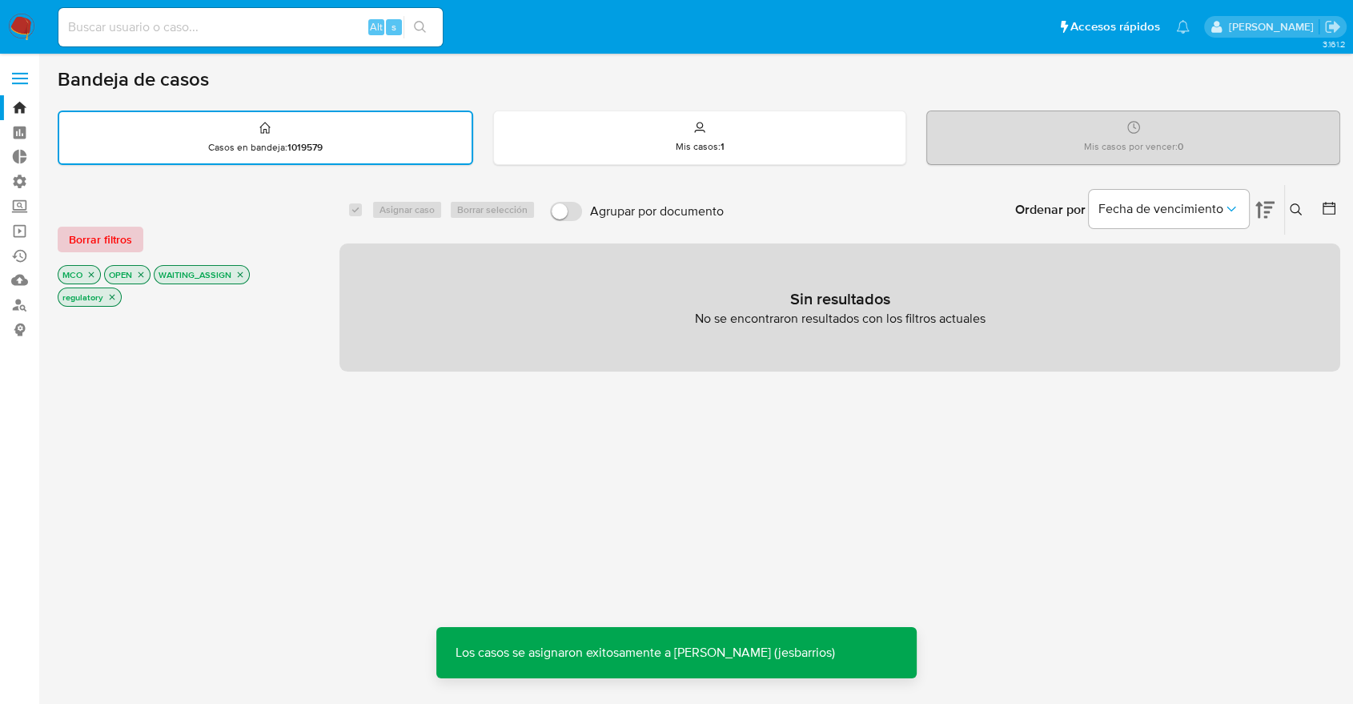
click at [134, 232] on button "Borrar filtros" at bounding box center [101, 240] width 86 height 26
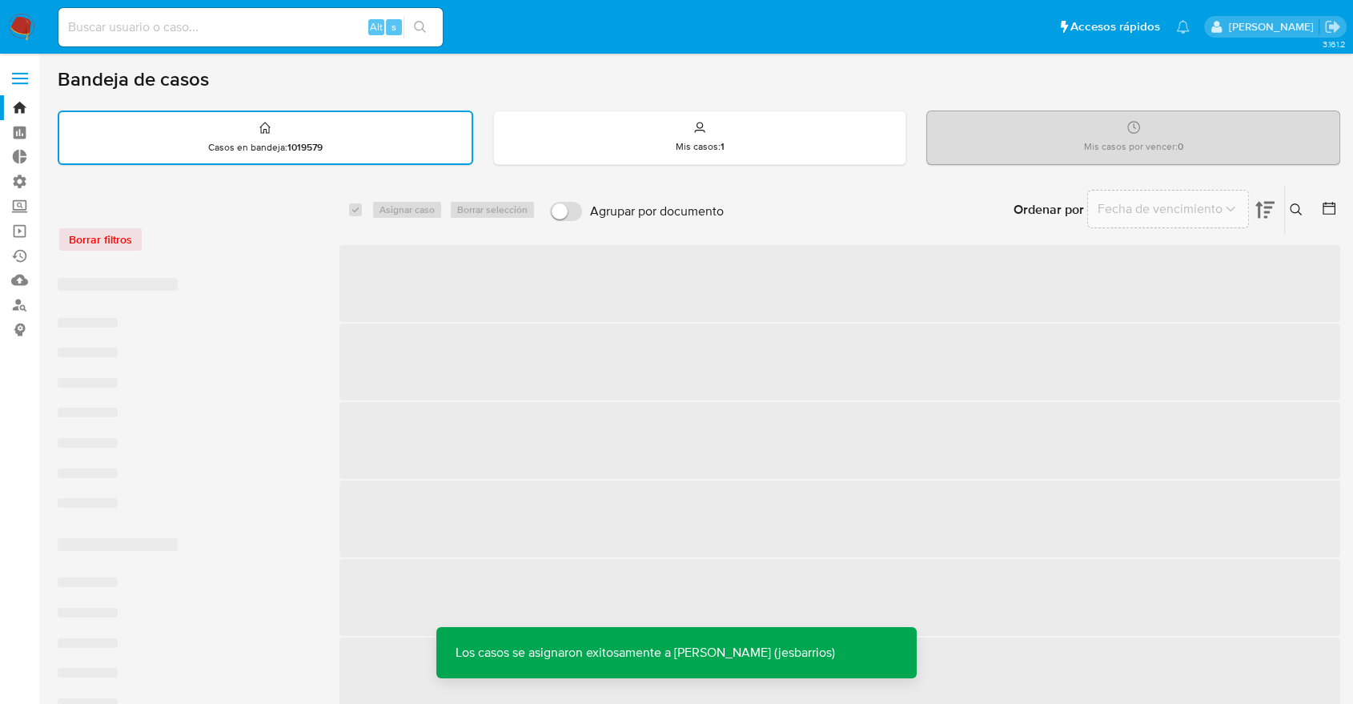
click at [227, 217] on div "Borrar filtros" at bounding box center [186, 231] width 256 height 68
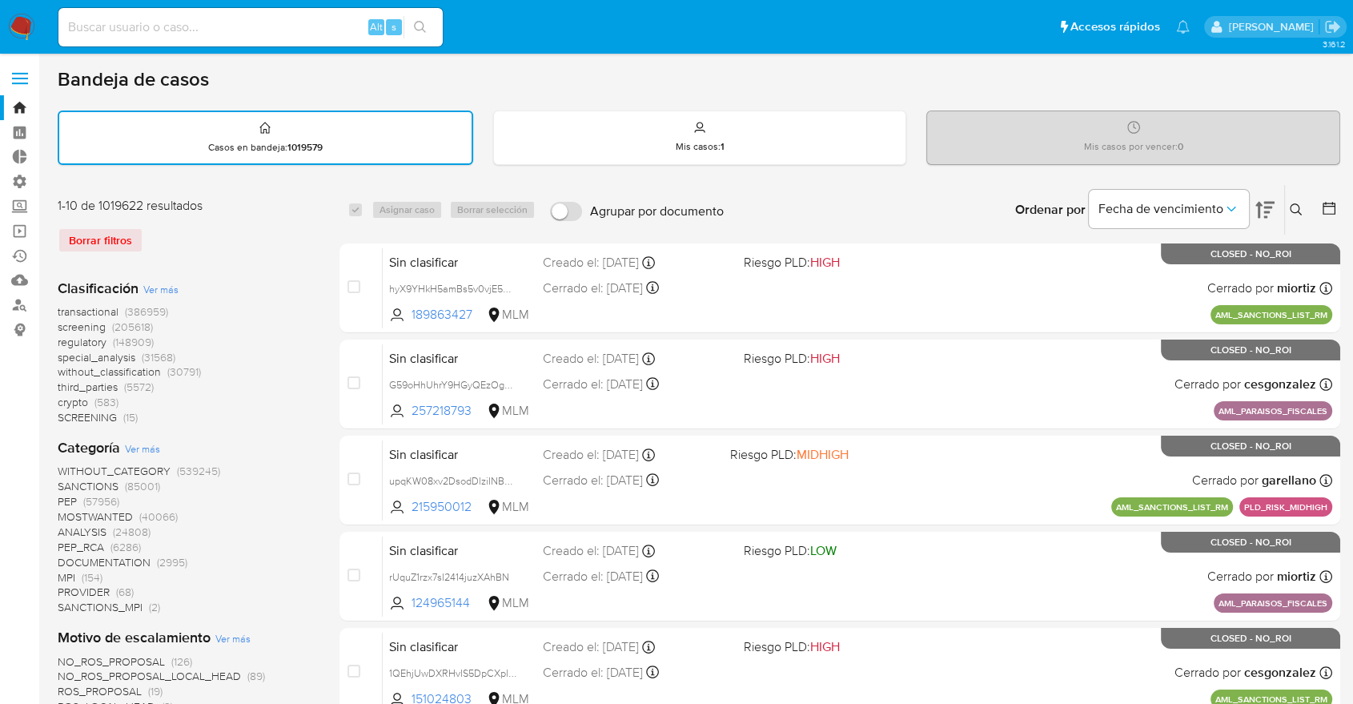
click at [62, 324] on span "screening" at bounding box center [82, 327] width 48 height 16
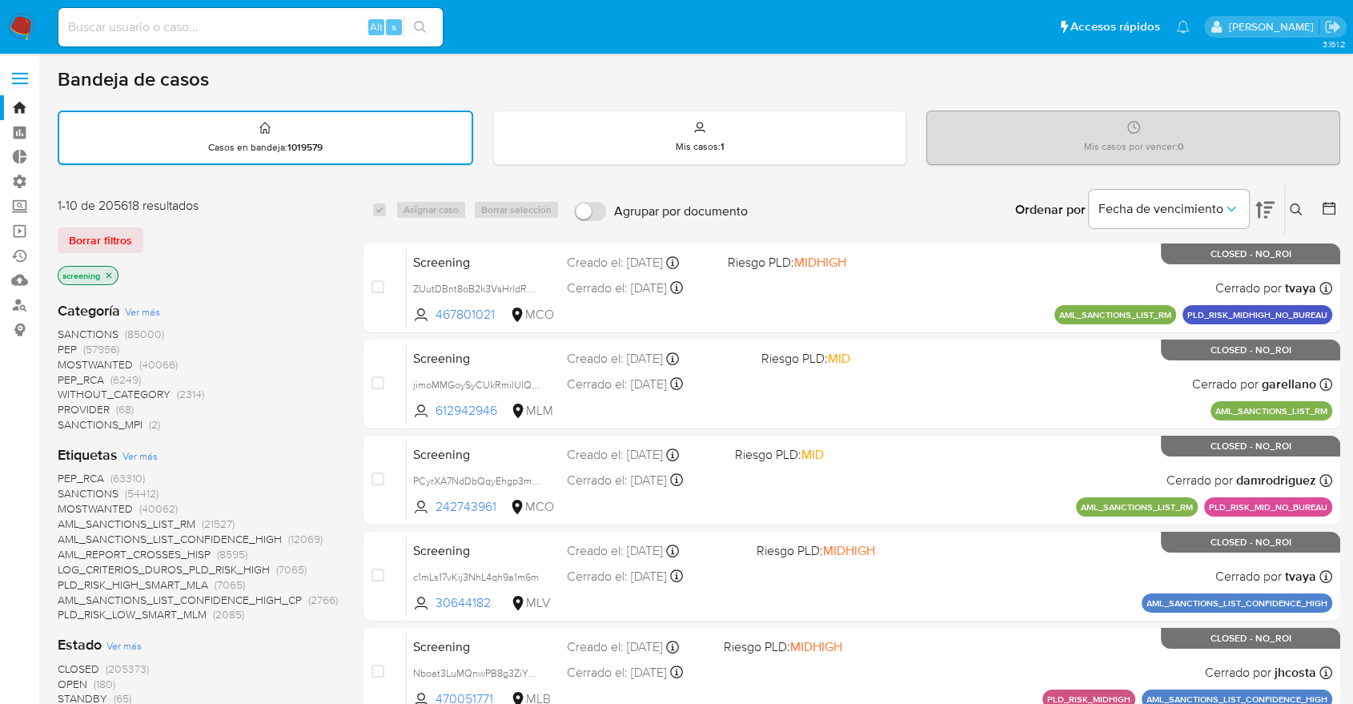
click at [992, 198] on div "Ordenar por Fecha de vencimiento No es posible ordenar los resultados mientras …" at bounding box center [1048, 210] width 585 height 50
click at [64, 676] on span "OPEN" at bounding box center [73, 684] width 30 height 16
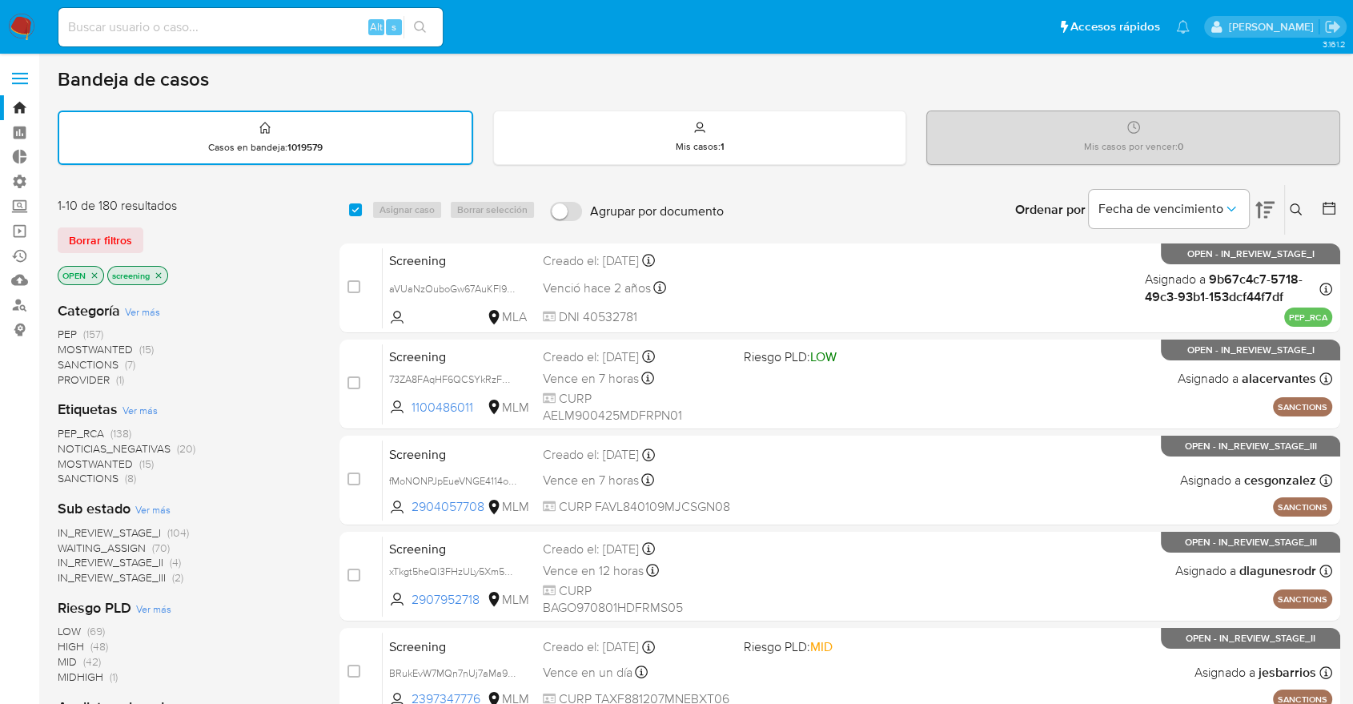
click at [986, 198] on div "Ordenar por Fecha de vencimiento No es posible ordenar los resultados mientras …" at bounding box center [1036, 210] width 609 height 50
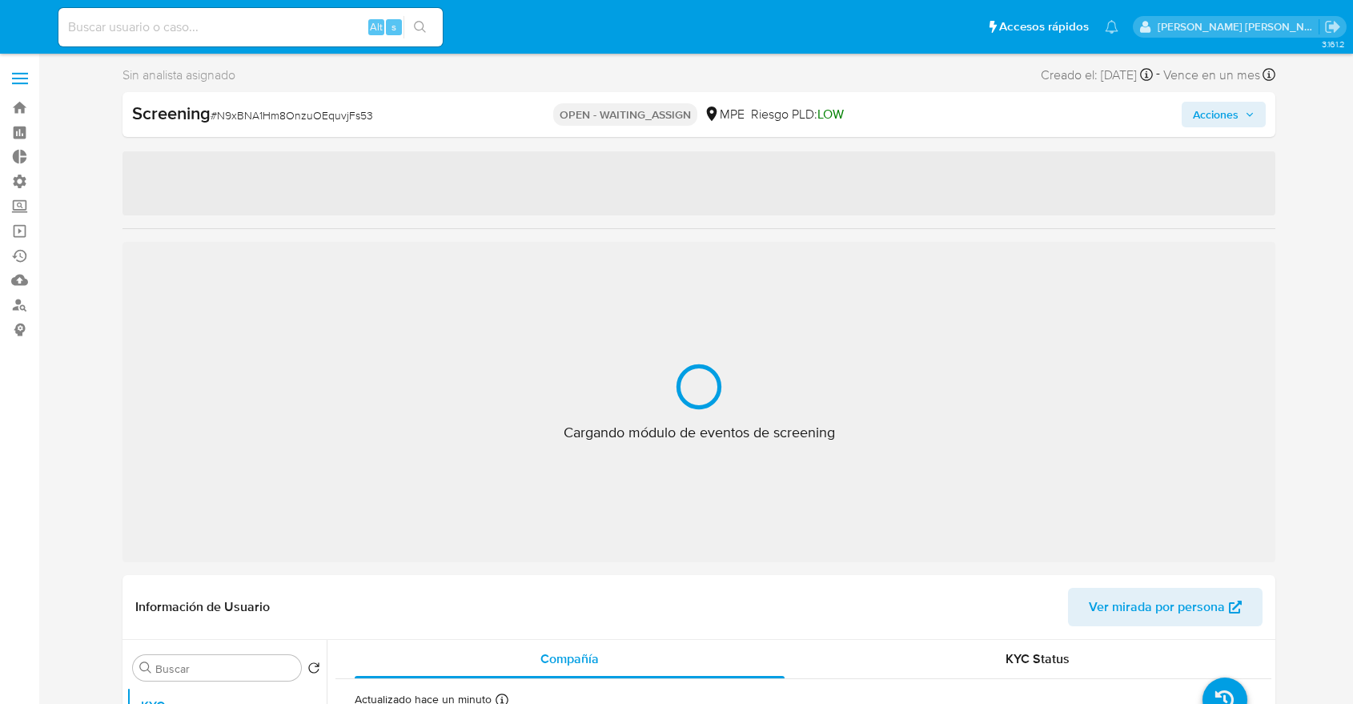
select select "10"
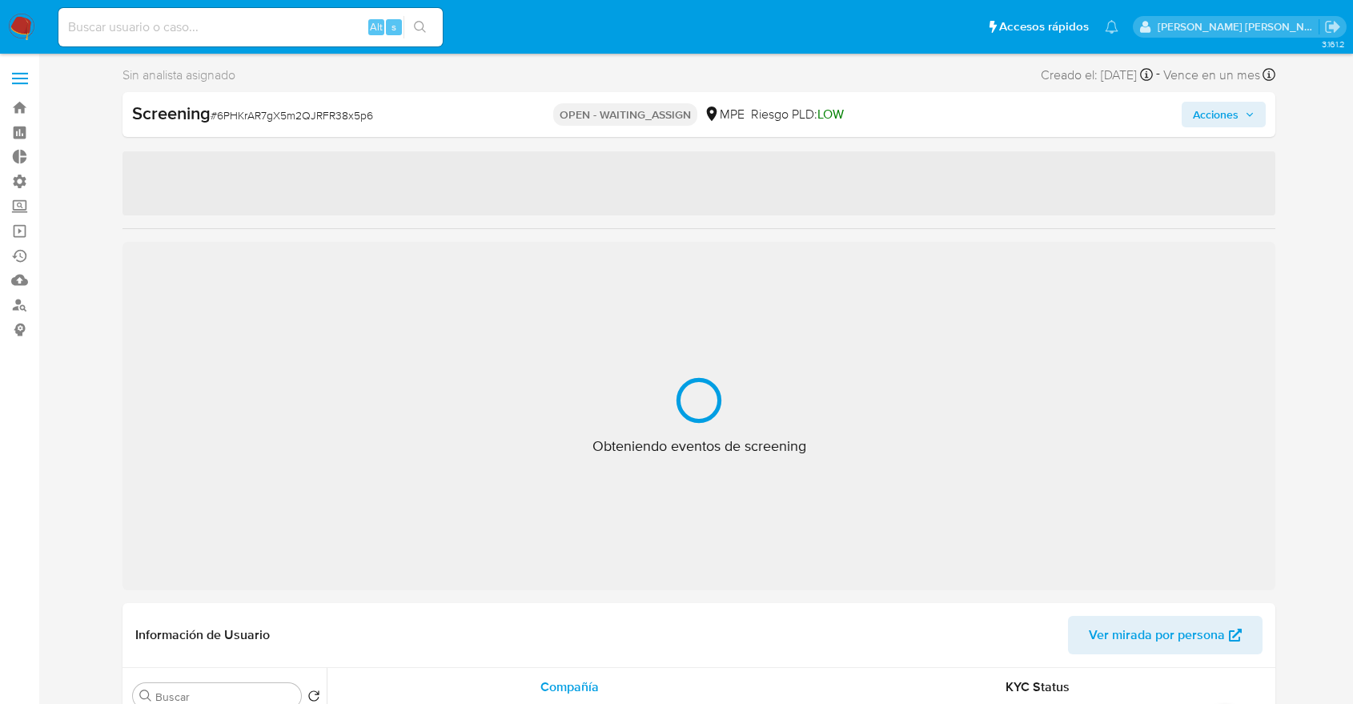
select select "10"
